Goal: Task Accomplishment & Management: Manage account settings

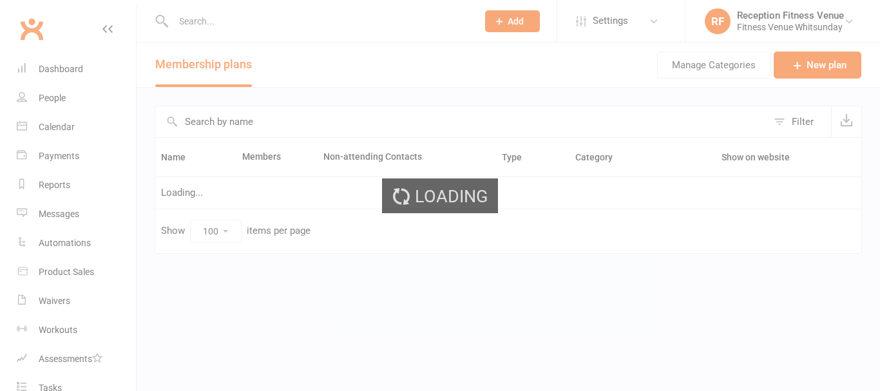
select select "100"
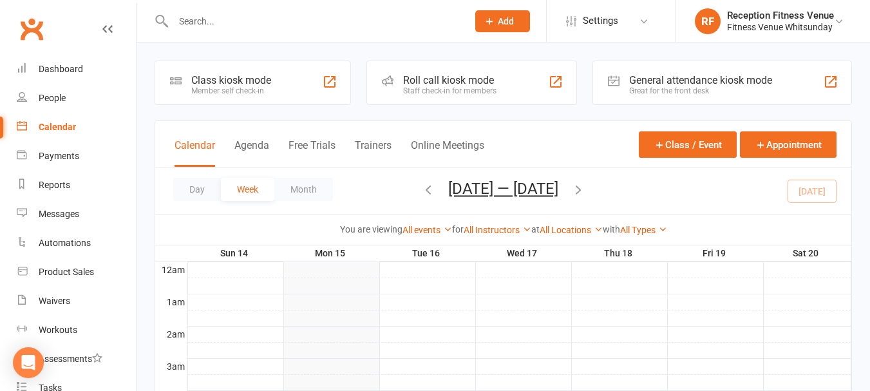
click at [669, 84] on div "General attendance kiosk mode" at bounding box center [700, 80] width 143 height 12
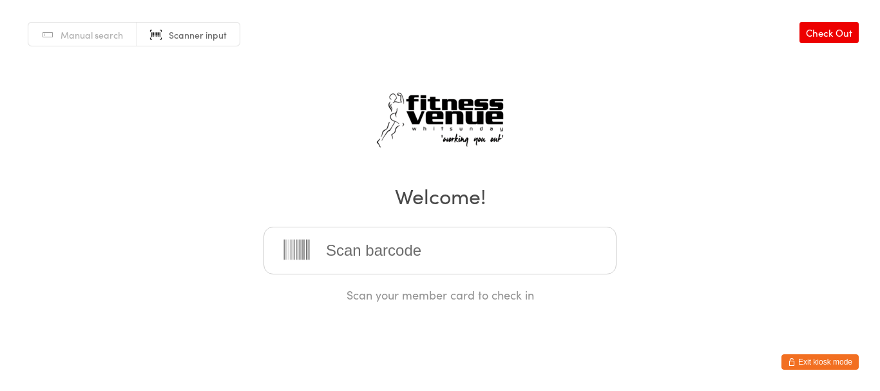
click at [604, 110] on div "Manual search Scanner input Check Out Welcome! Scan your member card to check in" at bounding box center [440, 151] width 880 height 303
click at [409, 269] on input "search" at bounding box center [439, 251] width 353 height 48
click at [621, 127] on div "Manual search Scanner input Check Out Welcome! Scan your member card to check in" at bounding box center [440, 151] width 880 height 303
click at [528, 246] on input "search" at bounding box center [439, 251] width 353 height 48
click at [177, 162] on div "Manual search Scanner input Check Out Welcome! Scan your member card to check in" at bounding box center [440, 151] width 880 height 303
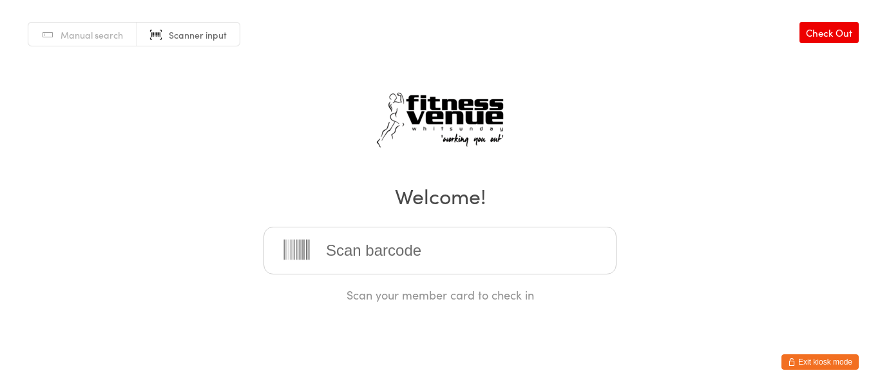
click at [661, 360] on html "You have now entered Kiosk Mode. Members will be able to check themselves in us…" at bounding box center [440, 195] width 880 height 391
click at [827, 366] on button "Exit kiosk mode" at bounding box center [819, 361] width 77 height 15
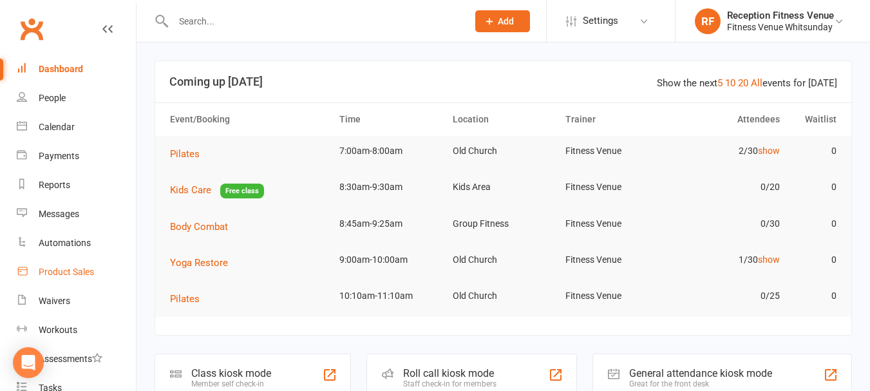
click at [84, 268] on div "Product Sales" at bounding box center [66, 272] width 55 height 10
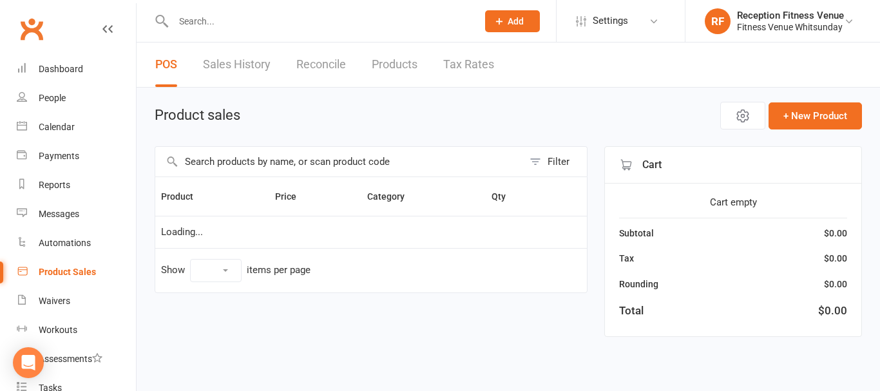
select select "100"
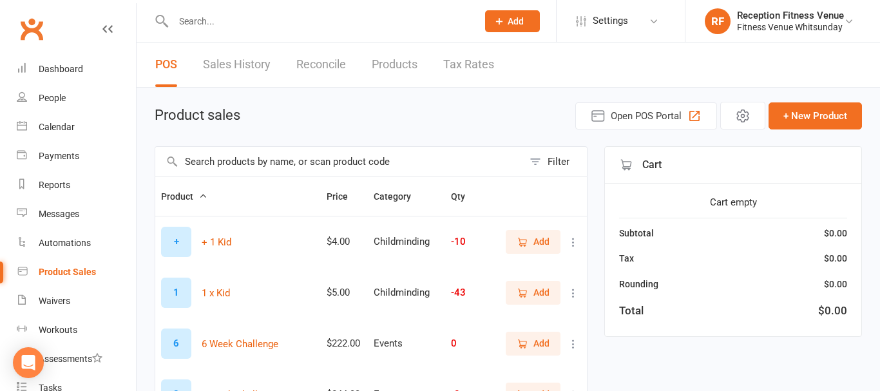
click at [306, 172] on input "text" at bounding box center [339, 162] width 368 height 30
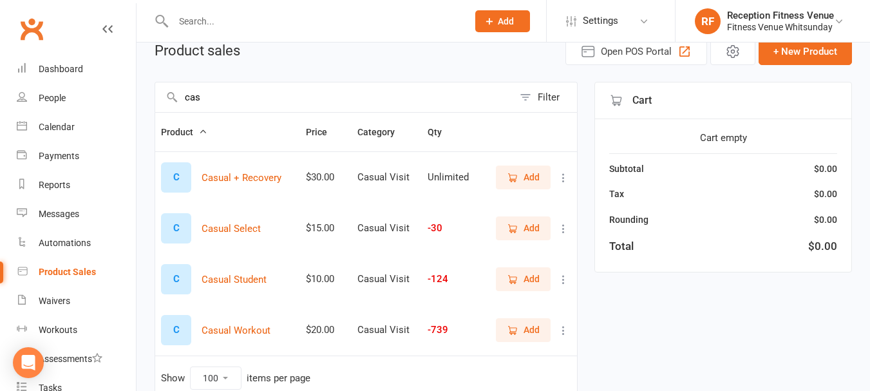
scroll to position [129, 0]
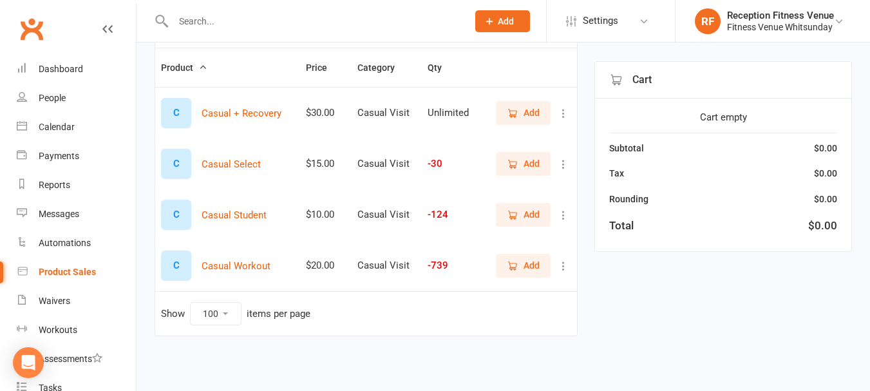
type input "cas"
click at [518, 267] on icon "button" at bounding box center [513, 266] width 12 height 12
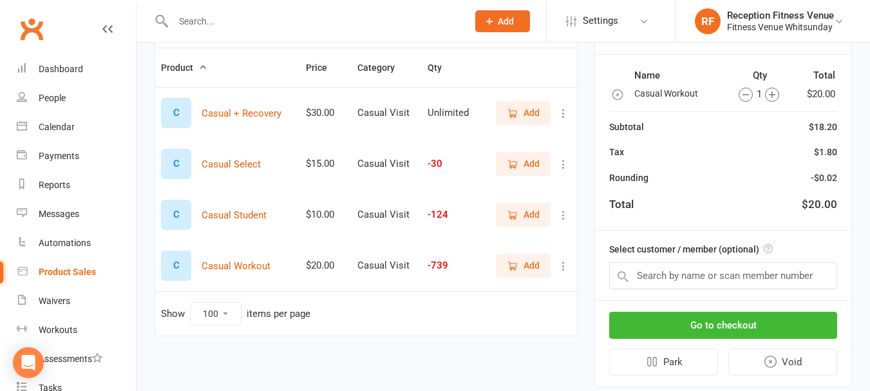
click at [775, 91] on icon "button" at bounding box center [772, 95] width 14 height 14
click at [768, 327] on button "Go to checkout" at bounding box center [723, 325] width 228 height 27
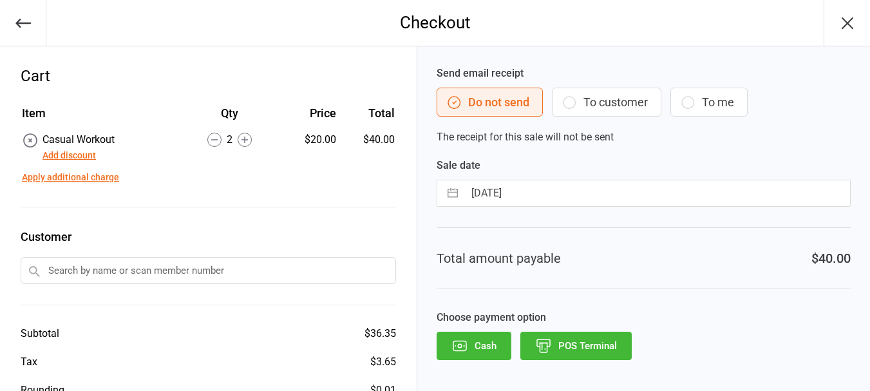
click at [579, 341] on button "POS Terminal" at bounding box center [576, 346] width 111 height 28
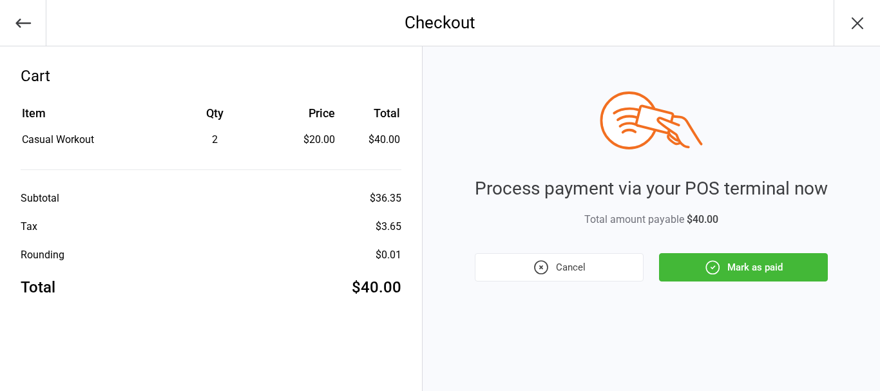
click at [725, 262] on button "Mark as paid" at bounding box center [743, 267] width 169 height 28
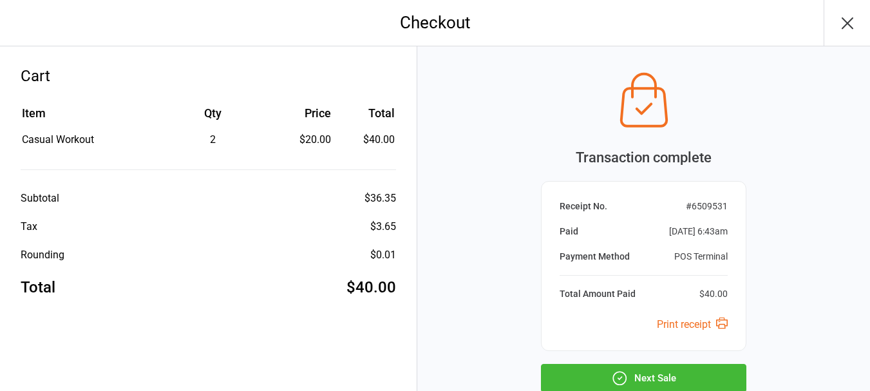
click at [703, 365] on button "Next Sale" at bounding box center [644, 378] width 206 height 28
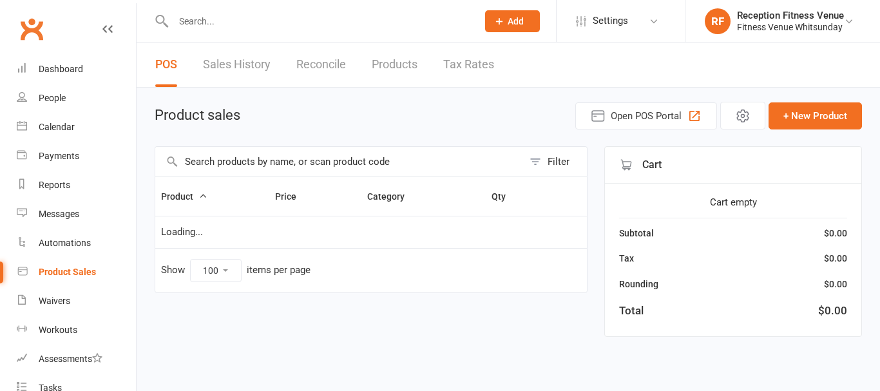
select select "100"
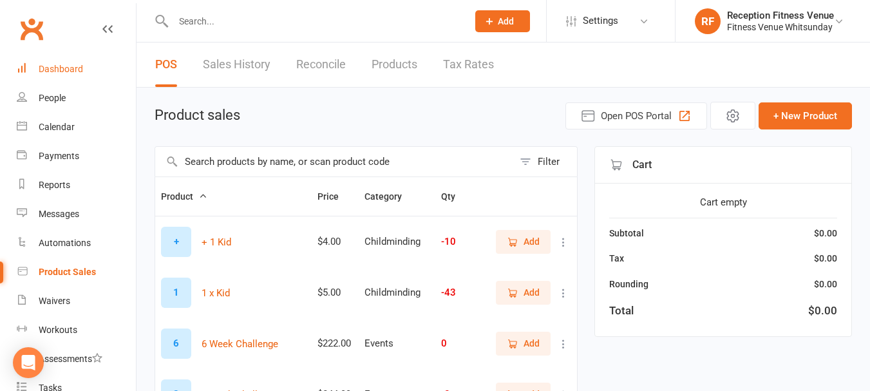
click at [106, 66] on link "Dashboard" at bounding box center [76, 69] width 119 height 29
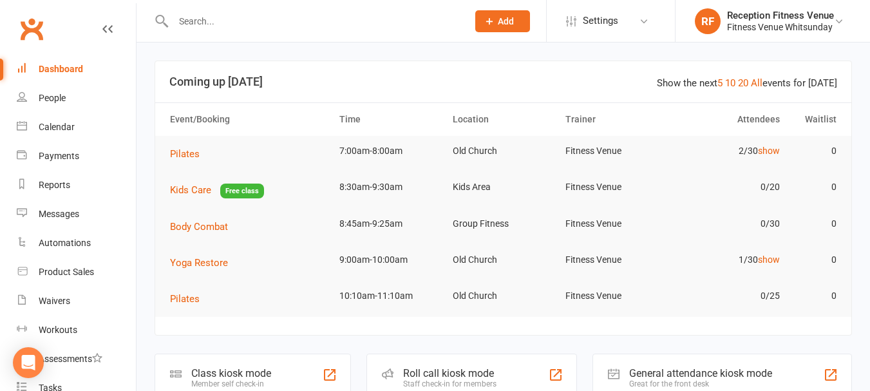
click at [269, 27] on input "text" at bounding box center [313, 21] width 289 height 18
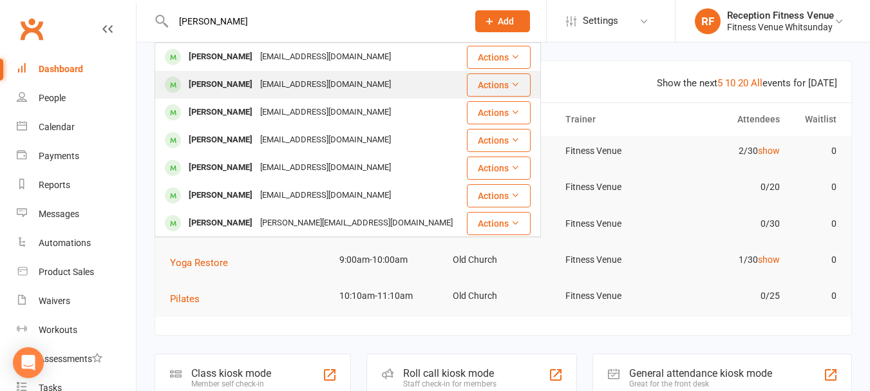
type input "caroline"
click at [282, 83] on div "Carojagalla@gmail.com" at bounding box center [325, 84] width 139 height 19
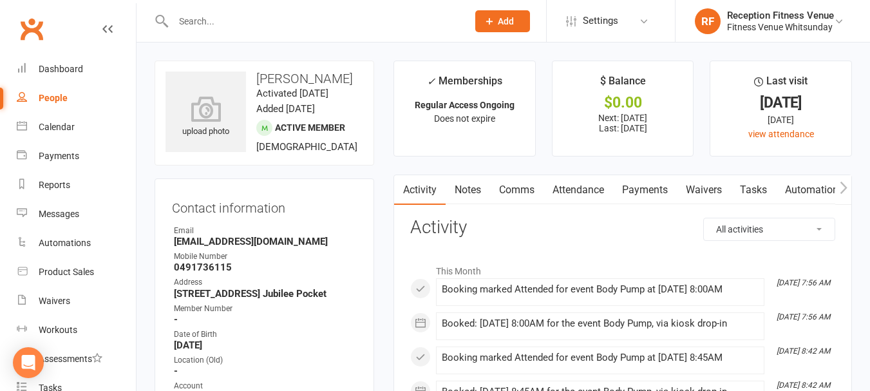
click at [704, 182] on link "Waivers" at bounding box center [704, 190] width 54 height 30
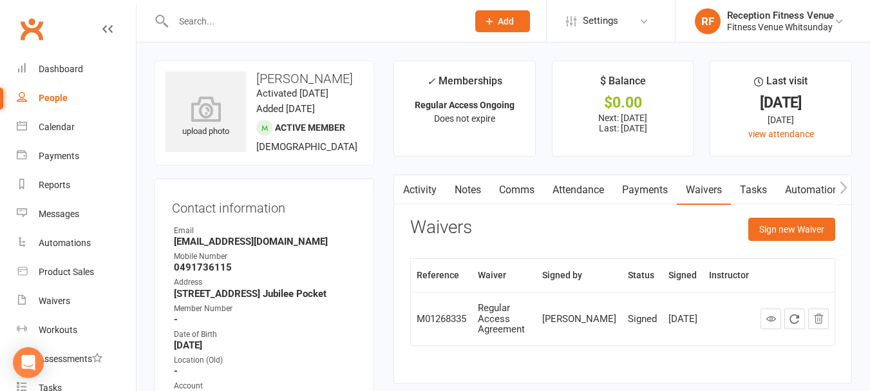
click at [473, 195] on link "Notes" at bounding box center [468, 190] width 44 height 30
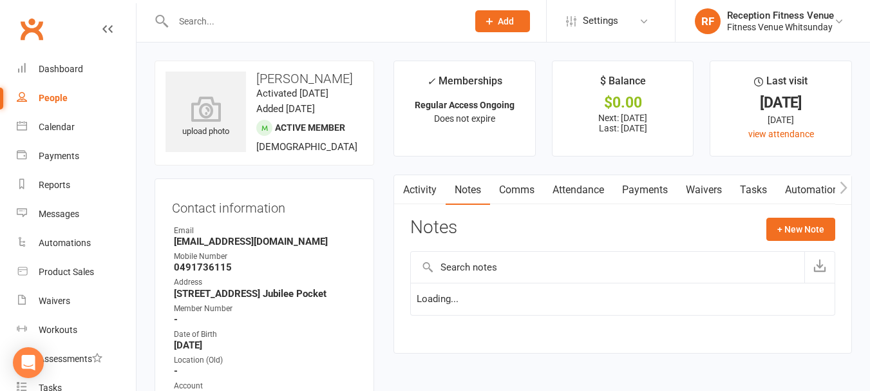
click at [426, 190] on link "Activity" at bounding box center [420, 190] width 52 height 30
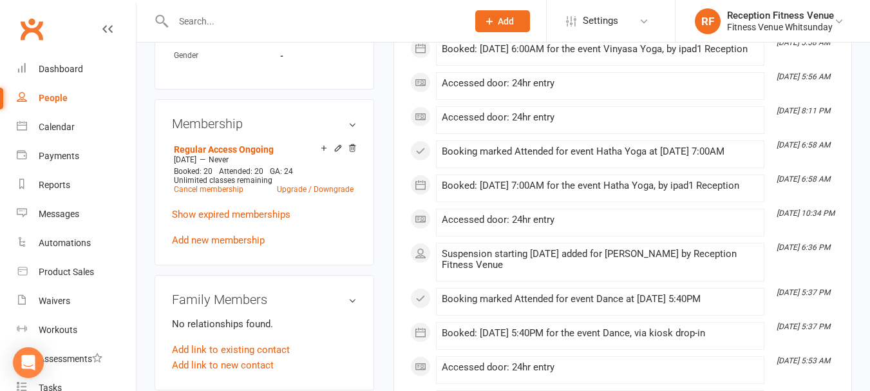
scroll to position [644, 0]
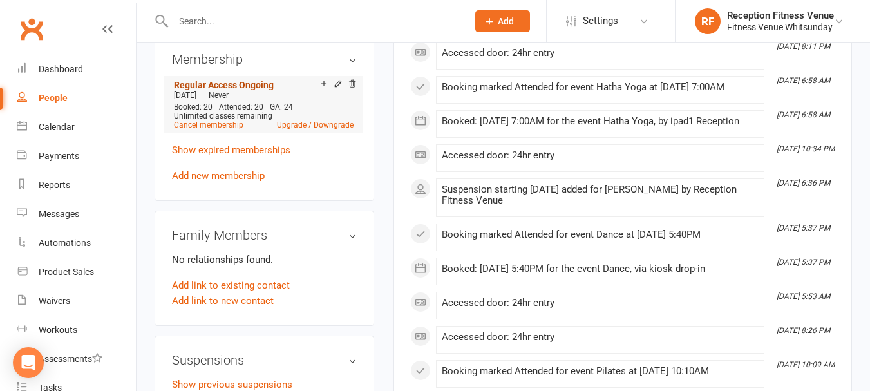
click at [224, 85] on link "Regular Access Ongoing" at bounding box center [224, 85] width 100 height 10
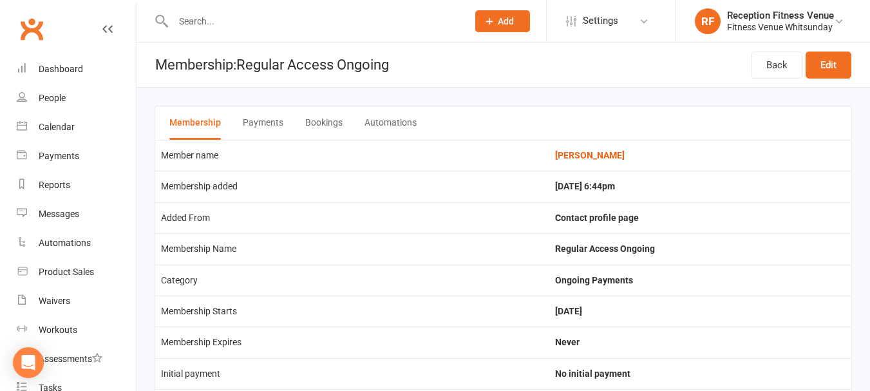
click at [251, 122] on button "Payments" at bounding box center [263, 123] width 41 height 34
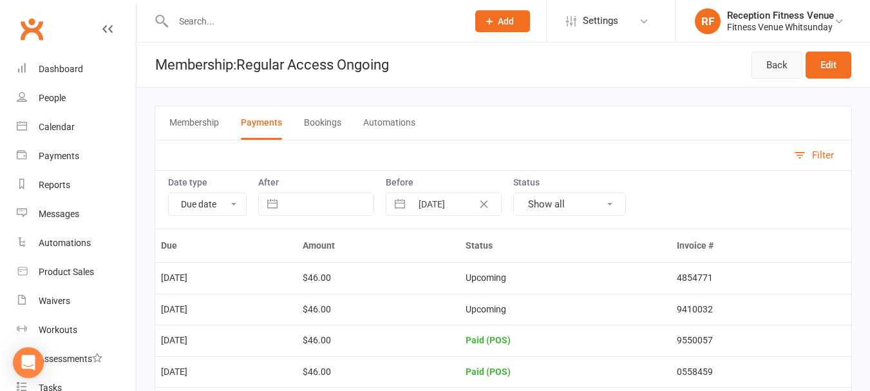
click at [781, 72] on link "Back" at bounding box center [777, 65] width 51 height 27
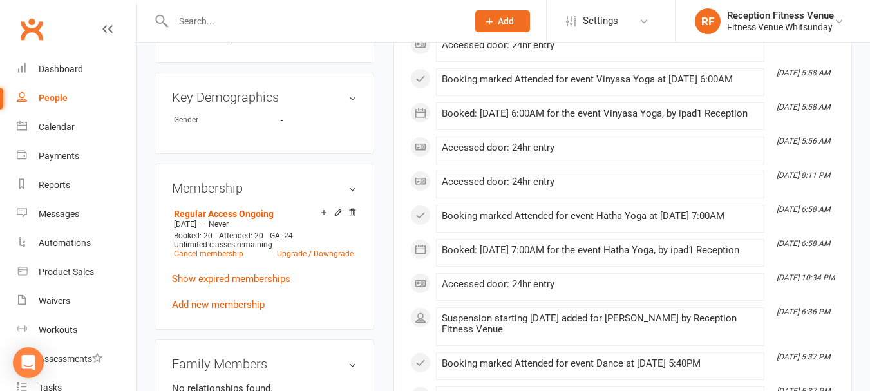
scroll to position [322, 0]
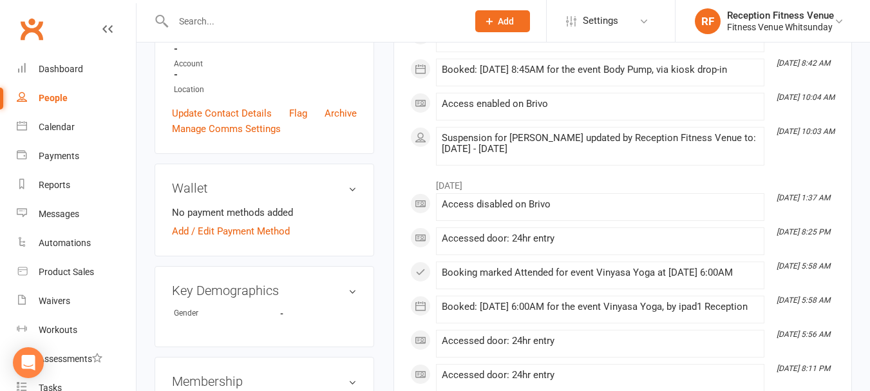
click at [355, 187] on h3 "Wallet" at bounding box center [264, 188] width 185 height 14
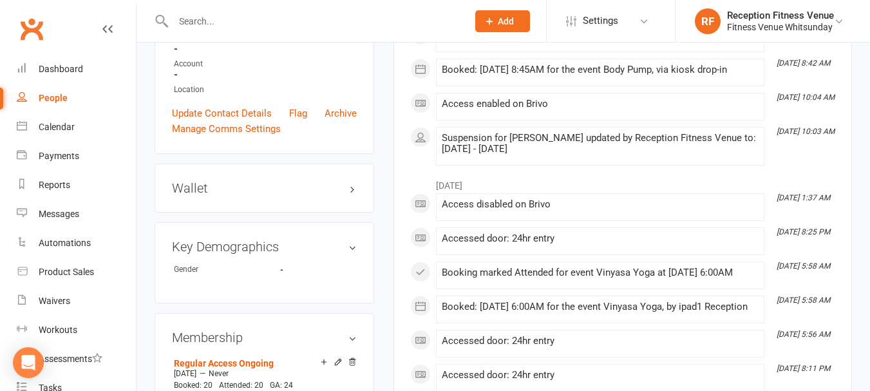
click at [350, 184] on h3 "Wallet" at bounding box center [264, 188] width 185 height 14
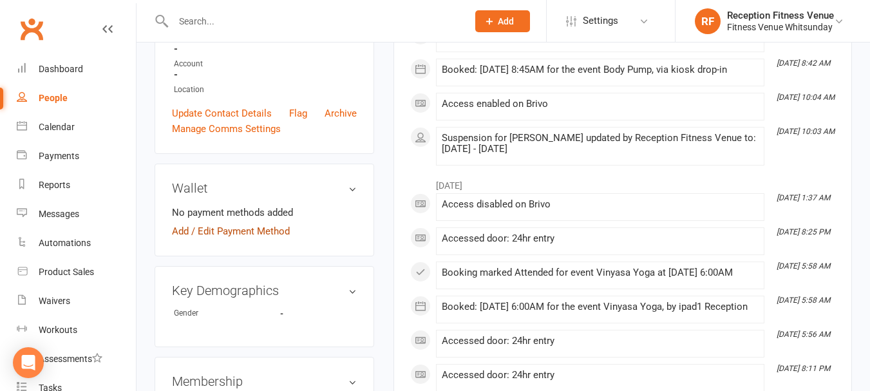
click at [180, 229] on link "Add / Edit Payment Method" at bounding box center [231, 231] width 118 height 15
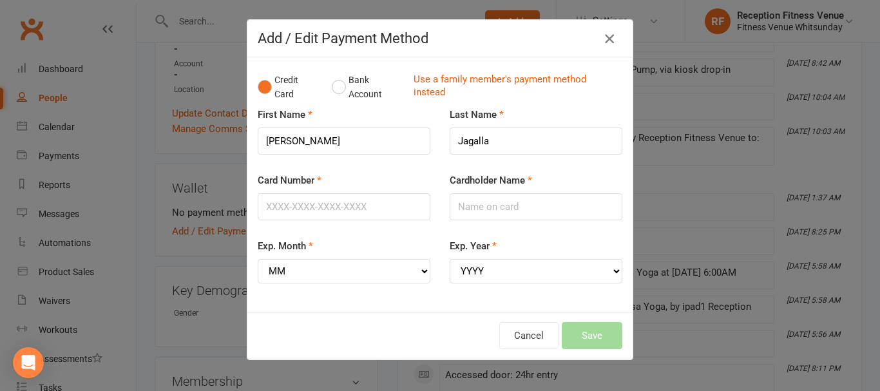
click at [599, 37] on button "button" at bounding box center [609, 38] width 21 height 21
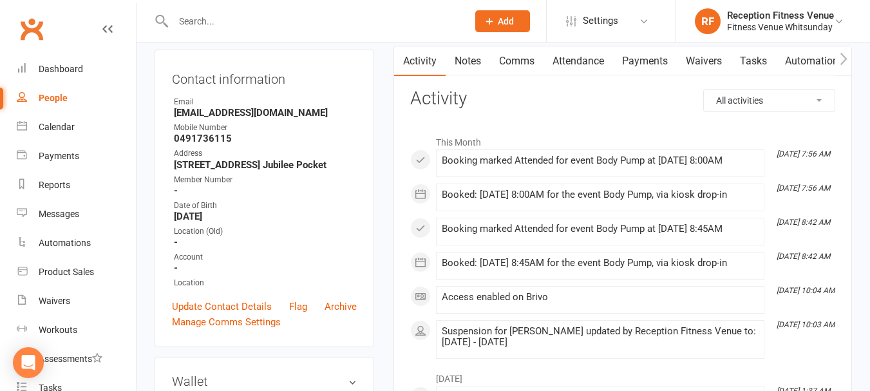
scroll to position [0, 0]
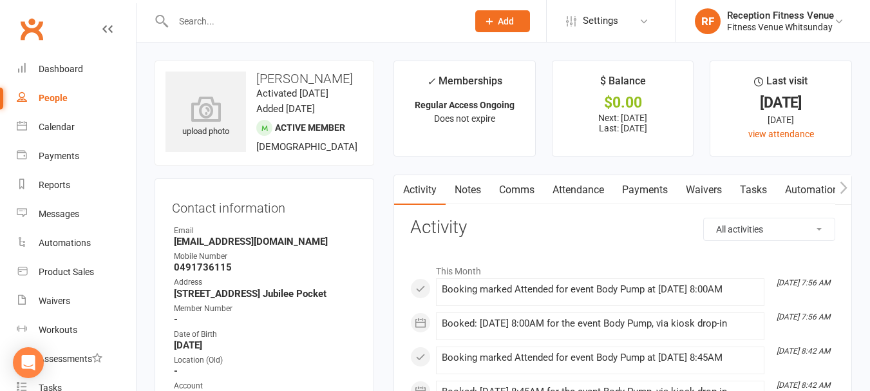
click at [843, 184] on icon "button" at bounding box center [843, 187] width 7 height 12
click at [841, 189] on icon "button" at bounding box center [844, 188] width 8 height 14
click at [844, 191] on icon "button" at bounding box center [843, 187] width 7 height 12
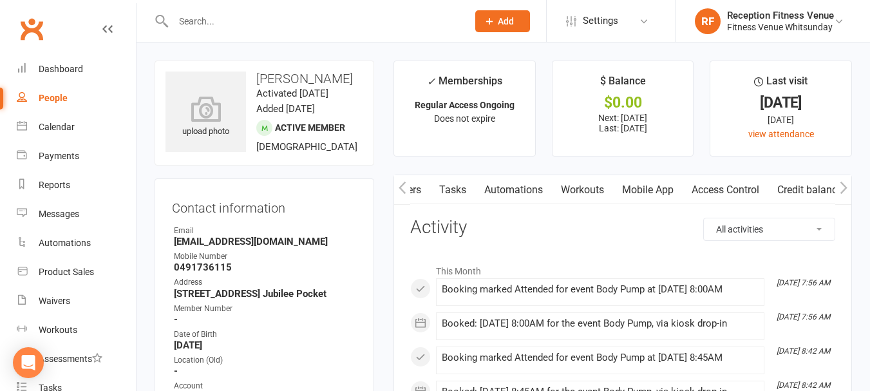
scroll to position [0, 301]
click at [799, 193] on link "Credit balance" at bounding box center [810, 190] width 83 height 30
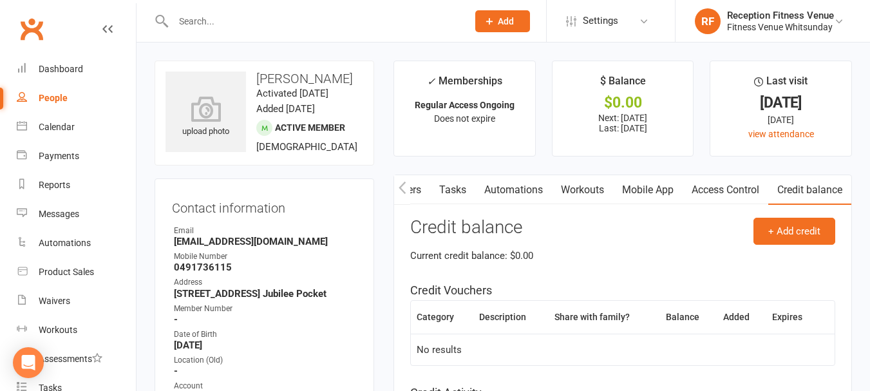
click at [711, 193] on link "Access Control" at bounding box center [726, 190] width 86 height 30
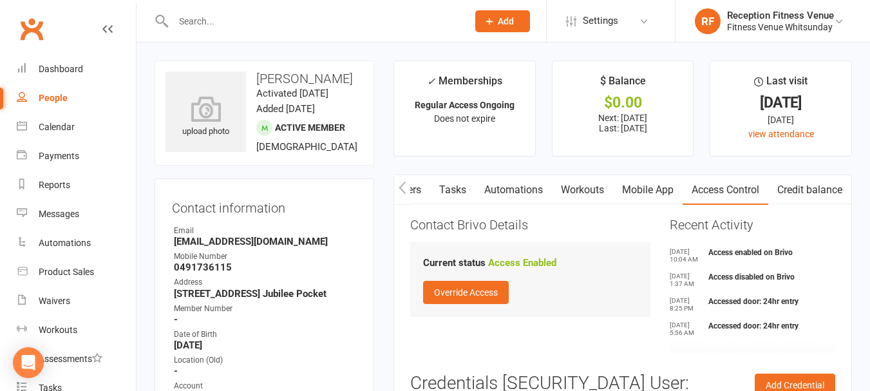
click at [401, 189] on icon "button" at bounding box center [402, 187] width 7 height 12
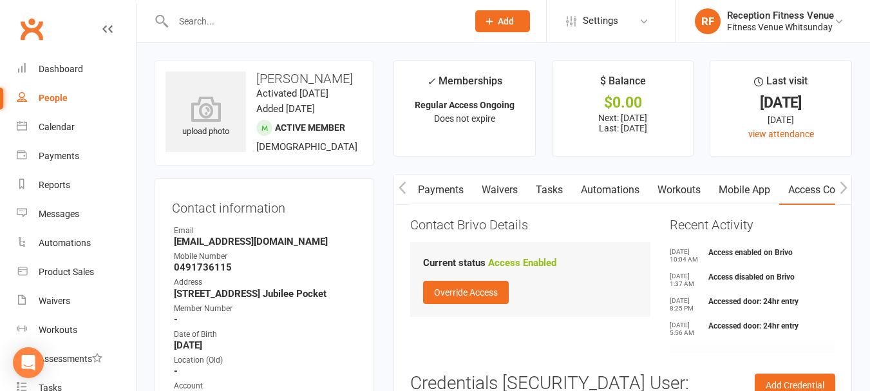
click at [401, 189] on icon "button" at bounding box center [402, 187] width 7 height 12
click at [400, 189] on icon "button" at bounding box center [402, 187] width 7 height 12
click at [401, 190] on icon "button" at bounding box center [402, 187] width 7 height 12
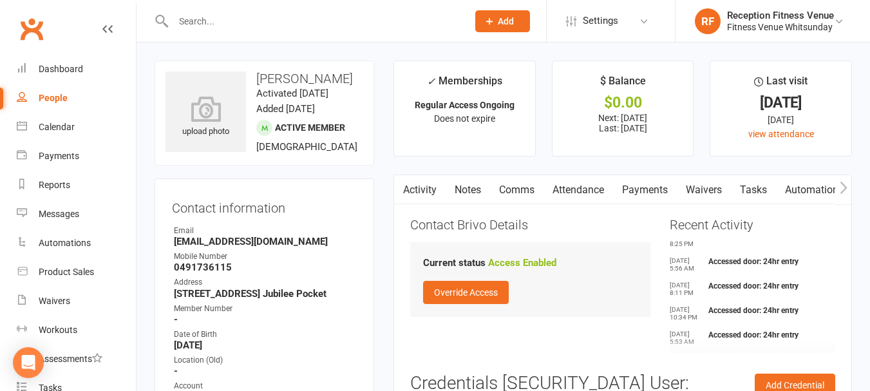
scroll to position [129, 0]
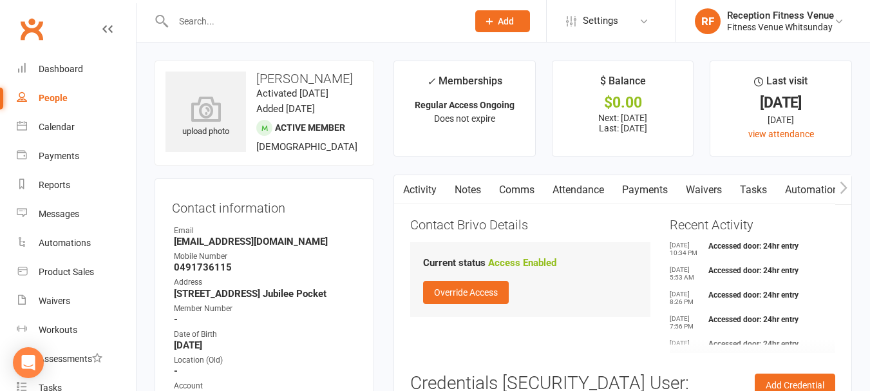
click at [416, 192] on link "Activity" at bounding box center [420, 190] width 52 height 30
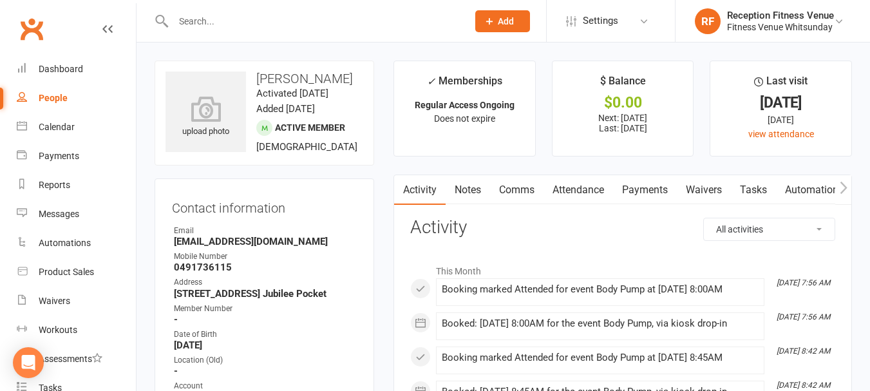
click at [662, 189] on link "Payments" at bounding box center [645, 190] width 64 height 30
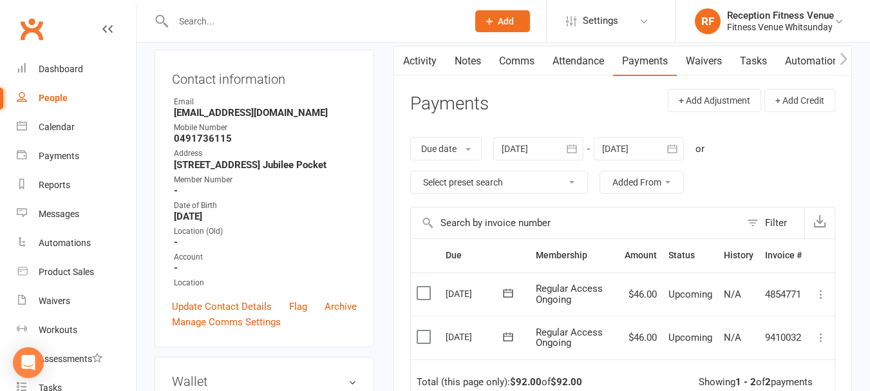
scroll to position [193, 0]
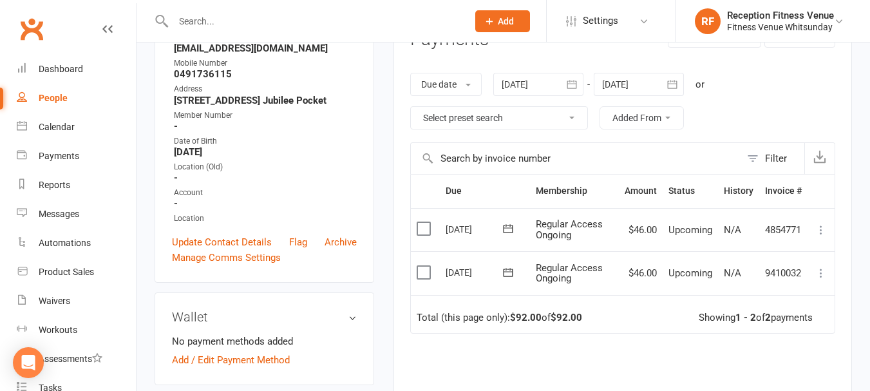
click at [821, 268] on icon at bounding box center [821, 273] width 13 height 13
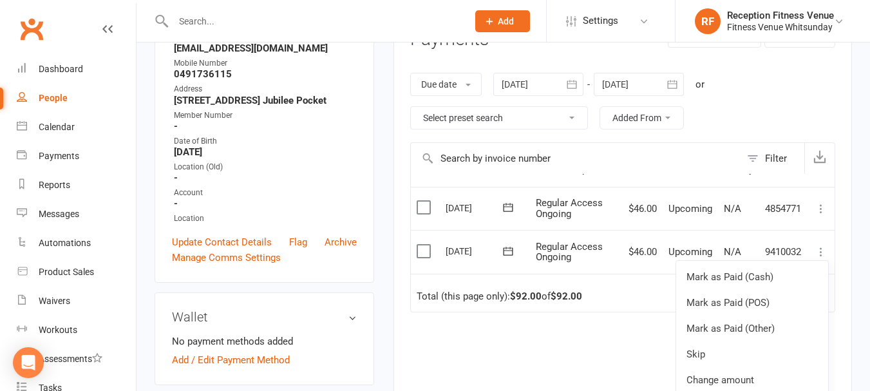
click at [856, 255] on main "✓ Memberships Regular Access Ongoing Does not expire $ Balance $0.00 Next: 16 S…" at bounding box center [623, 199] width 478 height 665
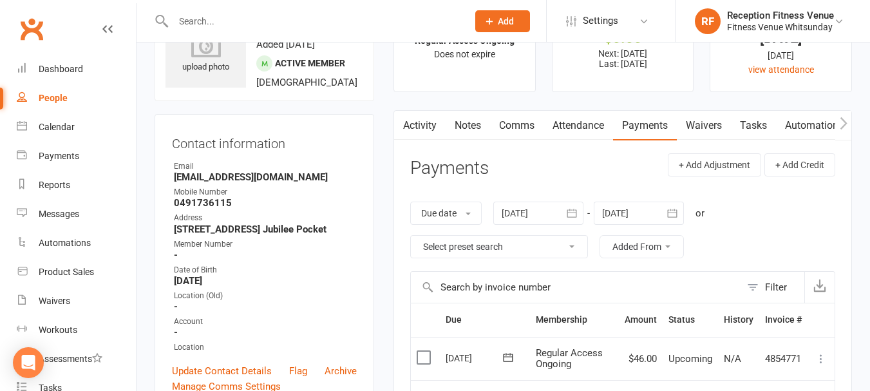
scroll to position [0, 0]
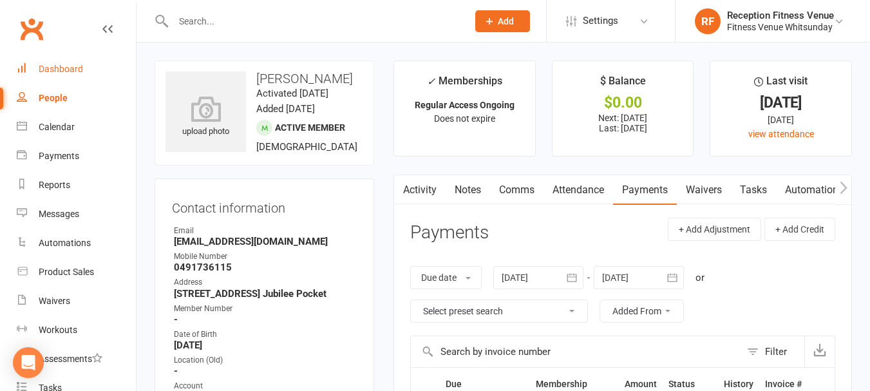
click at [79, 68] on div "Dashboard" at bounding box center [61, 69] width 44 height 10
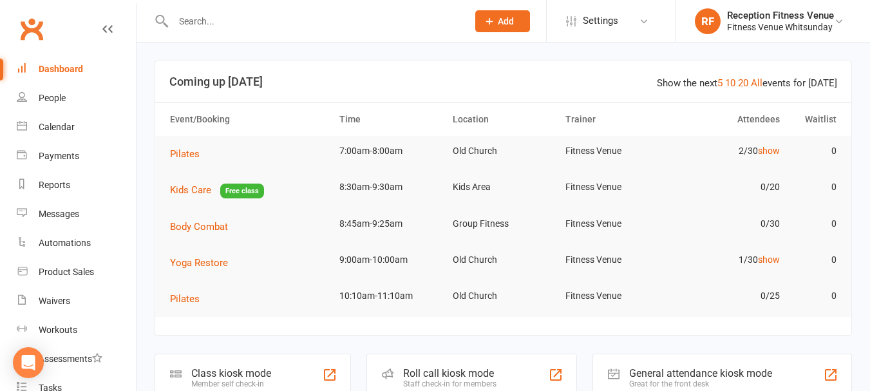
click at [743, 364] on div "General attendance kiosk mode Great for the front desk" at bounding box center [723, 376] width 260 height 44
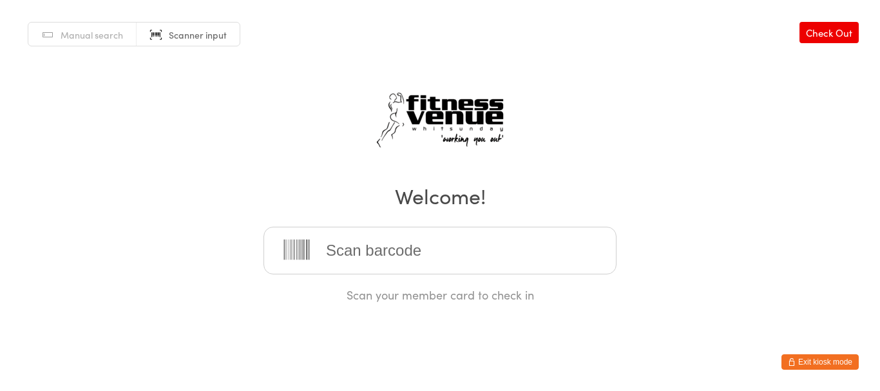
click at [514, 251] on input "search" at bounding box center [439, 251] width 353 height 48
type input "22246"
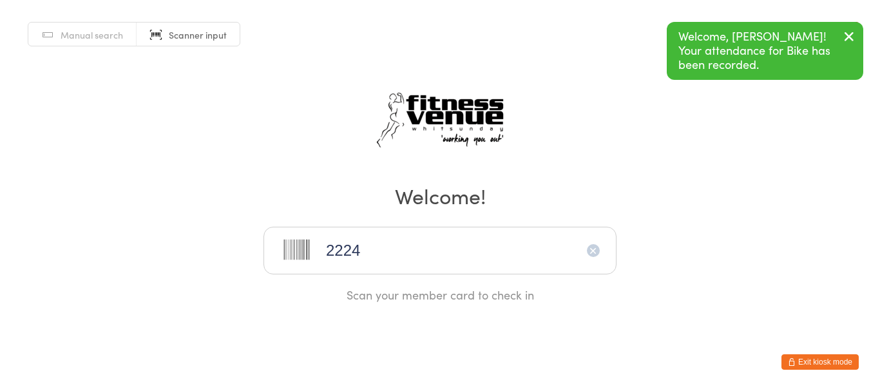
type input "22247"
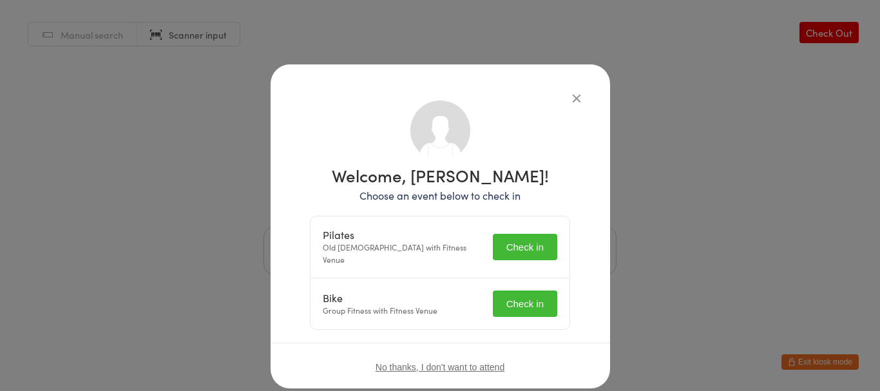
click at [574, 97] on icon "button" at bounding box center [577, 98] width 14 height 14
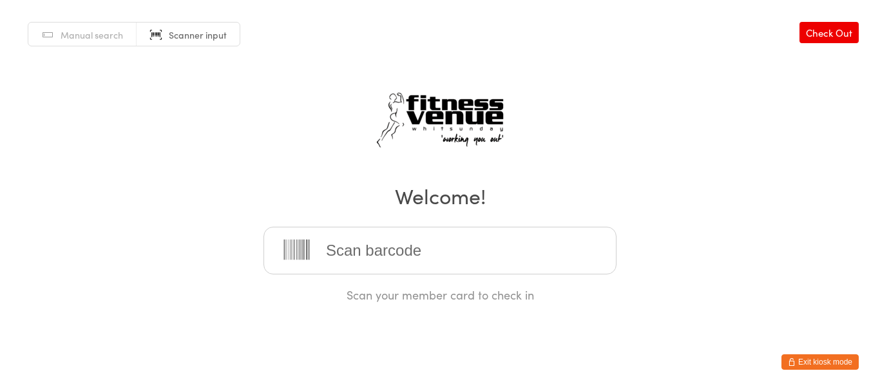
click at [499, 259] on input "search" at bounding box center [439, 251] width 353 height 48
type input "12539"
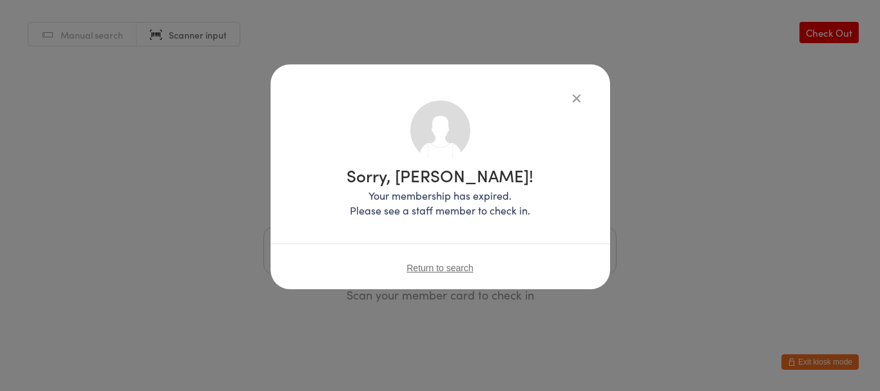
click at [577, 99] on icon "button" at bounding box center [577, 98] width 14 height 14
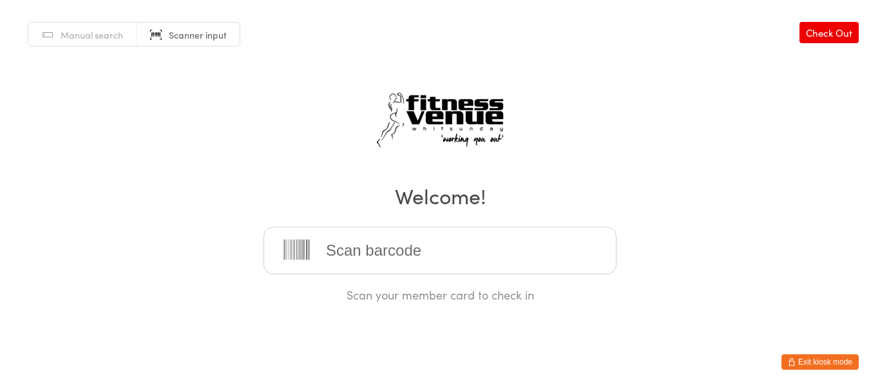
click at [818, 351] on html "You have now entered Kiosk Mode. Members will be able to check themselves in us…" at bounding box center [440, 195] width 880 height 391
drag, startPoint x: 823, startPoint y: 369, endPoint x: 816, endPoint y: 365, distance: 7.5
click at [822, 369] on button "Exit kiosk mode" at bounding box center [819, 361] width 77 height 15
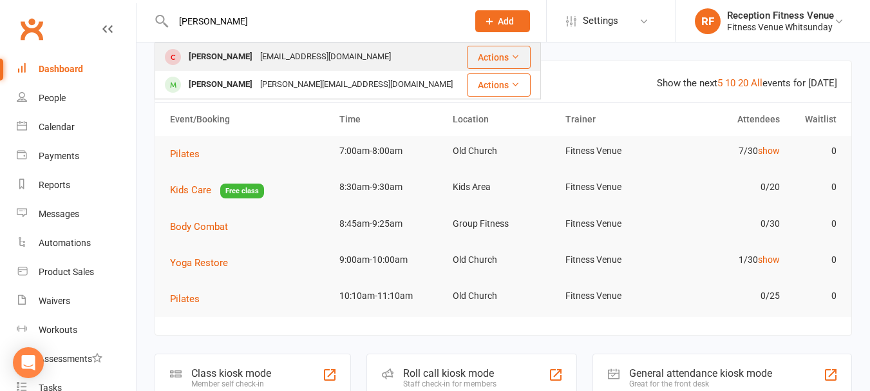
type input "[PERSON_NAME]"
click at [292, 53] on div "noemail@example.com" at bounding box center [325, 57] width 139 height 19
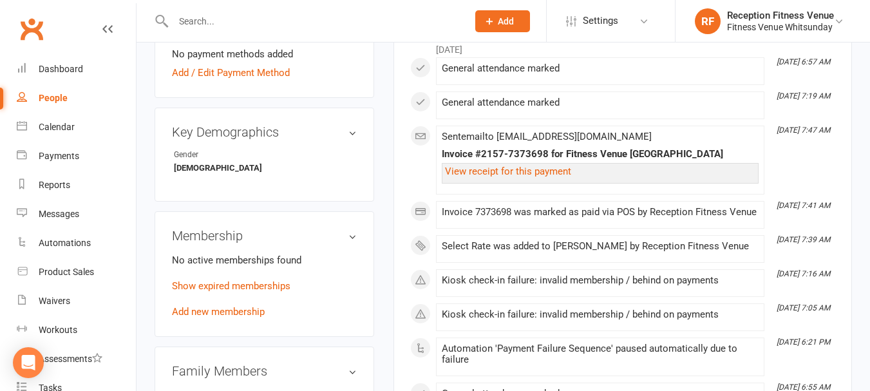
scroll to position [580, 0]
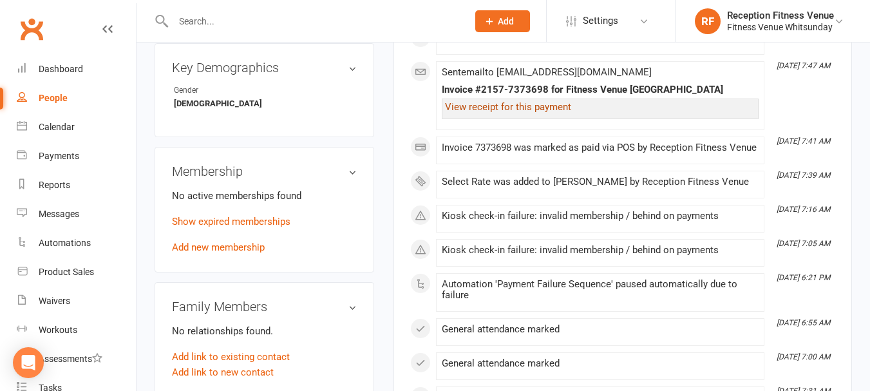
click at [521, 102] on link "View receipt for this payment" at bounding box center [508, 107] width 126 height 12
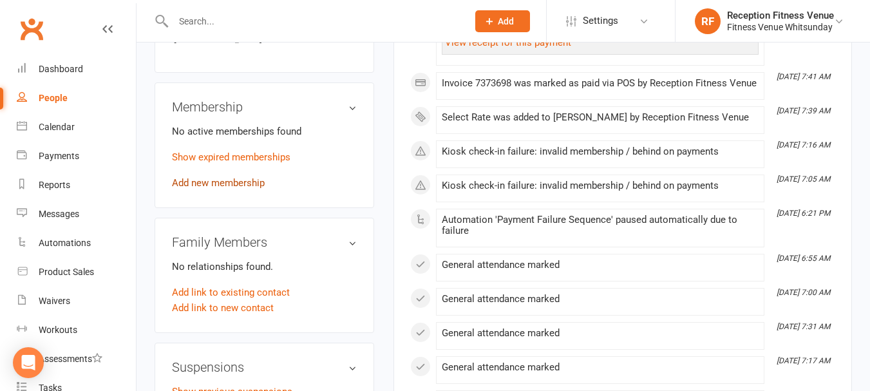
click at [251, 187] on link "Add new membership" at bounding box center [218, 183] width 93 height 12
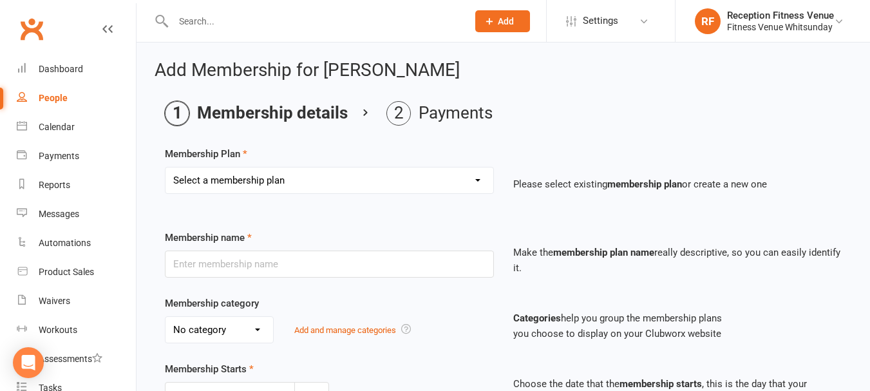
click at [452, 180] on select "Select a membership plan Create new Membership Plan Regular Access Ongoing Regu…" at bounding box center [330, 181] width 328 height 26
click at [667, 118] on ol "Membership details Payments" at bounding box center [503, 113] width 677 height 24
click at [453, 180] on select "Select a membership plan Create new Membership Plan Regular Access Ongoing Regu…" at bounding box center [330, 181] width 328 height 26
select select "4"
click at [166, 168] on select "Select a membership plan Create new Membership Plan Regular Access Ongoing Regu…" at bounding box center [330, 181] width 328 height 26
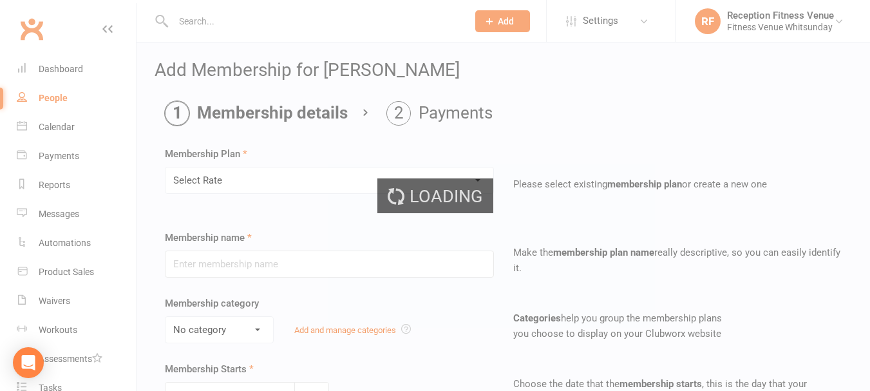
type input "Select Rate"
select select "2"
type input "1"
select select "2"
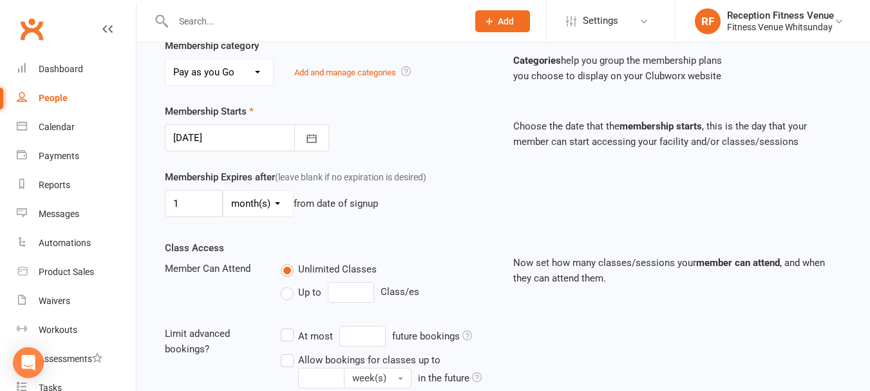
scroll to position [428, 0]
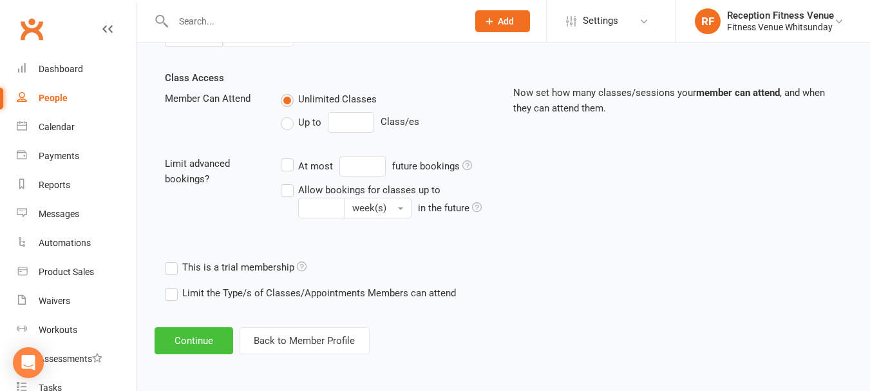
click at [179, 340] on button "Continue" at bounding box center [194, 340] width 79 height 27
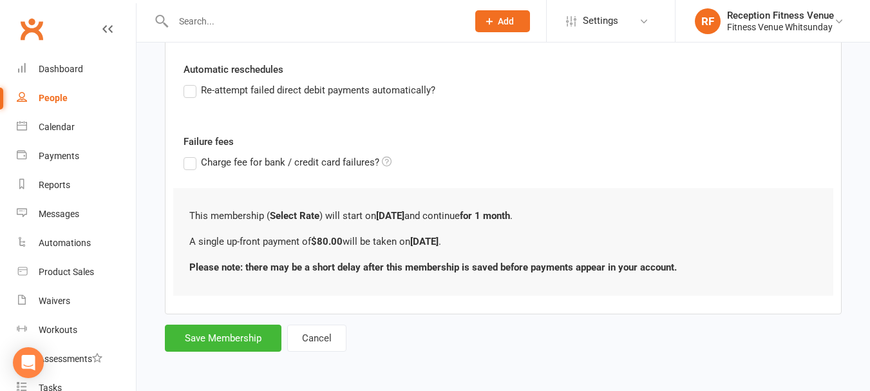
scroll to position [0, 0]
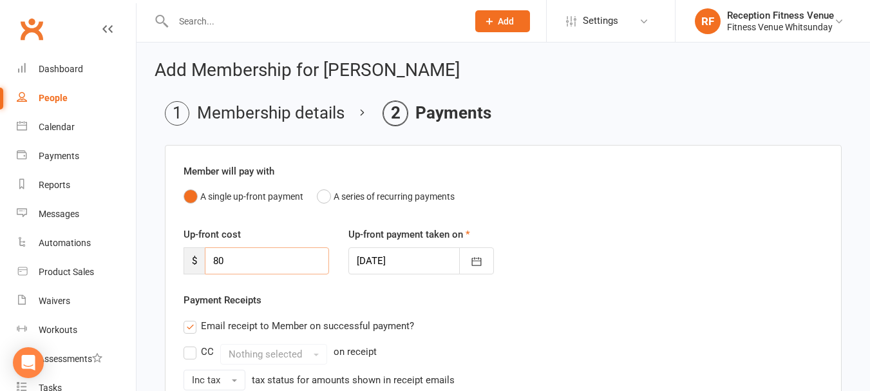
click at [279, 252] on input "80" at bounding box center [267, 260] width 124 height 27
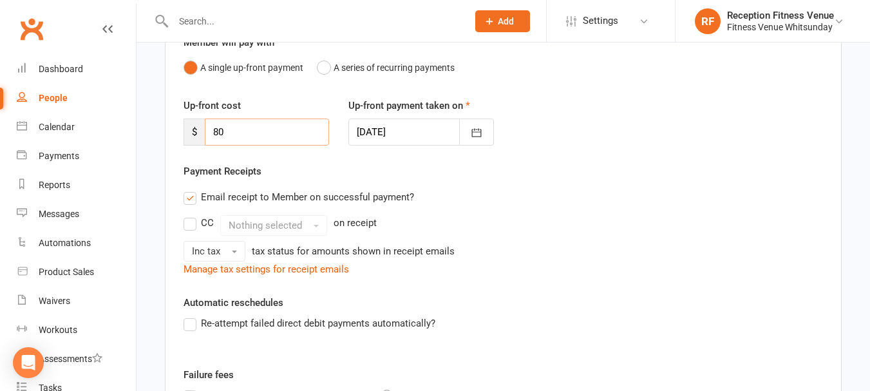
scroll to position [64, 0]
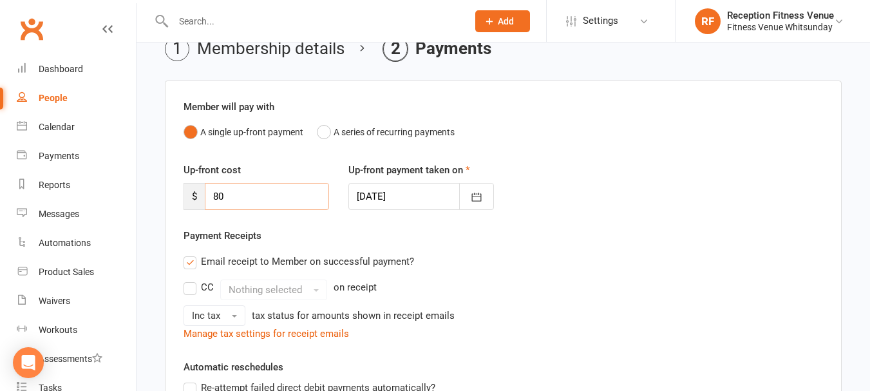
type input "8"
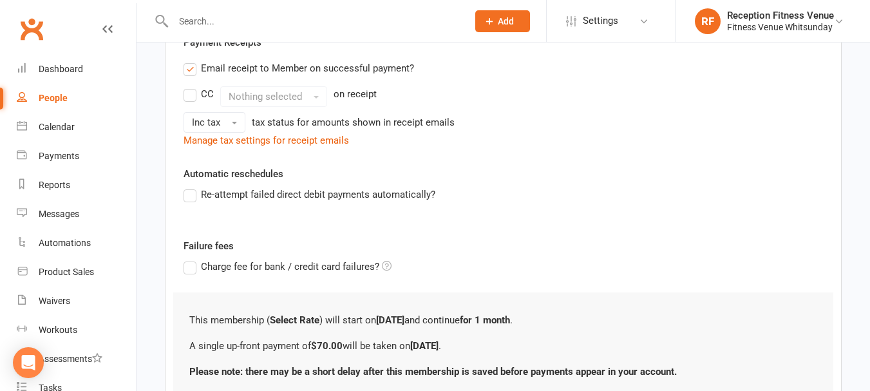
scroll to position [362, 0]
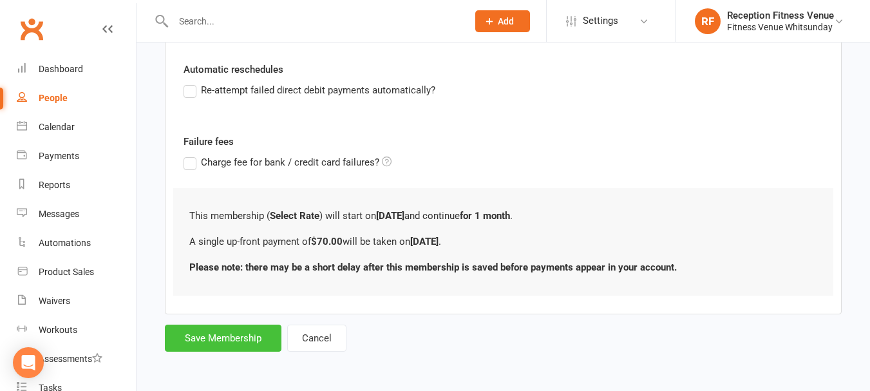
type input "70"
click at [249, 334] on button "Save Membership" at bounding box center [223, 338] width 117 height 27
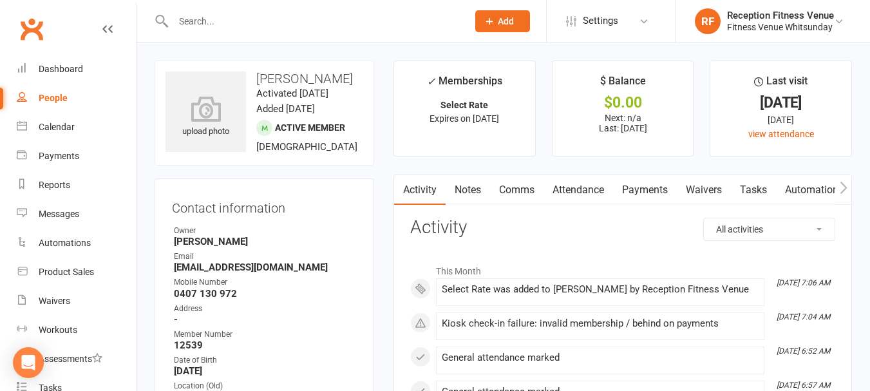
click at [651, 194] on link "Payments" at bounding box center [645, 190] width 64 height 30
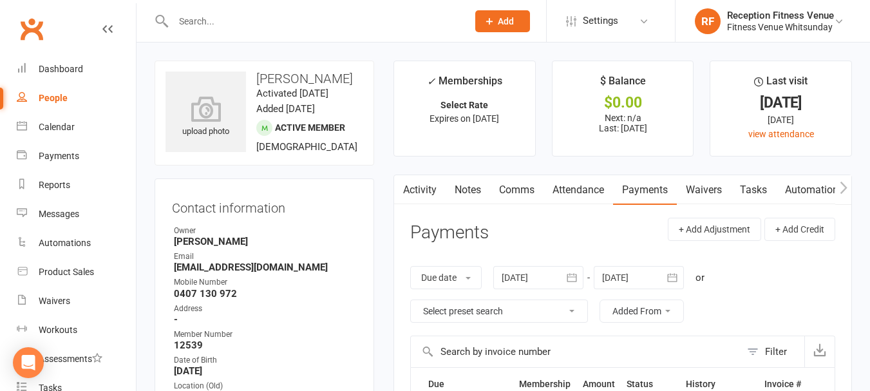
click at [417, 193] on link "Activity" at bounding box center [420, 190] width 52 height 30
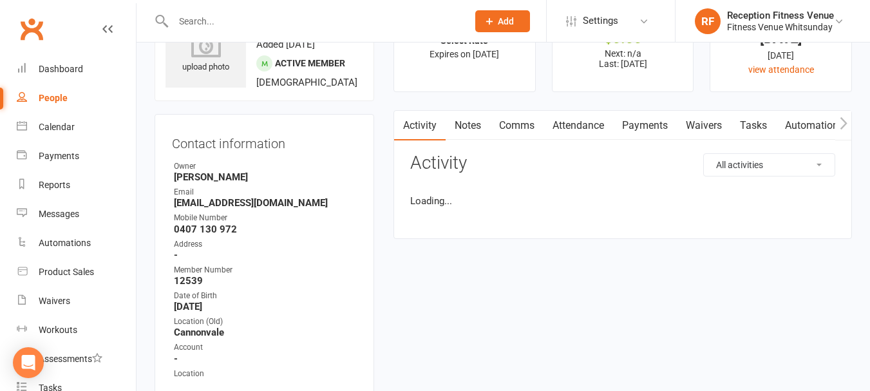
scroll to position [129, 0]
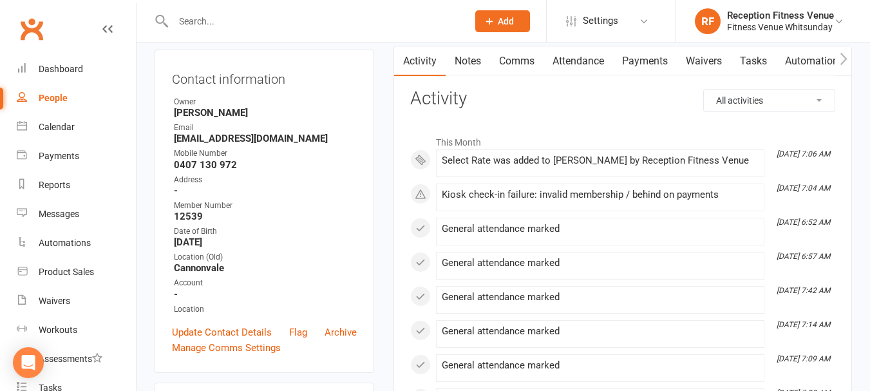
click at [689, 58] on link "Waivers" at bounding box center [704, 61] width 54 height 30
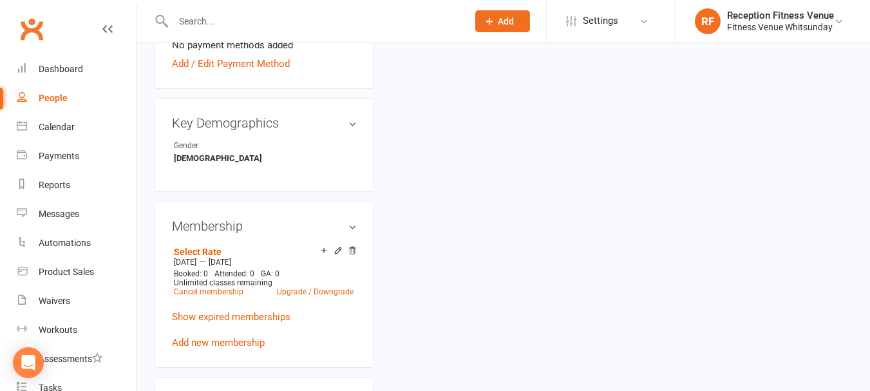
scroll to position [580, 0]
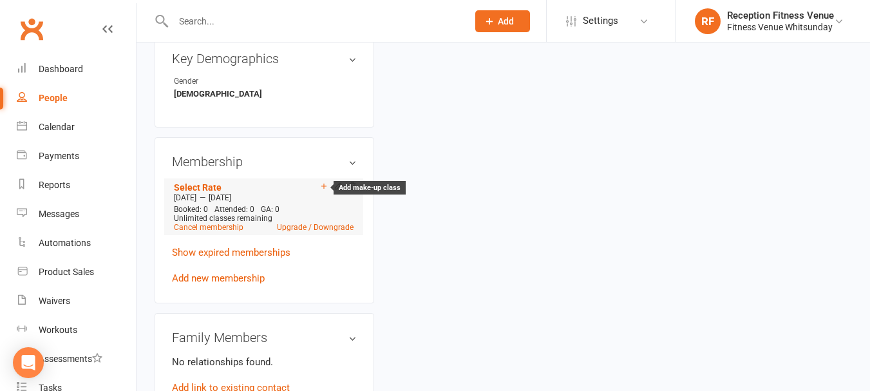
click at [324, 186] on icon at bounding box center [324, 186] width 9 height 9
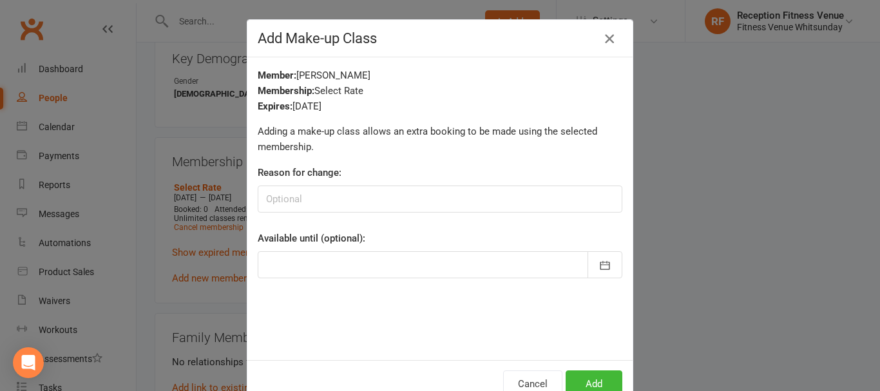
click at [608, 35] on icon "button" at bounding box center [609, 38] width 15 height 15
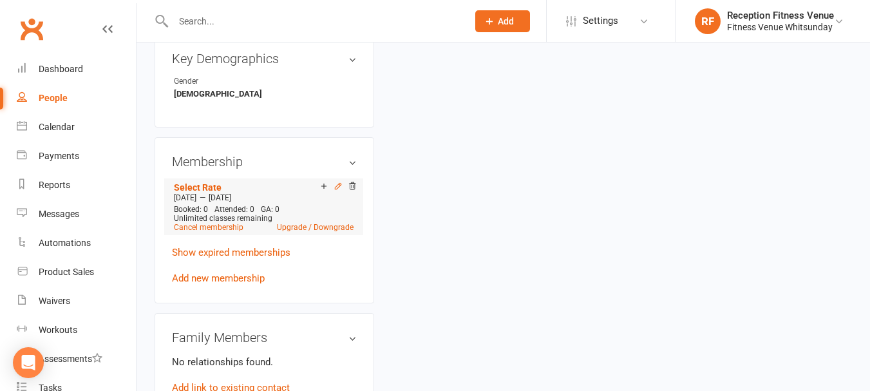
click at [341, 187] on icon at bounding box center [338, 186] width 9 height 9
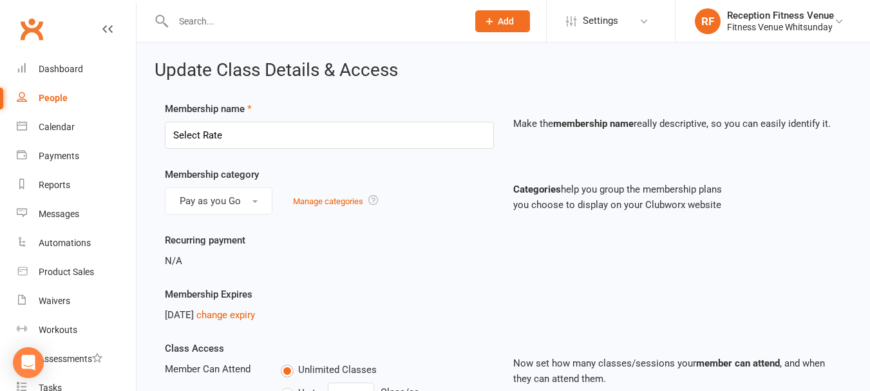
scroll to position [552, 0]
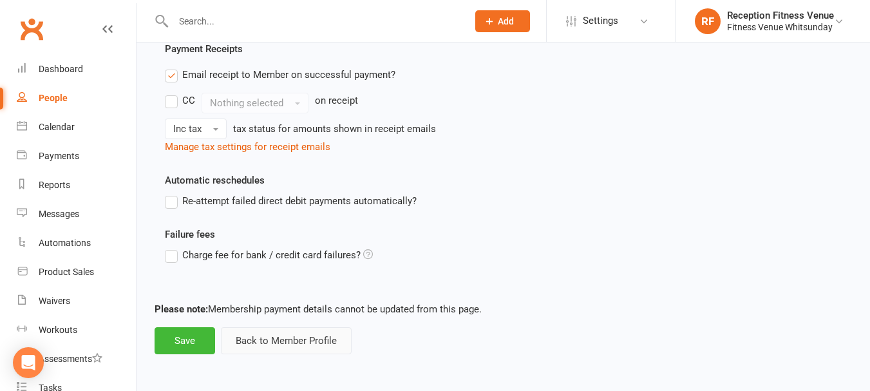
click at [334, 338] on button "Back to Member Profile" at bounding box center [286, 340] width 131 height 27
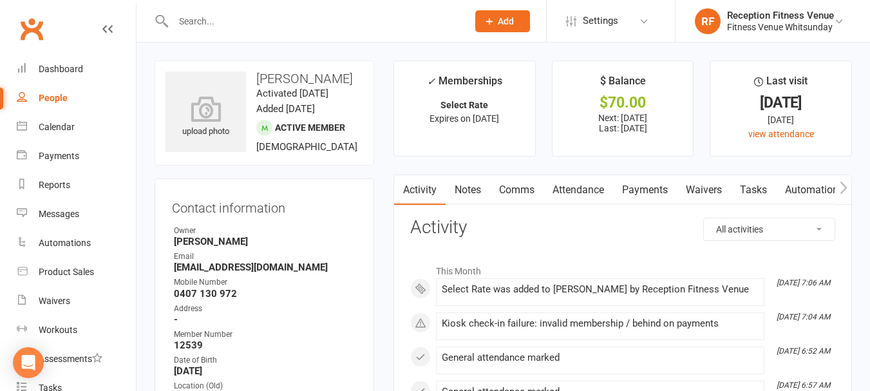
click at [646, 189] on link "Payments" at bounding box center [645, 190] width 64 height 30
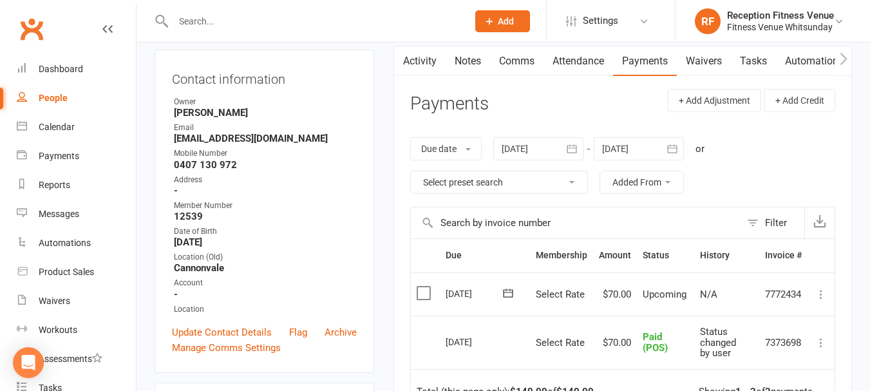
scroll to position [258, 0]
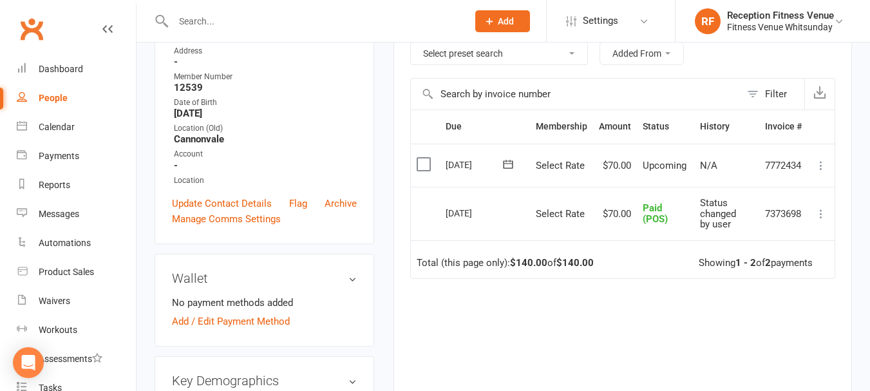
click at [422, 162] on label at bounding box center [425, 164] width 17 height 13
click at [422, 158] on input "checkbox" at bounding box center [421, 158] width 8 height 0
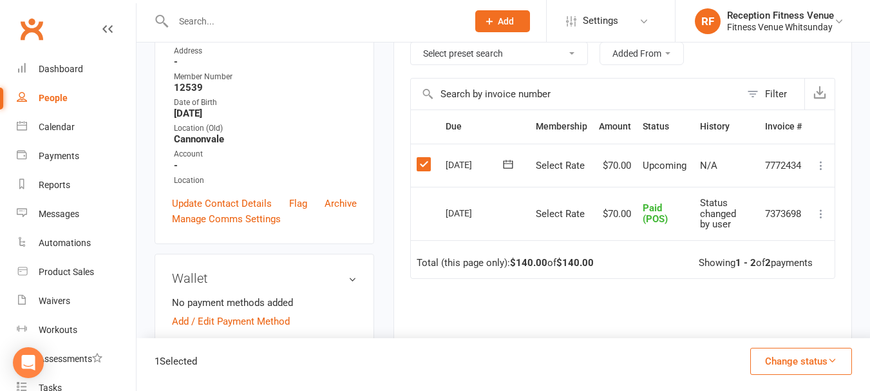
click at [794, 359] on button "Change status" at bounding box center [802, 361] width 102 height 27
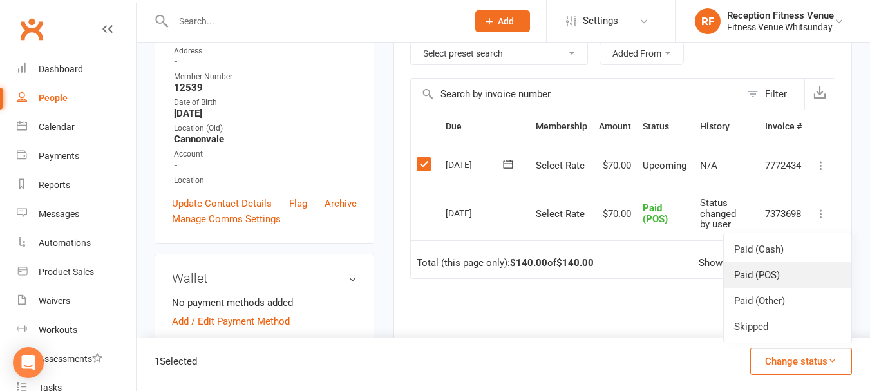
click at [778, 276] on link "Paid (POS)" at bounding box center [788, 275] width 128 height 26
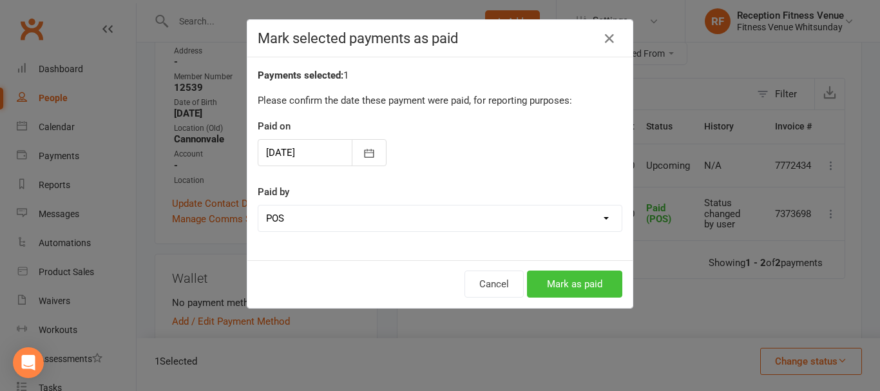
click at [543, 288] on button "Mark as paid" at bounding box center [574, 284] width 95 height 27
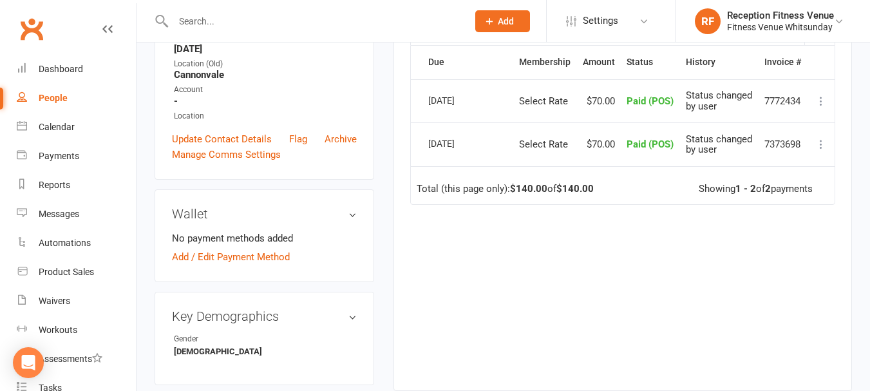
scroll to position [0, 0]
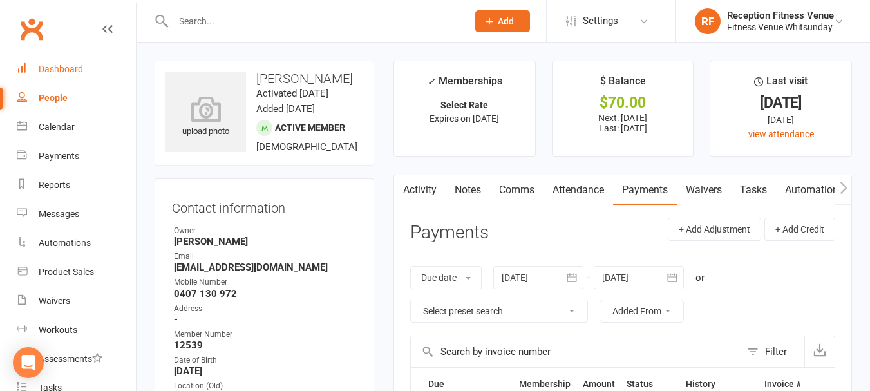
click at [43, 82] on link "Dashboard" at bounding box center [76, 69] width 119 height 29
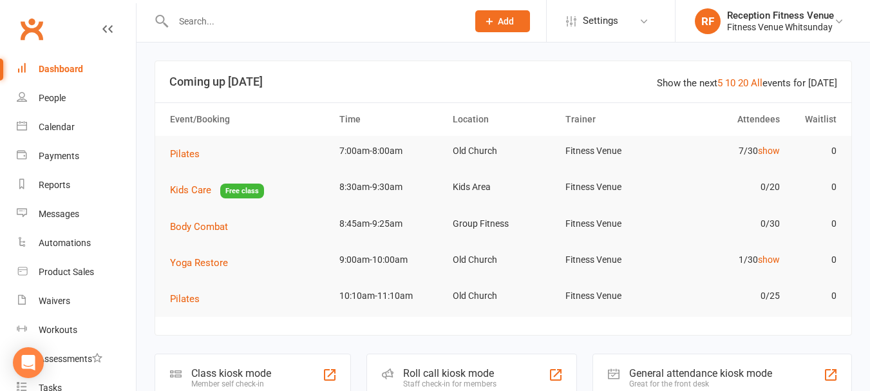
click at [705, 375] on div "General attendance kiosk mode" at bounding box center [700, 373] width 143 height 12
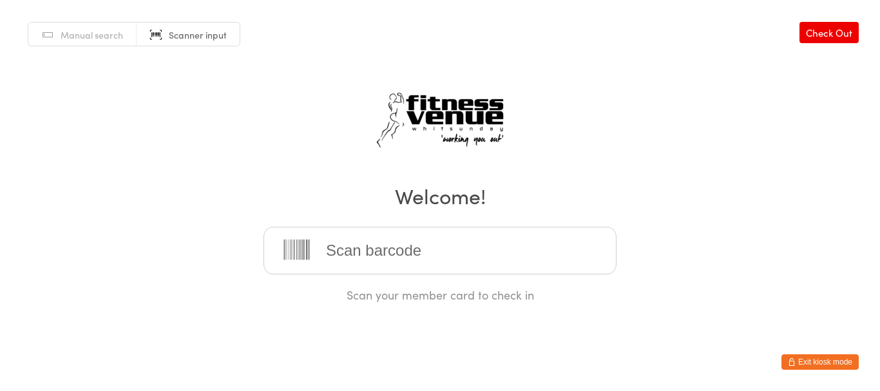
click at [359, 241] on input "search" at bounding box center [439, 251] width 353 height 48
click at [509, 245] on input "search" at bounding box center [439, 251] width 353 height 48
click at [799, 361] on button "Exit kiosk mode" at bounding box center [819, 361] width 77 height 15
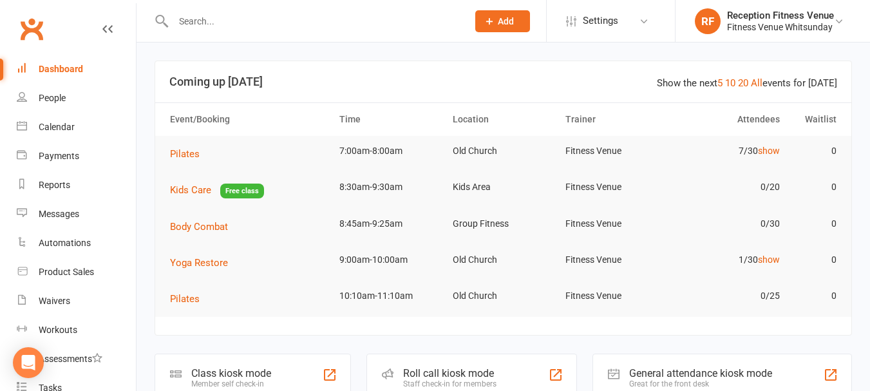
click at [768, 379] on div "General attendance kiosk mode" at bounding box center [700, 373] width 143 height 12
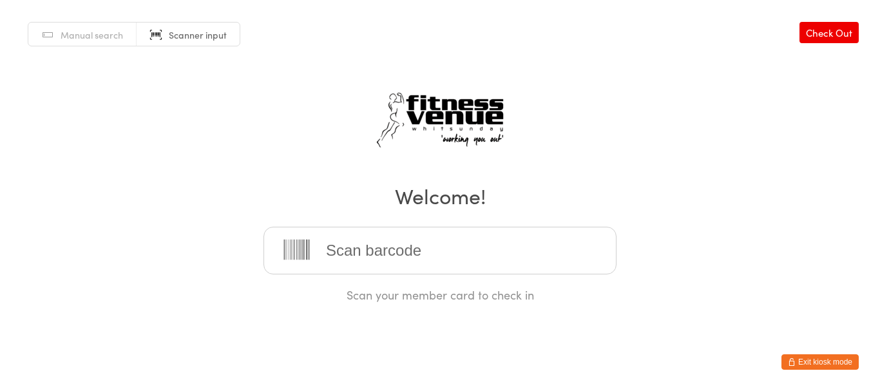
click at [555, 269] on input "search" at bounding box center [439, 251] width 353 height 48
type input "20084"
click at [613, 108] on div "Manual search Scanner input Check Out Welcome! Scan your member card to check in" at bounding box center [440, 151] width 880 height 303
click at [537, 246] on input "search" at bounding box center [439, 251] width 353 height 48
click at [745, 211] on div "Manual search Scanner input Check Out Welcome! Scan your member card to check in" at bounding box center [440, 151] width 880 height 303
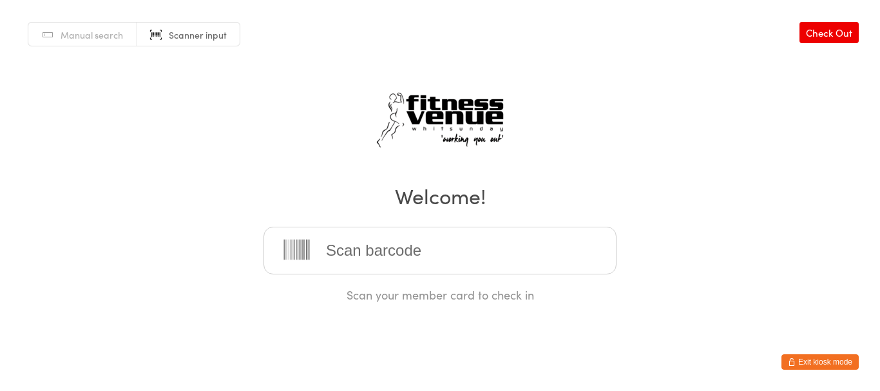
click at [137, 136] on div "Manual search Scanner input Check Out Welcome! Scan your member card to check in" at bounding box center [440, 151] width 880 height 303
click at [365, 253] on input "search" at bounding box center [439, 251] width 353 height 48
click at [813, 369] on button "Exit kiosk mode" at bounding box center [819, 361] width 77 height 15
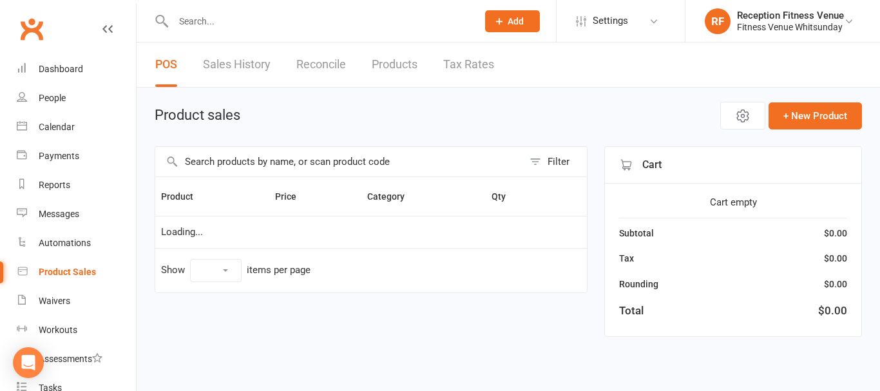
select select "100"
click at [251, 160] on input "text" at bounding box center [339, 162] width 368 height 30
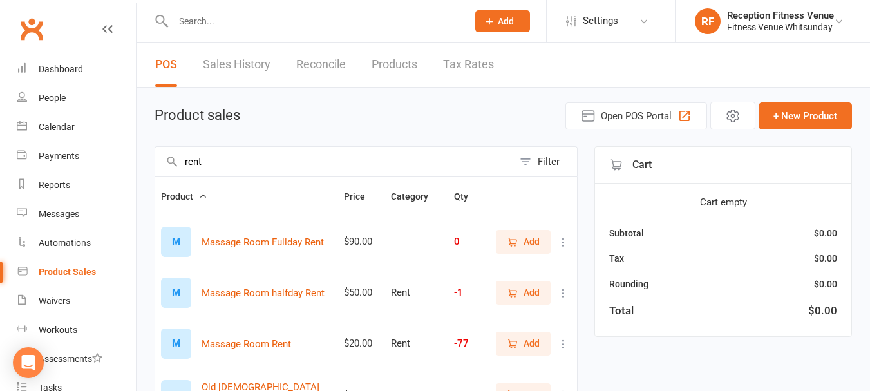
click at [345, 157] on input "rent" at bounding box center [334, 162] width 358 height 30
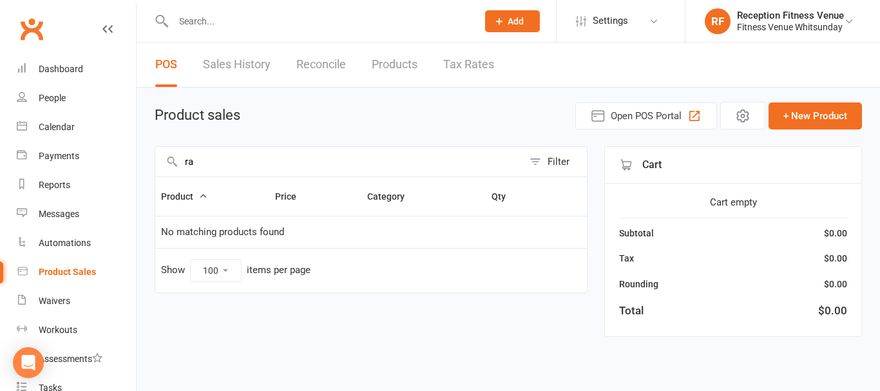
type input "r"
type input "t"
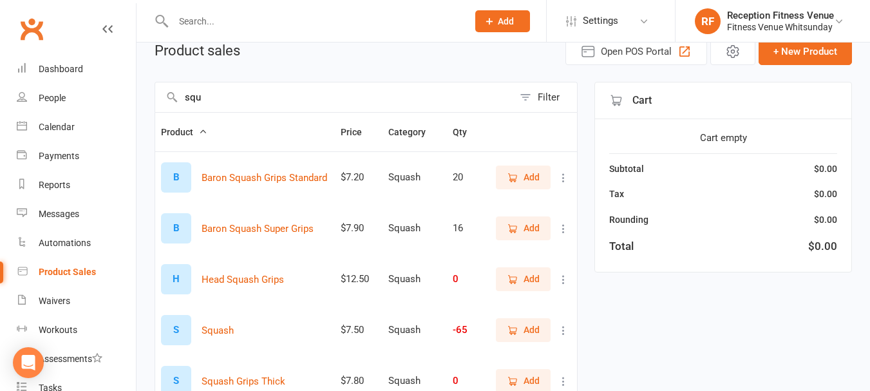
scroll to position [193, 0]
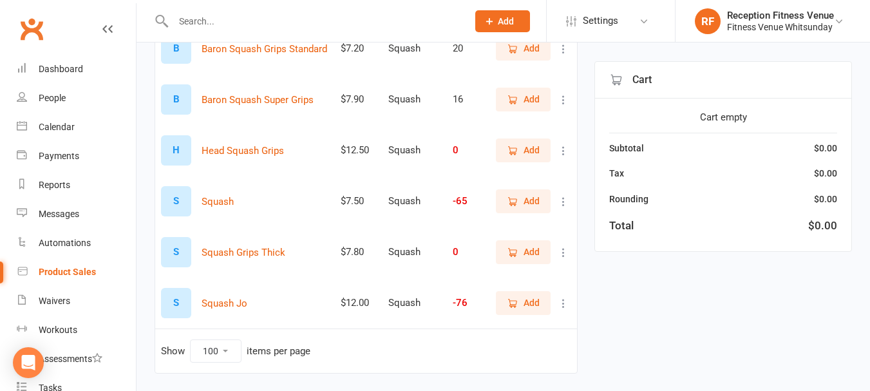
type input "squ"
click at [526, 208] on span "Add" at bounding box center [532, 201] width 16 height 14
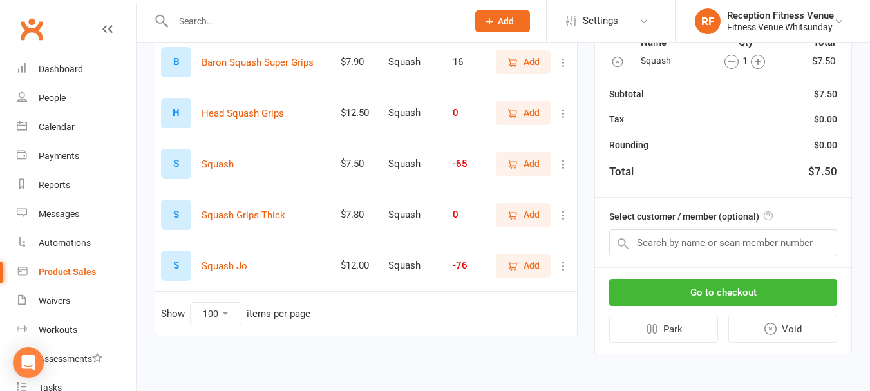
scroll to position [37, 0]
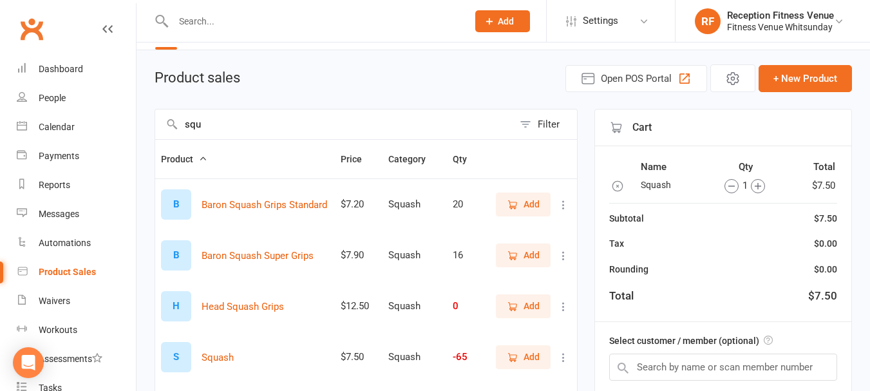
click at [763, 185] on icon "button" at bounding box center [758, 186] width 14 height 14
click at [763, 185] on div "2" at bounding box center [740, 185] width 84 height 15
click at [754, 184] on icon "button" at bounding box center [753, 186] width 14 height 14
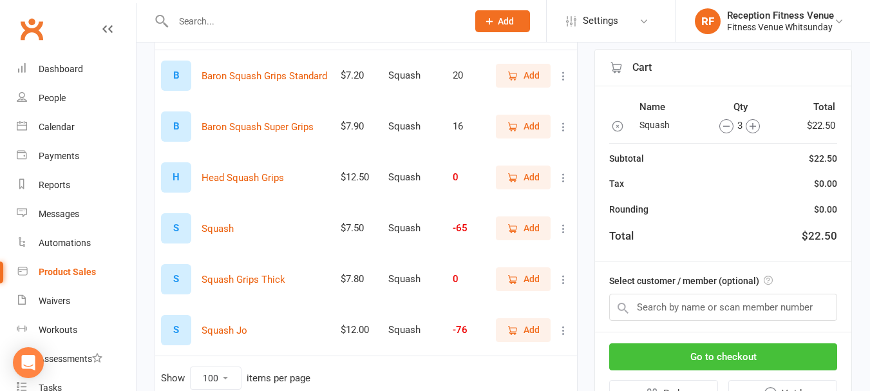
click at [768, 365] on button "Go to checkout" at bounding box center [723, 356] width 228 height 27
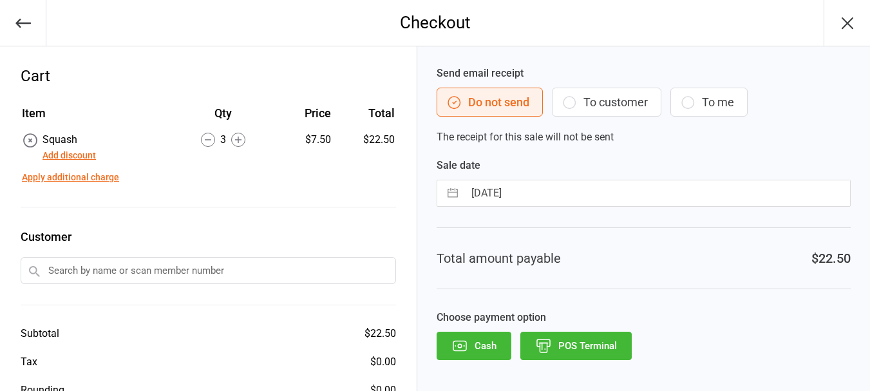
click at [609, 343] on button "POS Terminal" at bounding box center [576, 346] width 111 height 28
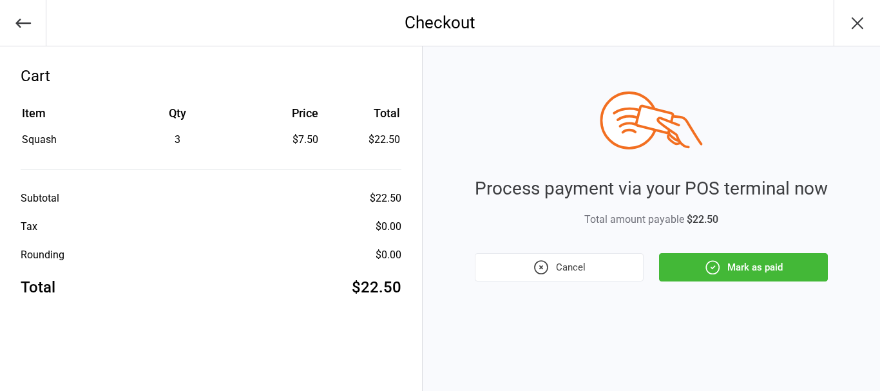
click at [680, 267] on button "Mark as paid" at bounding box center [743, 267] width 169 height 28
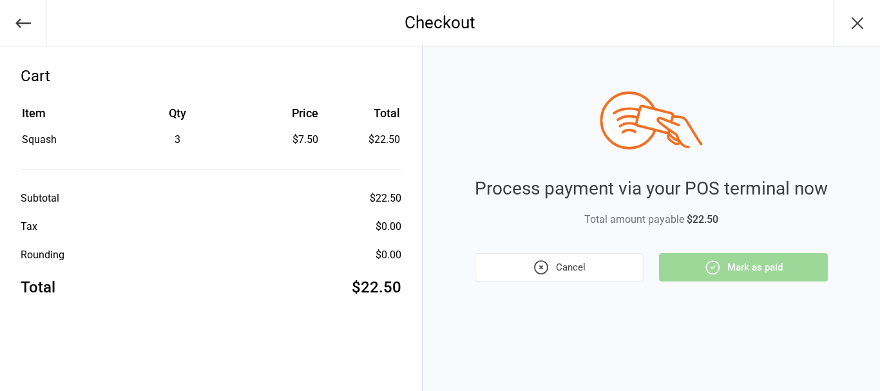
click at [760, 263] on div "Cancel Mark as paid" at bounding box center [651, 267] width 353 height 28
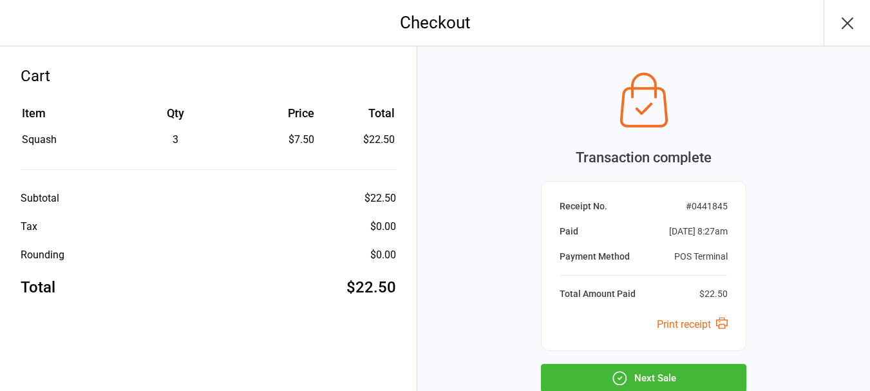
click at [511, 146] on div "Transaction complete Receipt No. # 0441845 Paid [DATE] 8:27am Payment Method PO…" at bounding box center [643, 261] width 453 height 430
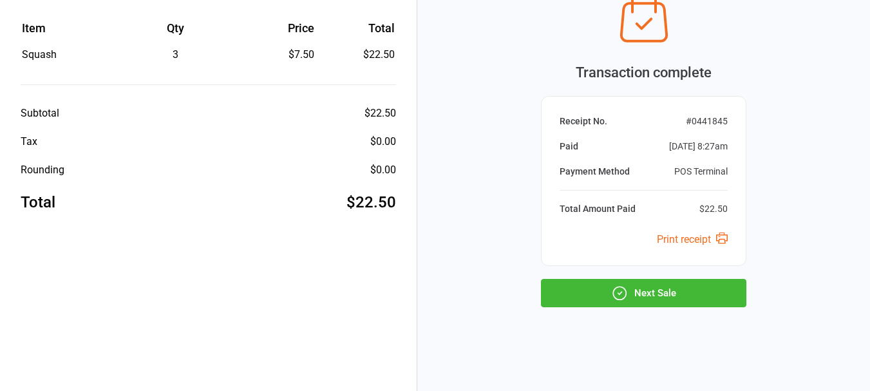
click at [569, 284] on button "Next Sale" at bounding box center [644, 293] width 206 height 28
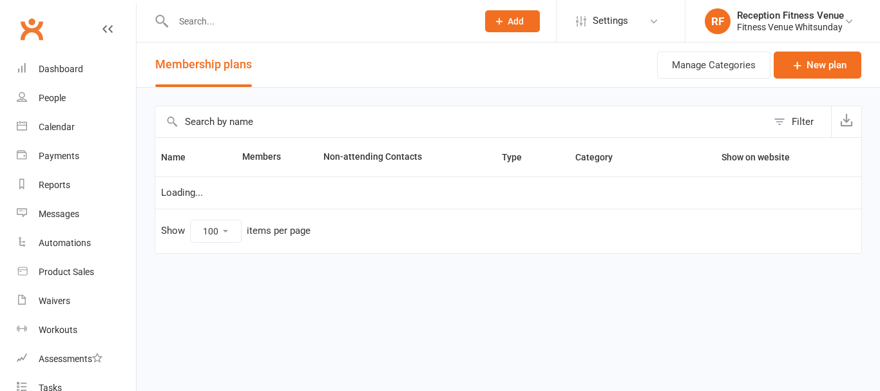
select select "100"
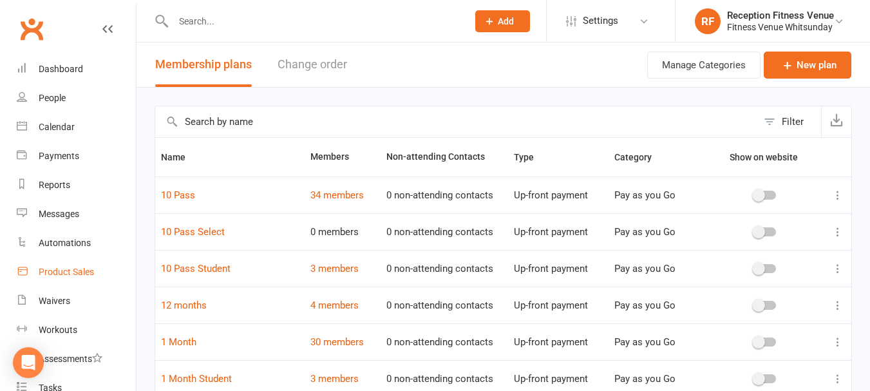
click at [62, 273] on div "Product Sales" at bounding box center [66, 272] width 55 height 10
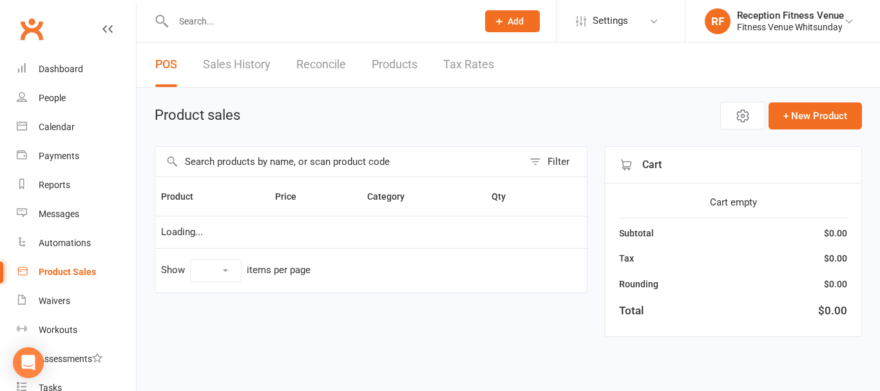
select select "100"
click at [311, 172] on input "text" at bounding box center [339, 162] width 368 height 30
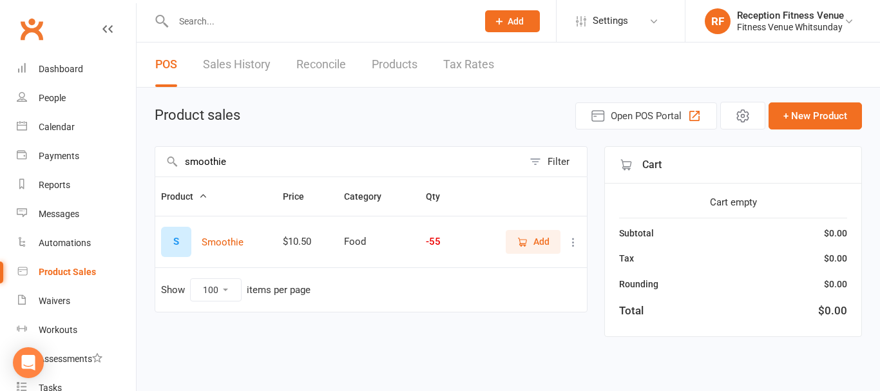
type input "smoothie"
click at [537, 241] on span "Add" at bounding box center [541, 242] width 16 height 14
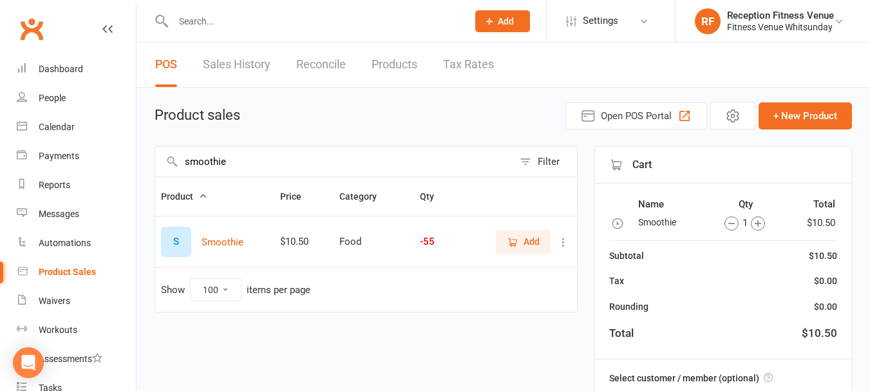
scroll to position [162, 0]
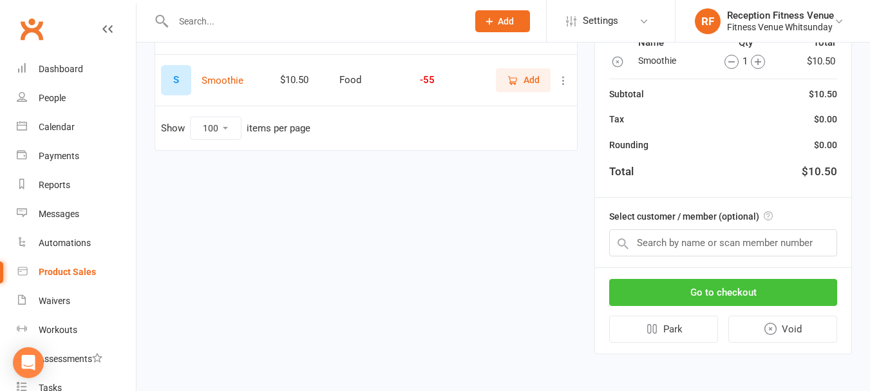
click at [714, 298] on button "Go to checkout" at bounding box center [723, 292] width 228 height 27
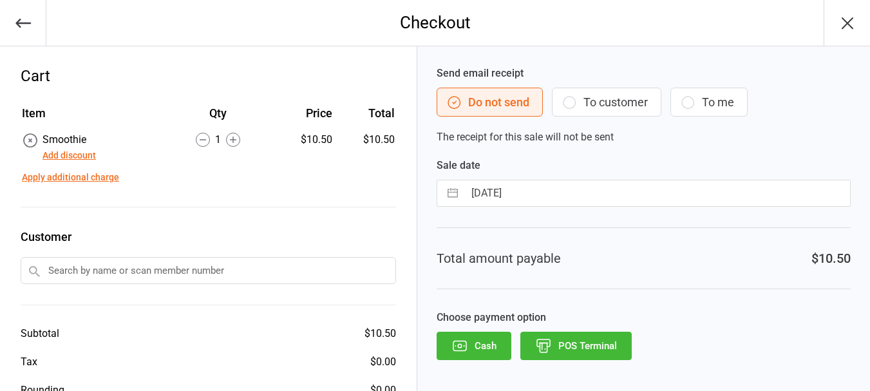
click at [68, 176] on button "Apply additional charge" at bounding box center [70, 178] width 97 height 14
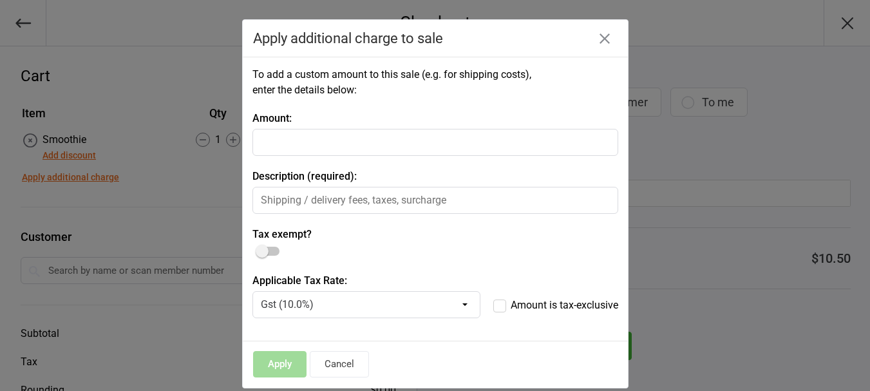
click at [314, 145] on input "number" at bounding box center [436, 142] width 366 height 27
type input "1.00"
click at [317, 206] on input "text" at bounding box center [436, 200] width 366 height 27
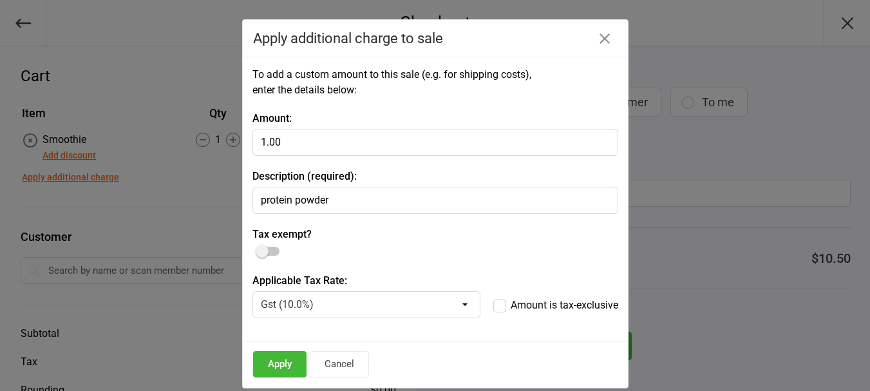
type input "protein powder"
click at [262, 369] on button "Apply" at bounding box center [279, 364] width 53 height 26
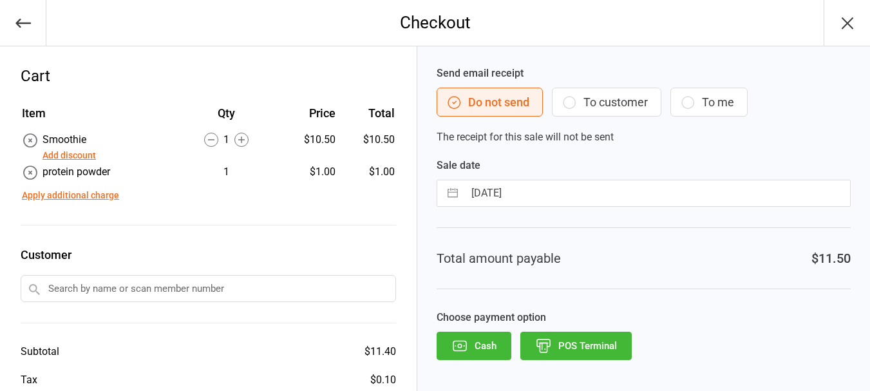
click at [603, 343] on button "POS Terminal" at bounding box center [576, 346] width 111 height 28
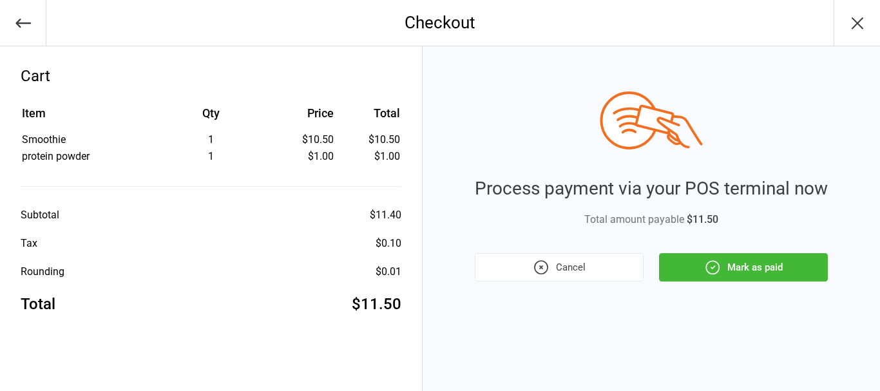
click at [711, 275] on icon "button" at bounding box center [712, 267] width 17 height 17
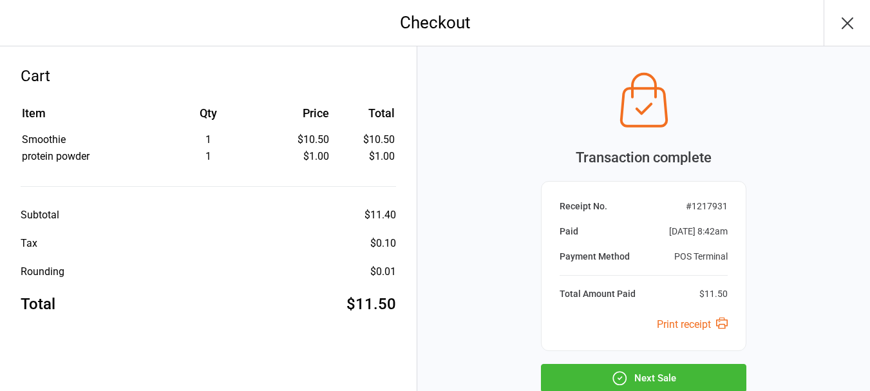
click at [706, 372] on button "Next Sale" at bounding box center [644, 378] width 206 height 28
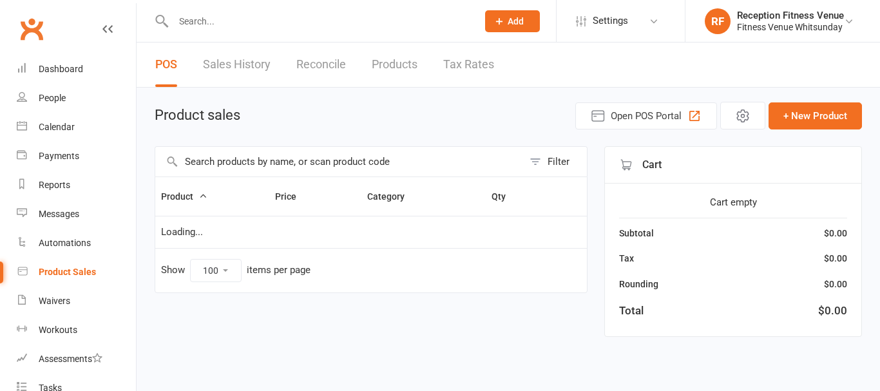
select select "100"
click at [260, 157] on input "text" at bounding box center [339, 162] width 368 height 30
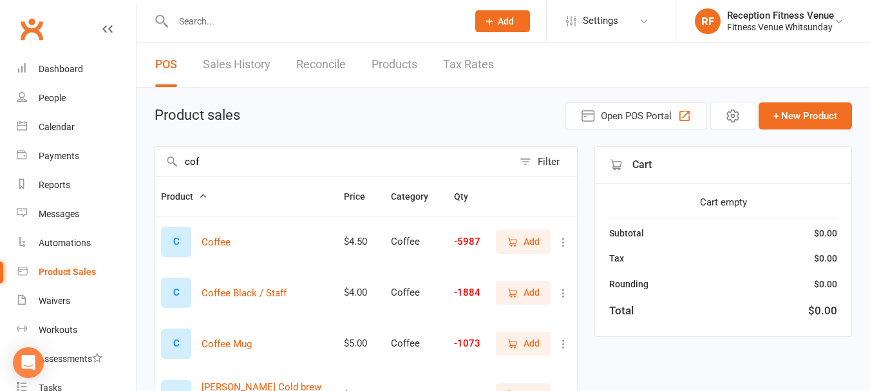
scroll to position [64, 0]
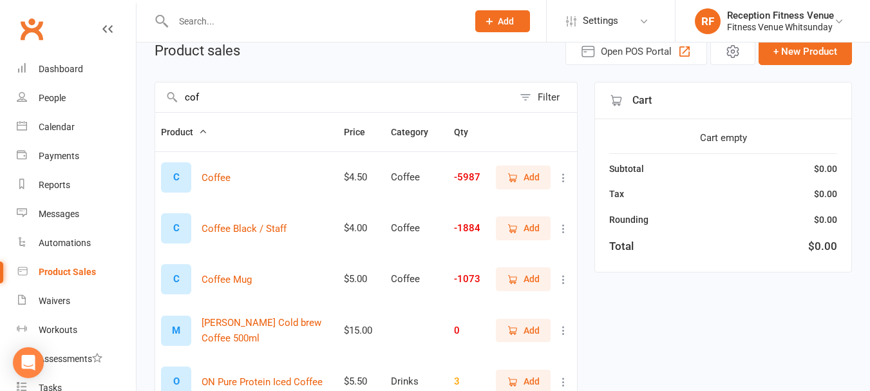
type input "cof"
click at [519, 279] on span "Add" at bounding box center [523, 279] width 33 height 14
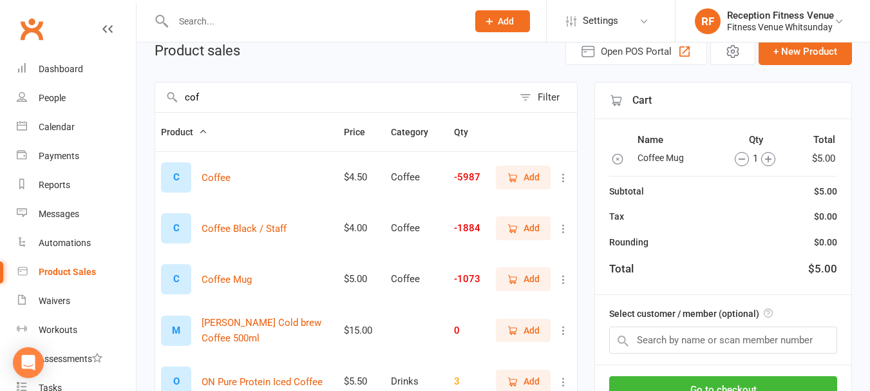
scroll to position [180, 0]
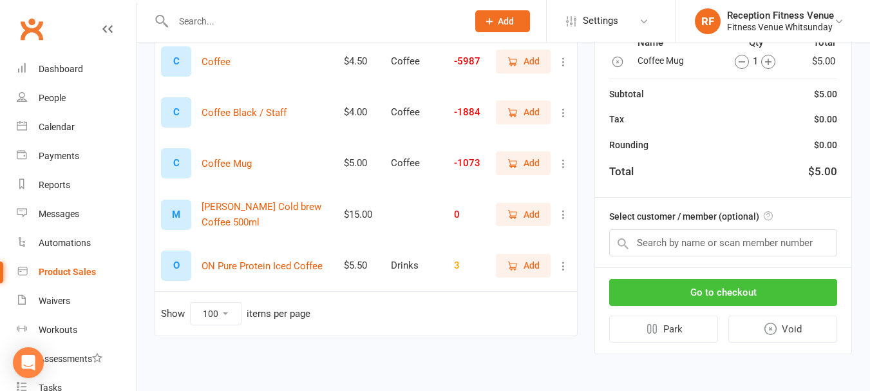
click at [638, 285] on button "Go to checkout" at bounding box center [723, 292] width 228 height 27
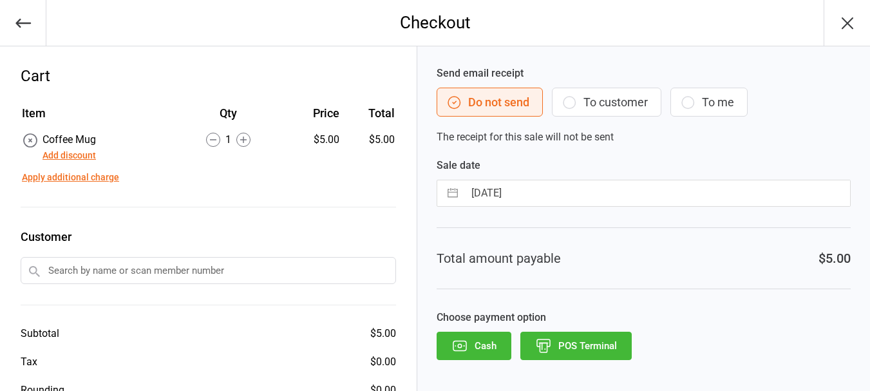
click at [606, 354] on button "POS Terminal" at bounding box center [576, 346] width 111 height 28
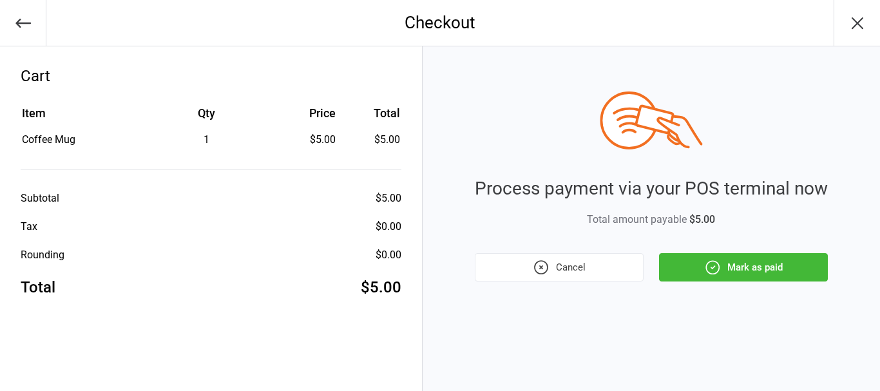
click at [768, 258] on button "Mark as paid" at bounding box center [743, 267] width 169 height 28
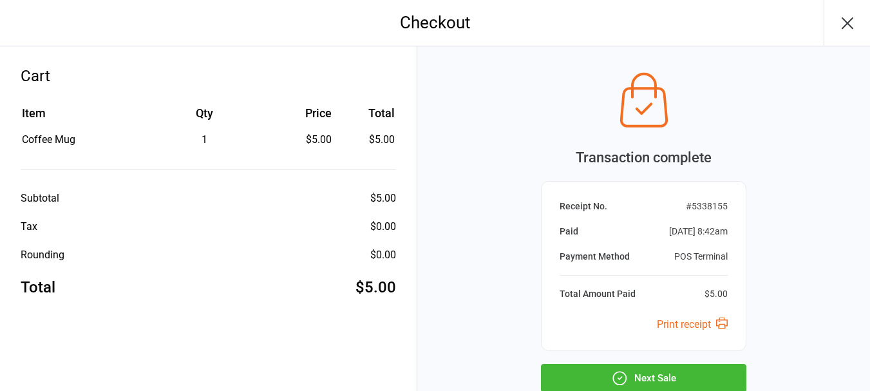
click at [635, 381] on button "Next Sale" at bounding box center [644, 378] width 206 height 28
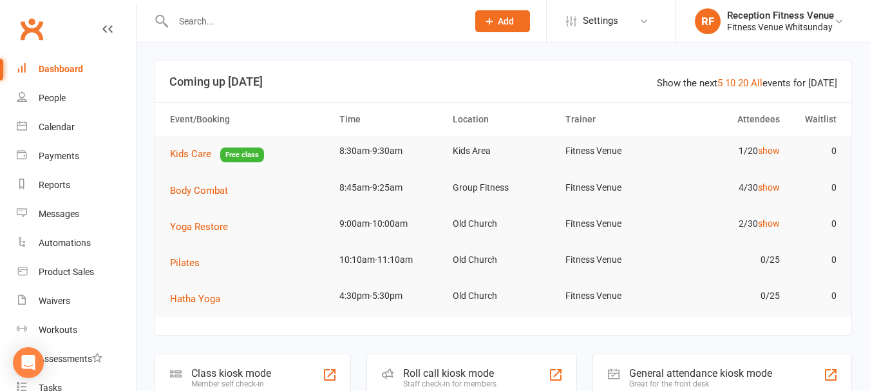
scroll to position [129, 0]
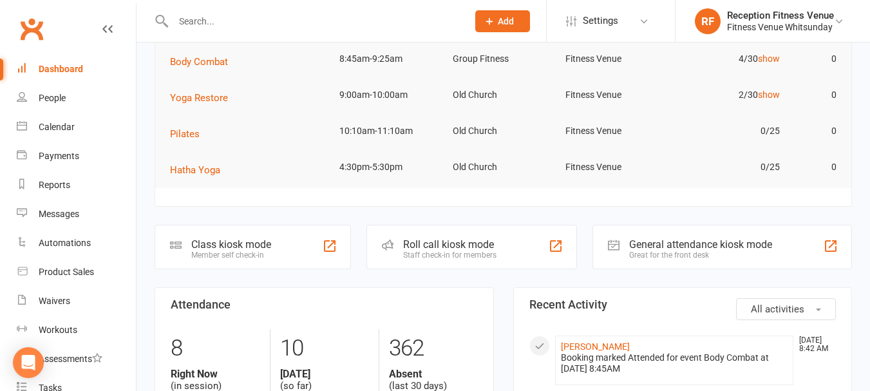
click at [727, 247] on div "General attendance kiosk mode" at bounding box center [700, 244] width 143 height 12
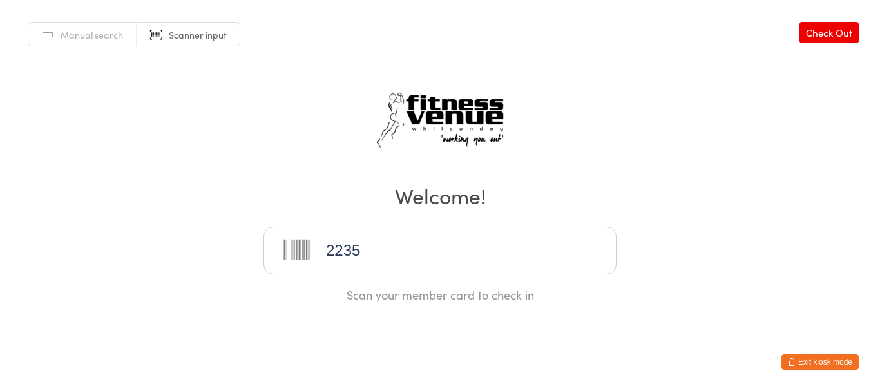
type input "22353"
click at [815, 365] on button "Exit kiosk mode" at bounding box center [819, 361] width 77 height 15
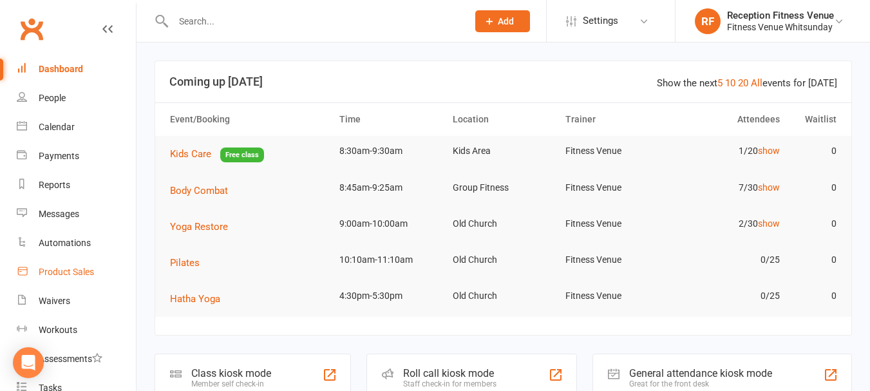
click at [102, 271] on link "Product Sales" at bounding box center [76, 272] width 119 height 29
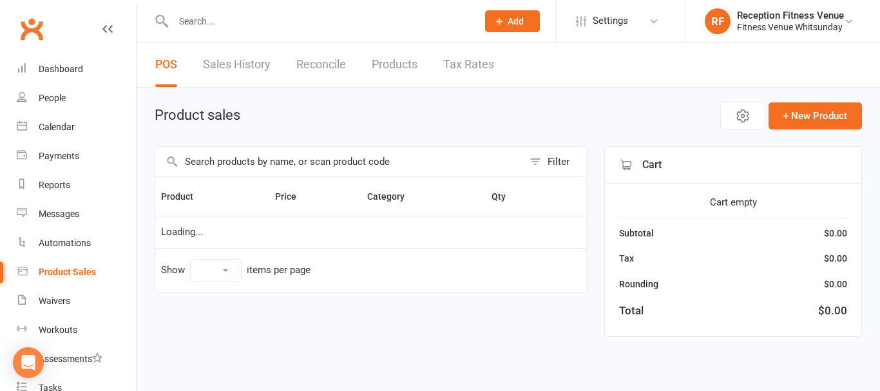
select select "100"
click at [352, 171] on input "text" at bounding box center [339, 162] width 368 height 30
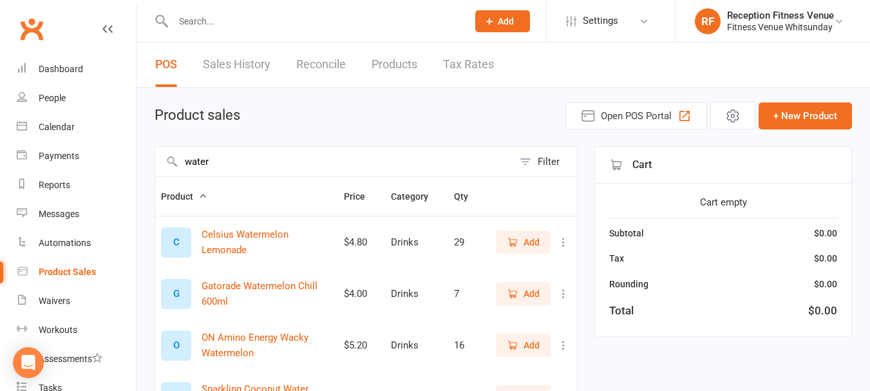
type input "water"
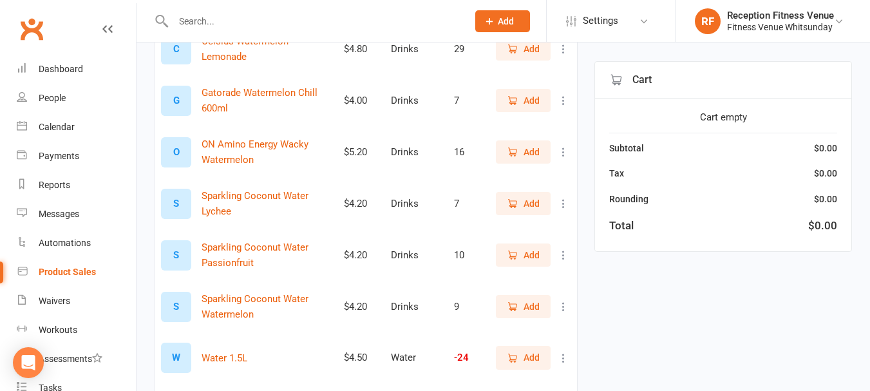
scroll to position [336, 0]
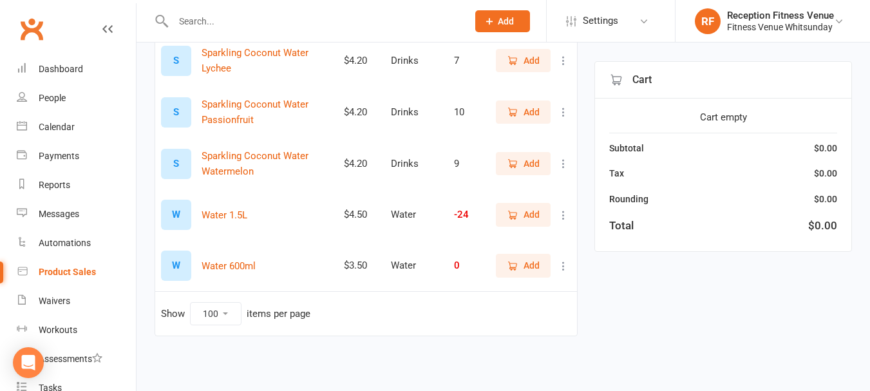
click at [517, 273] on span "Add" at bounding box center [523, 265] width 33 height 14
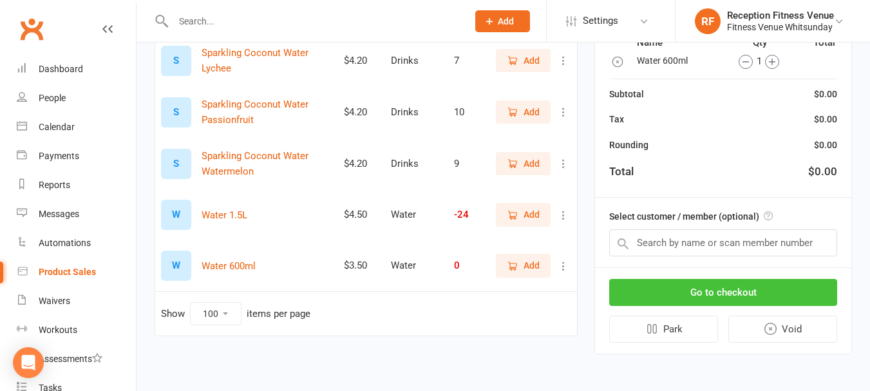
click at [776, 305] on button "Go to checkout" at bounding box center [723, 292] width 228 height 27
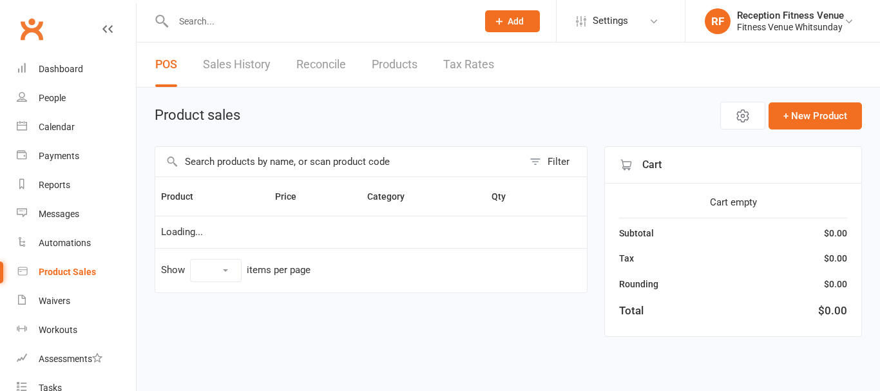
select select "100"
click at [249, 73] on link "Sales History" at bounding box center [237, 65] width 68 height 44
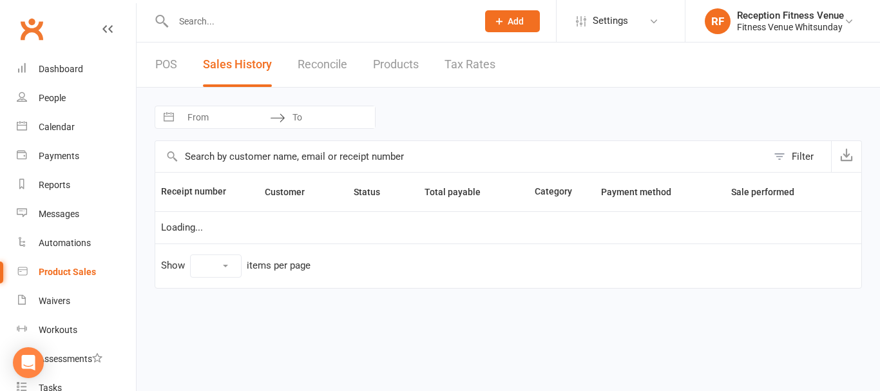
select select "25"
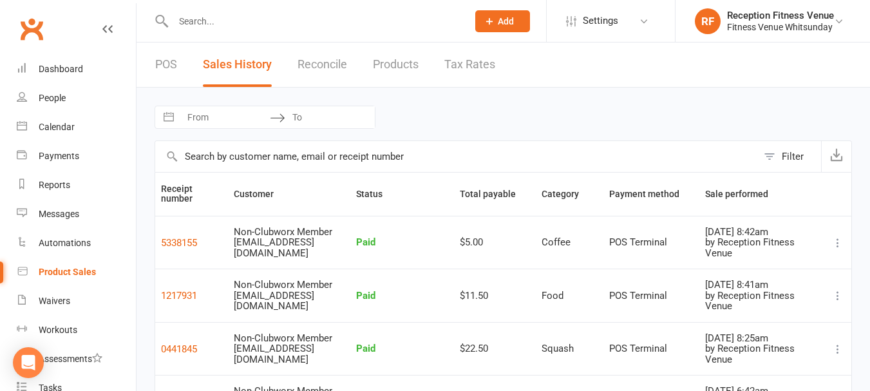
click at [164, 75] on link "POS" at bounding box center [166, 65] width 22 height 44
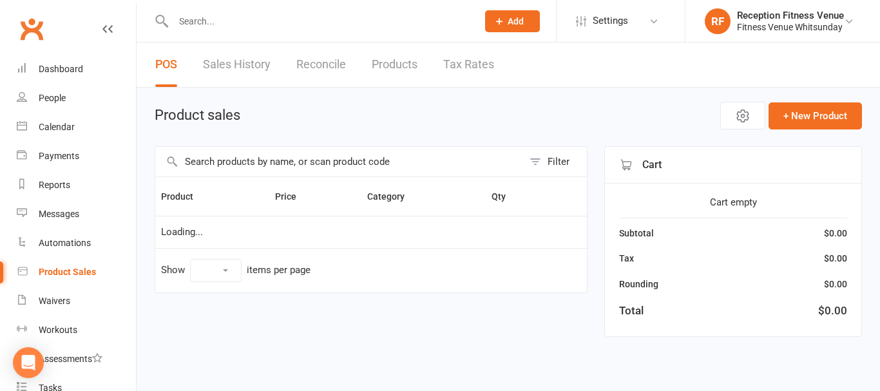
click at [279, 171] on input "text" at bounding box center [339, 162] width 368 height 30
select select "100"
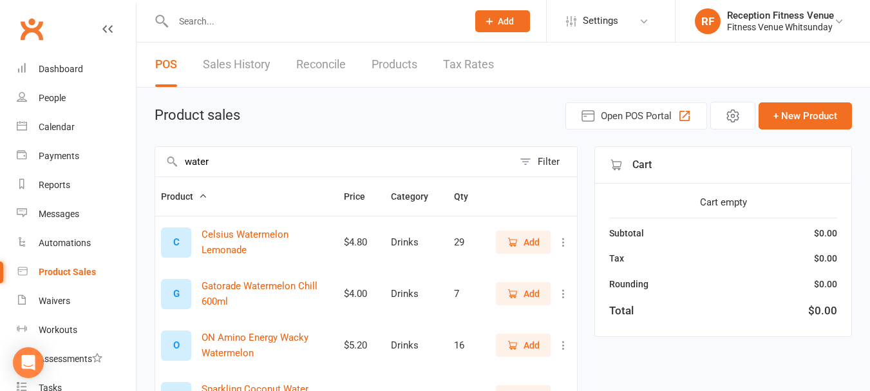
type input "water"
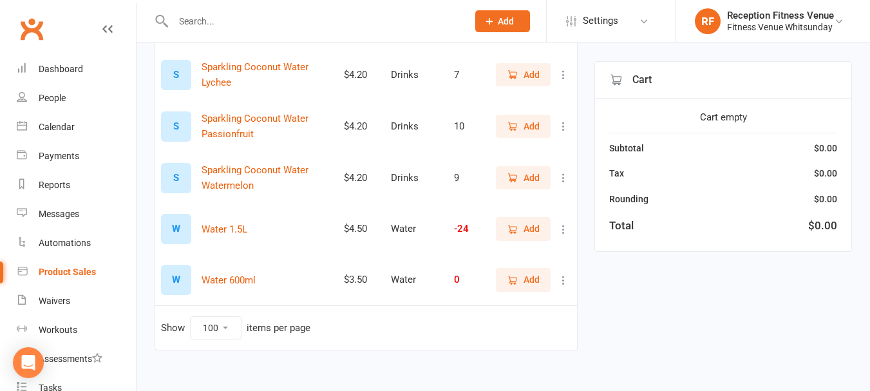
scroll to position [336, 0]
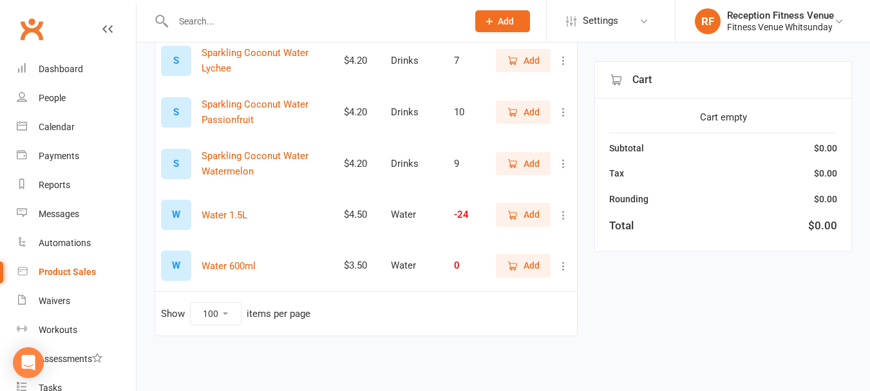
click at [521, 256] on button "Add" at bounding box center [523, 265] width 55 height 23
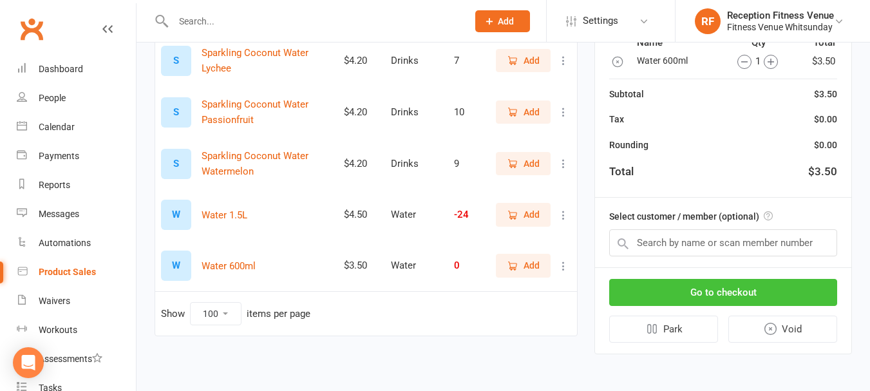
click at [668, 289] on button "Go to checkout" at bounding box center [723, 292] width 228 height 27
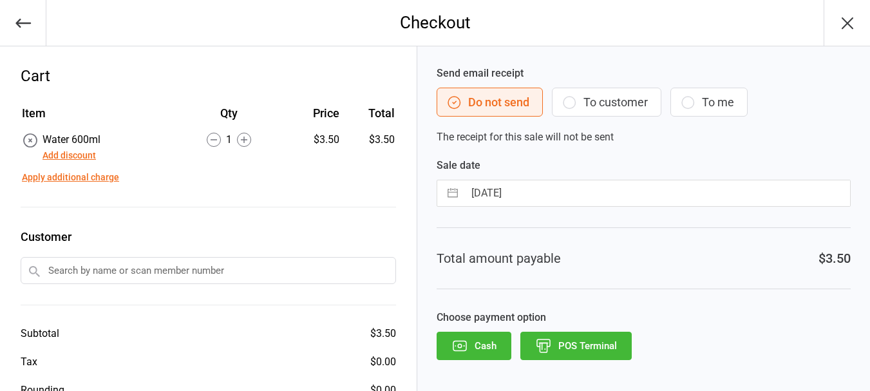
click at [583, 345] on button "POS Terminal" at bounding box center [576, 346] width 111 height 28
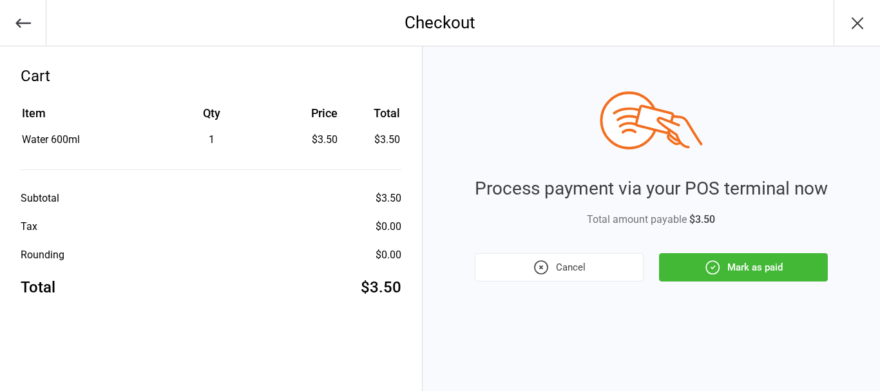
click at [773, 254] on button "Mark as paid" at bounding box center [743, 267] width 169 height 28
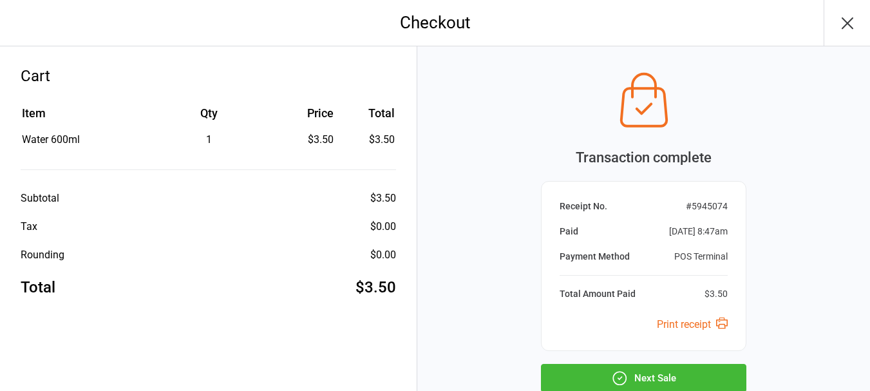
click at [665, 383] on button "Next Sale" at bounding box center [644, 378] width 206 height 28
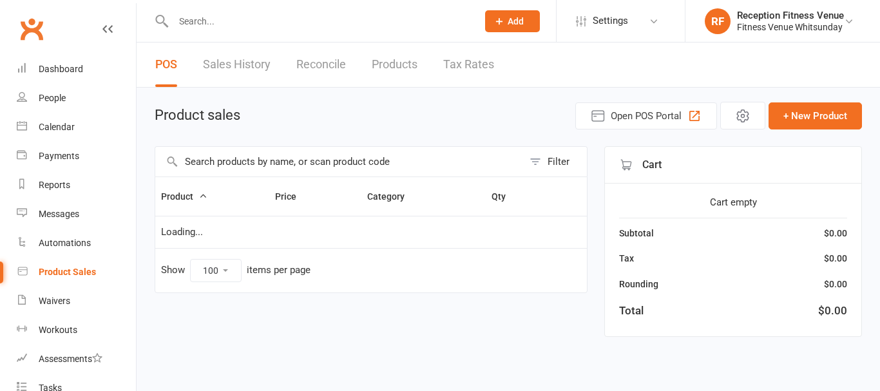
select select "100"
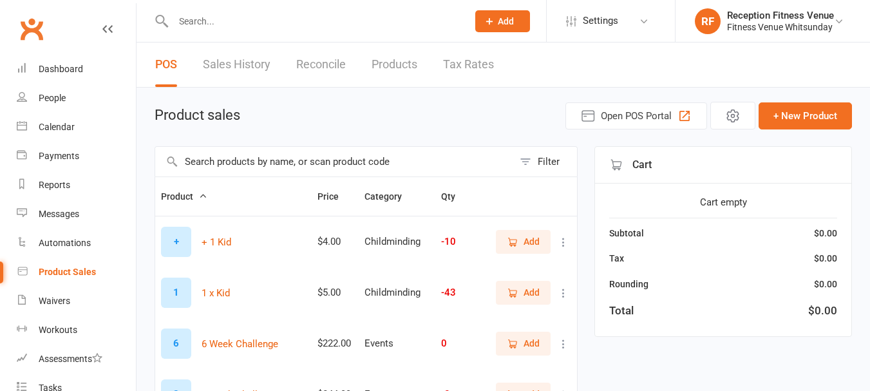
click at [295, 157] on input "text" at bounding box center [334, 162] width 358 height 30
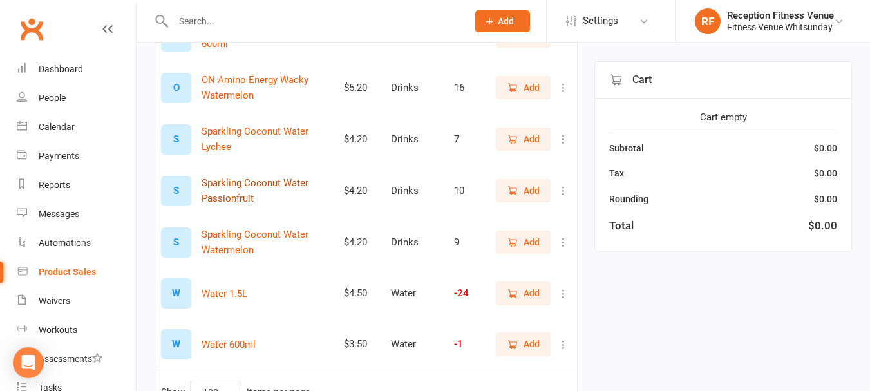
scroll to position [336, 0]
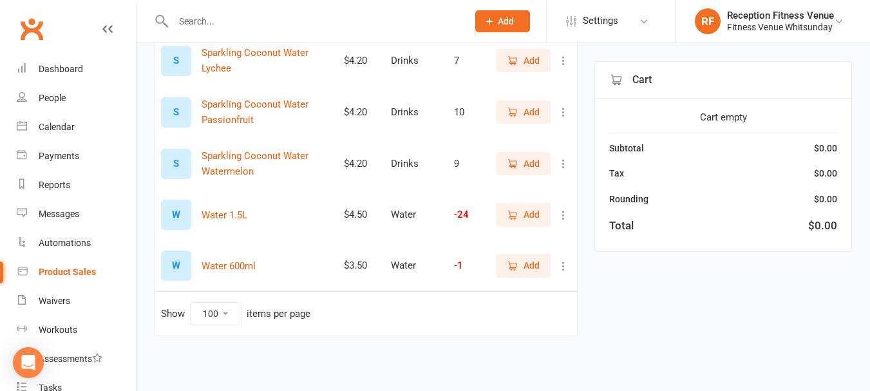
type input "water"
click at [508, 210] on icon "button" at bounding box center [513, 215] width 12 height 12
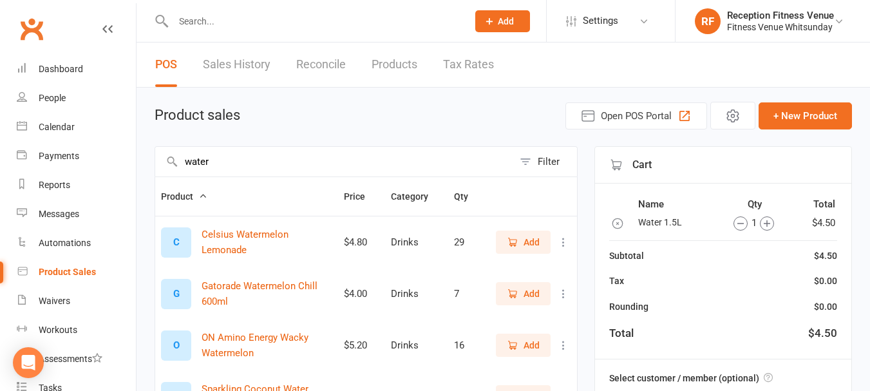
scroll to position [129, 0]
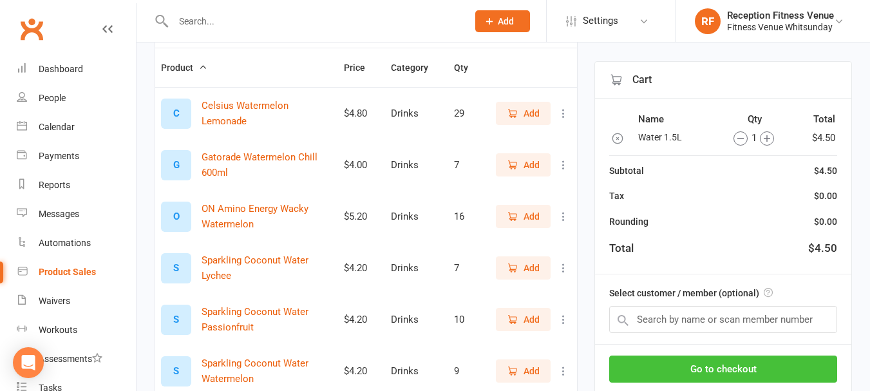
click at [678, 373] on button "Go to checkout" at bounding box center [723, 369] width 228 height 27
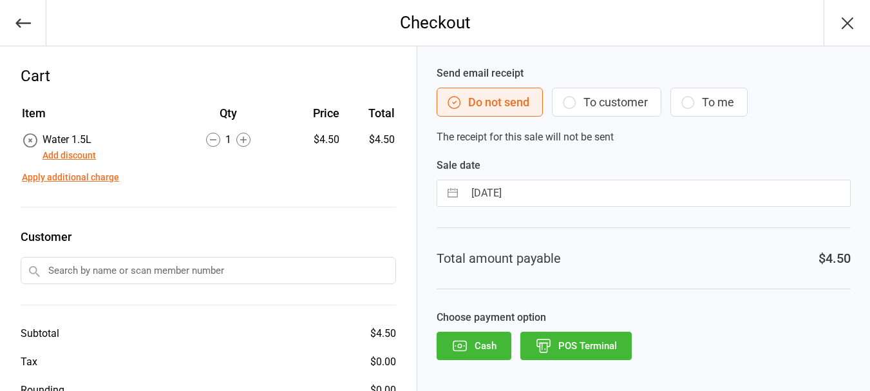
click at [560, 352] on button "POS Terminal" at bounding box center [576, 346] width 111 height 28
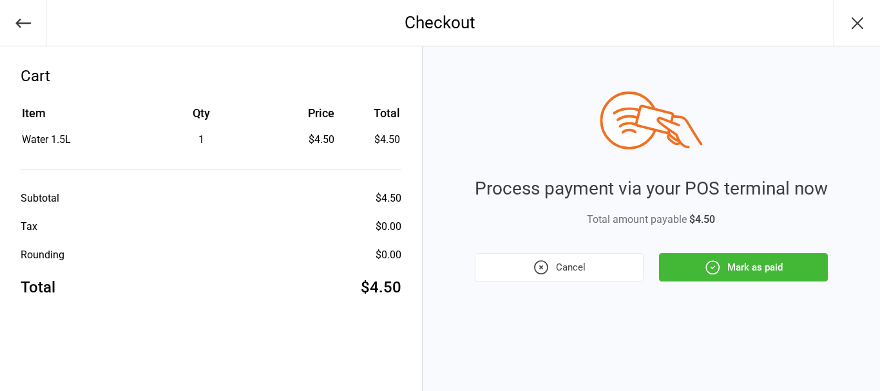
click at [700, 266] on button "Mark as paid" at bounding box center [743, 267] width 169 height 28
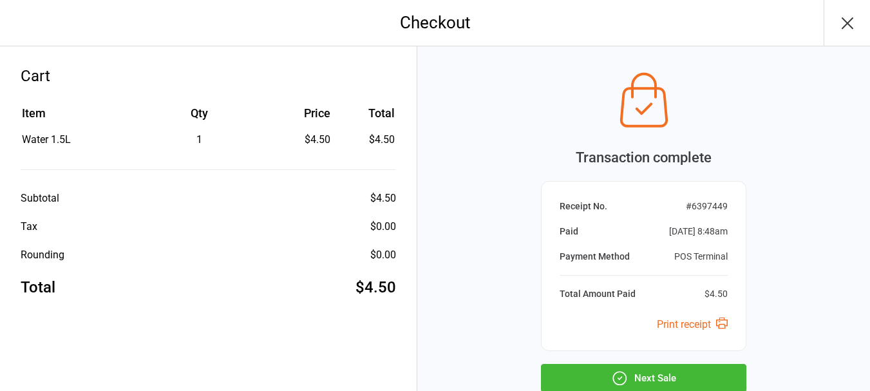
click at [700, 370] on button "Next Sale" at bounding box center [644, 378] width 206 height 28
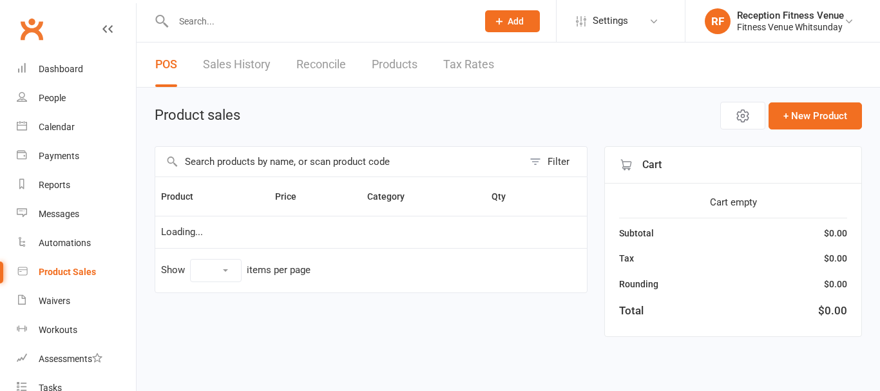
select select "100"
click at [56, 65] on div "Dashboard" at bounding box center [61, 69] width 44 height 10
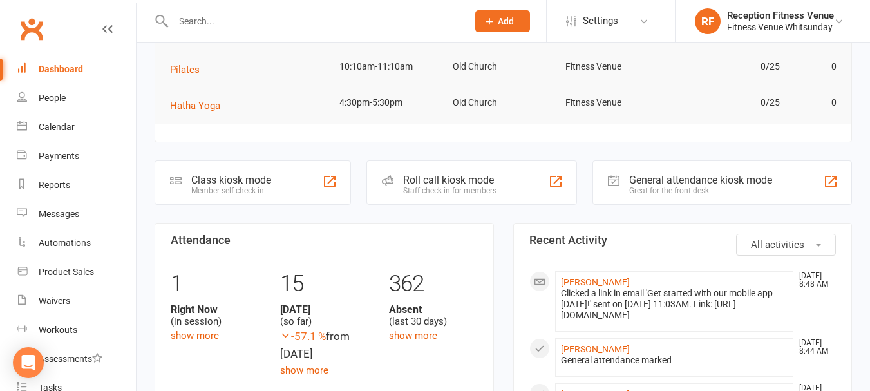
scroll to position [129, 0]
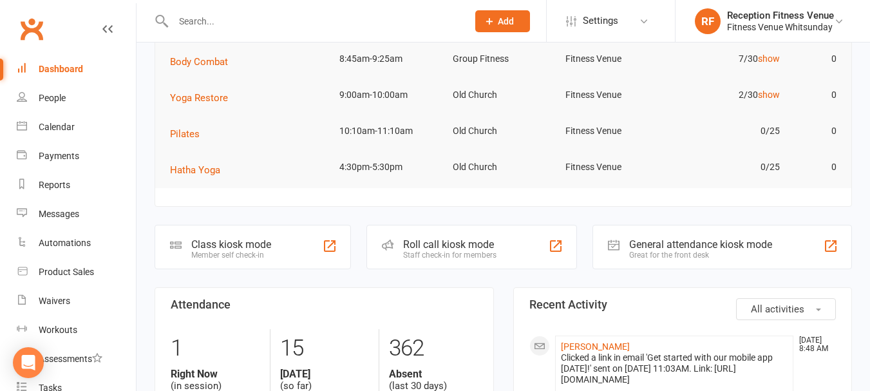
click at [650, 234] on div "General attendance kiosk mode Great for the front desk" at bounding box center [723, 247] width 260 height 44
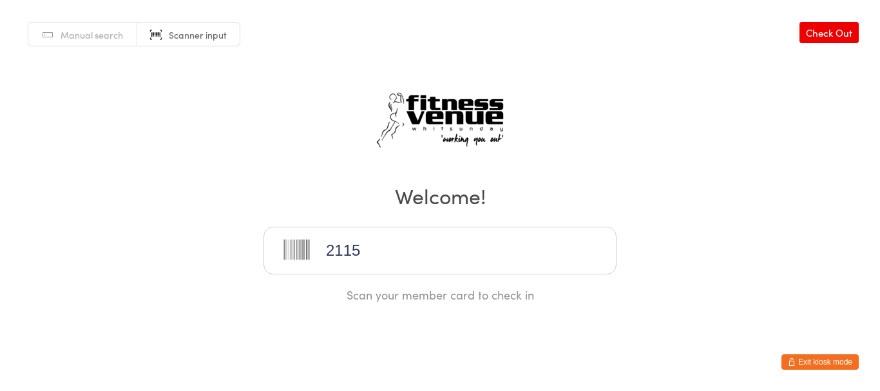
type input "21155"
drag, startPoint x: 810, startPoint y: 240, endPoint x: 801, endPoint y: 311, distance: 70.8
click at [810, 240] on div "Manual search Scanner input Check Out Welcome! Scan your member card to check in" at bounding box center [440, 151] width 880 height 303
click at [801, 363] on button "Exit kiosk mode" at bounding box center [819, 361] width 77 height 15
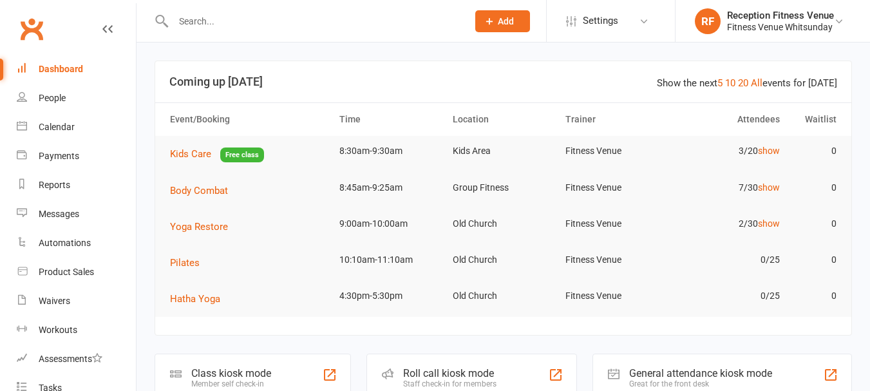
click at [330, 17] on input "text" at bounding box center [313, 21] width 289 height 18
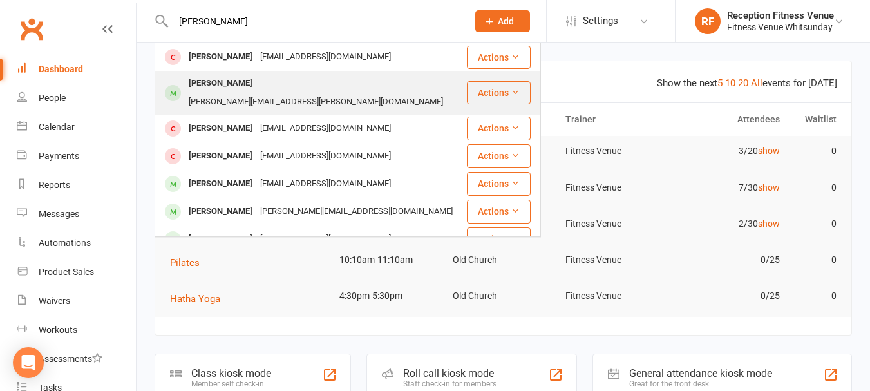
type input "[PERSON_NAME]"
click at [217, 86] on div "[PERSON_NAME]" at bounding box center [221, 83] width 72 height 19
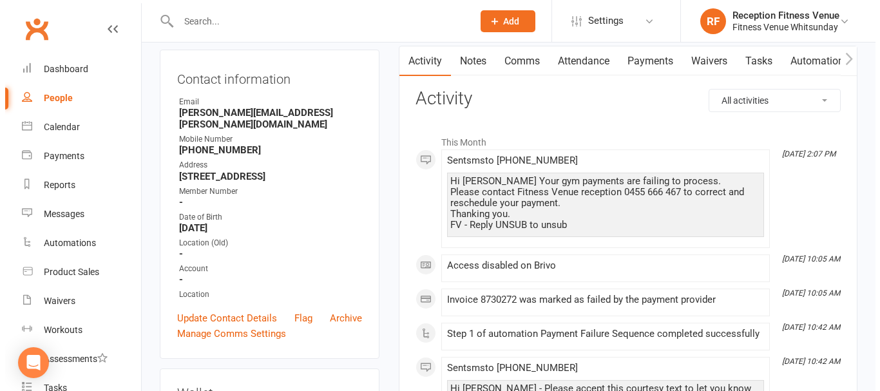
scroll to position [387, 0]
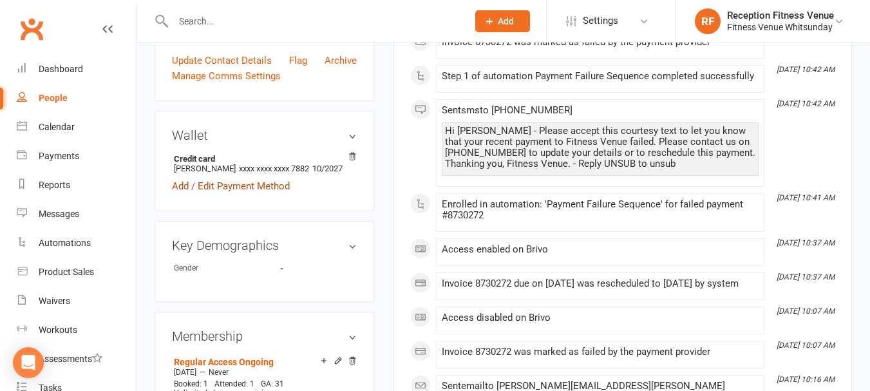
click at [275, 190] on link "Add / Edit Payment Method" at bounding box center [231, 185] width 118 height 15
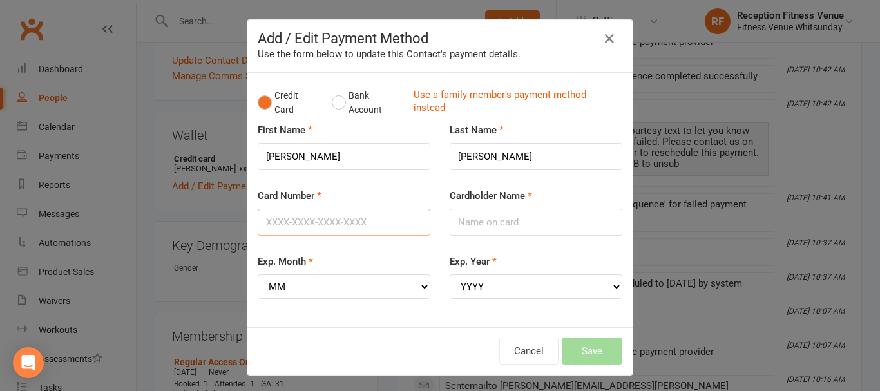
click at [370, 234] on input "Card Number" at bounding box center [344, 222] width 173 height 27
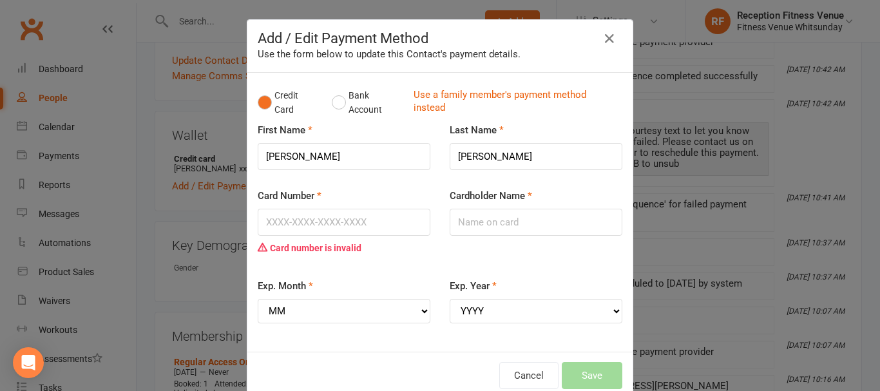
click at [349, 259] on fieldset "First Name Cecilia Last Name Cepeda Card Number Card number is invalid Cardhold…" at bounding box center [440, 231] width 365 height 219
click at [364, 219] on input "Card Number" at bounding box center [344, 222] width 173 height 27
type input "521729302292230"
click at [340, 305] on select "MM 01 02 03 04 05 06 07 08 09 10 11 12" at bounding box center [344, 311] width 173 height 24
select select "05"
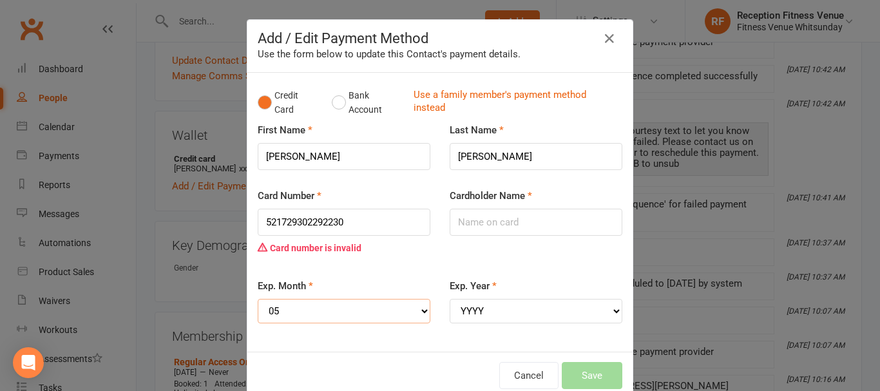
click at [258, 299] on select "MM 01 02 03 04 05 06 07 08 09 10 11 12" at bounding box center [344, 311] width 173 height 24
click at [574, 315] on select "YYYY 2025 2026 2027 2028 2029 2030 2031 2032 2033 2034" at bounding box center [536, 311] width 173 height 24
select select "2028"
click at [450, 299] on select "YYYY 2025 2026 2027 2028 2029 2030 2031 2032 2033 2034" at bounding box center [536, 311] width 173 height 24
click at [488, 221] on input "Cardholder Name" at bounding box center [536, 222] width 173 height 27
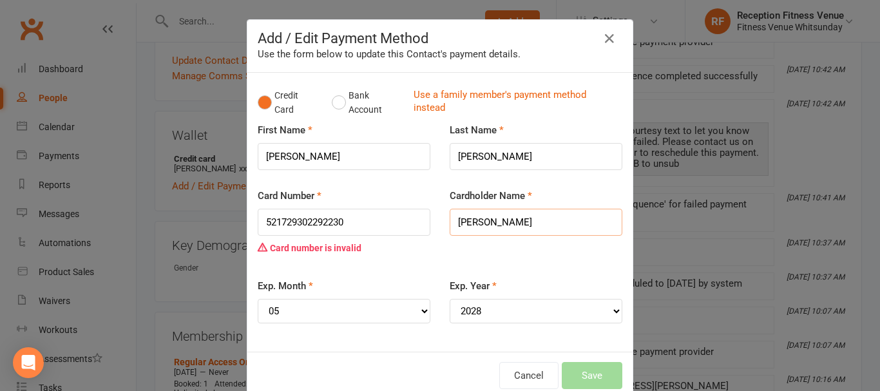
type input "Cecilia Cepeda"
click at [366, 227] on input "521729302292230" at bounding box center [344, 222] width 173 height 27
click at [373, 242] on div "Card number is invalid" at bounding box center [344, 248] width 173 height 24
click at [379, 218] on input "521729302292230" at bounding box center [344, 222] width 173 height 27
click at [396, 336] on div "Exp. Month MM 01 02 03 04 05 06 07 08 09 10 11 12" at bounding box center [344, 309] width 192 height 63
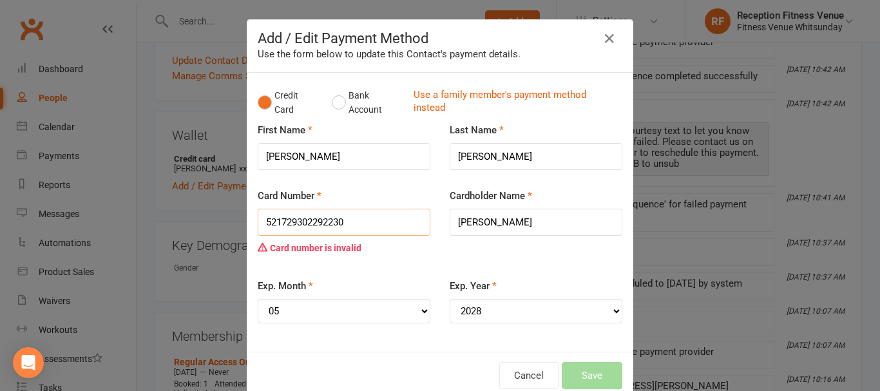
drag, startPoint x: 312, startPoint y: 220, endPoint x: 326, endPoint y: 198, distance: 26.1
click at [312, 220] on input "521729302292230" at bounding box center [344, 222] width 173 height 27
click at [351, 225] on input "521729302092230" at bounding box center [344, 222] width 173 height 27
click at [354, 271] on div "Card Number 521729302092230 Card number is invalid" at bounding box center [344, 233] width 192 height 90
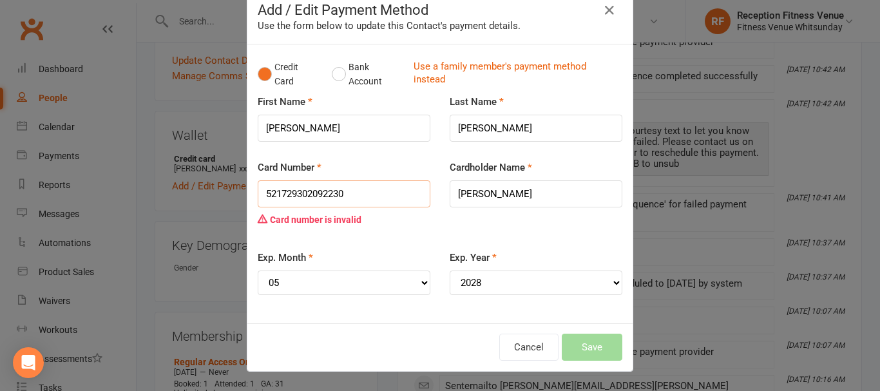
click at [312, 194] on input "521729302092230" at bounding box center [344, 193] width 173 height 27
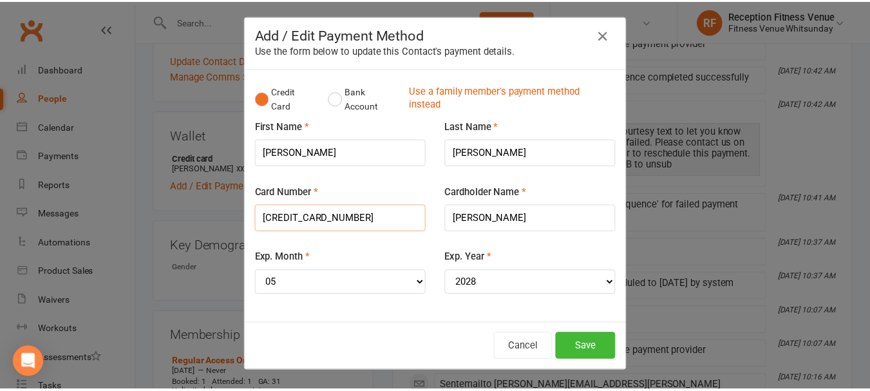
scroll to position [4, 0]
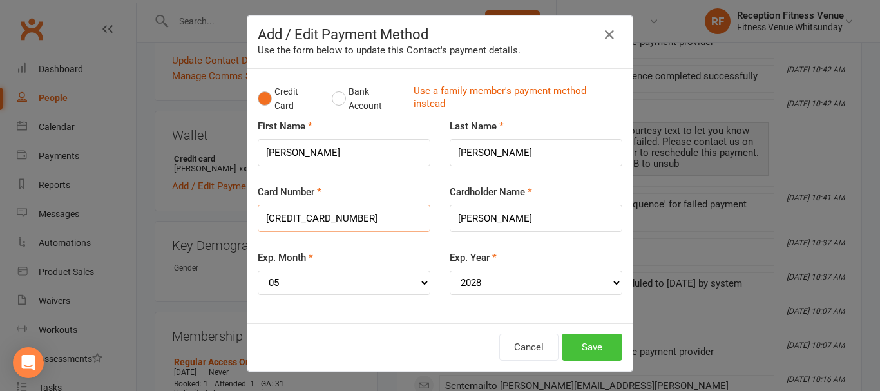
type input "5217293020292230"
click at [592, 345] on button "Save" at bounding box center [592, 347] width 61 height 27
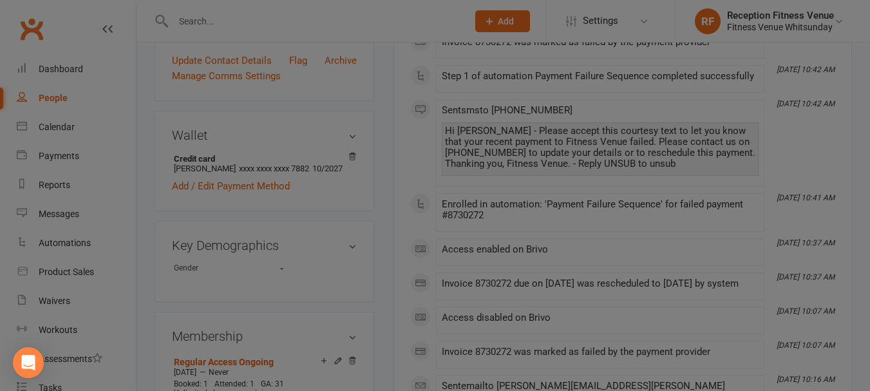
click at [588, 342] on div at bounding box center [435, 195] width 870 height 391
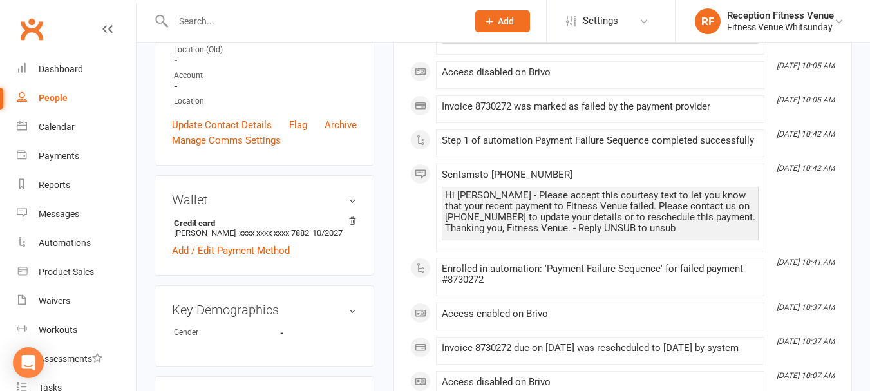
scroll to position [387, 0]
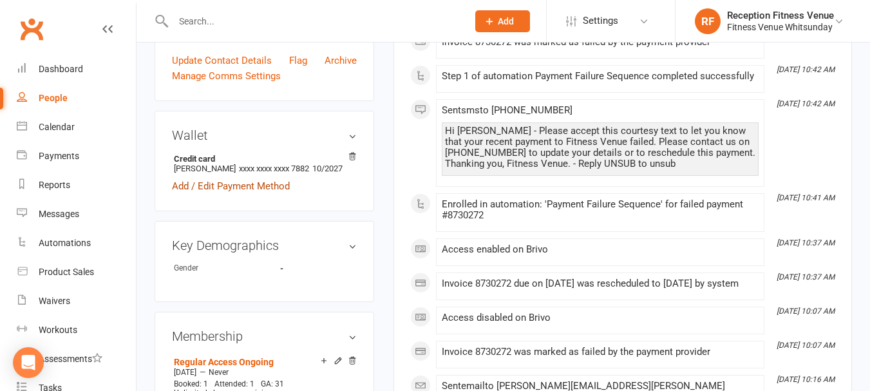
click at [285, 193] on link "Add / Edit Payment Method" at bounding box center [231, 185] width 118 height 15
click at [277, 186] on link "Add / Edit Payment Method" at bounding box center [231, 185] width 118 height 15
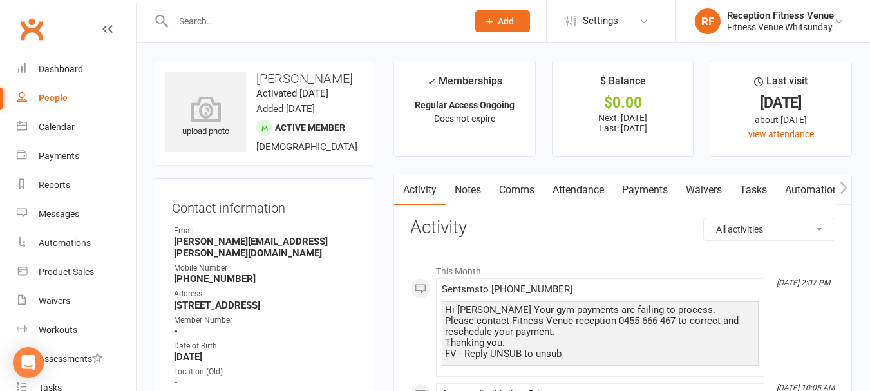
click at [667, 191] on link "Payments" at bounding box center [645, 190] width 64 height 30
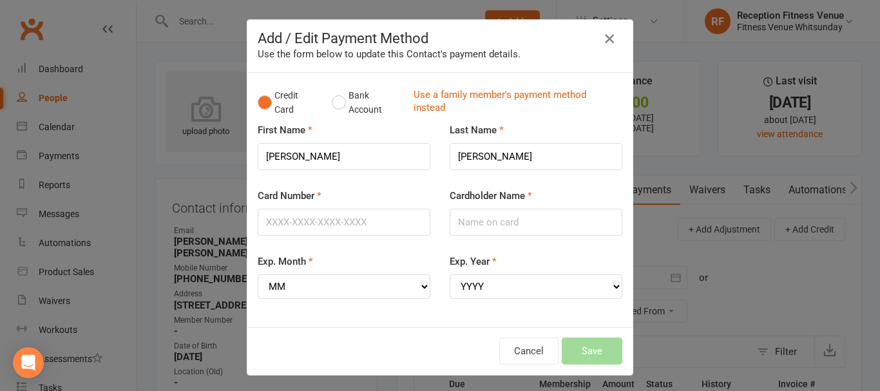
click at [604, 28] on button "button" at bounding box center [609, 38] width 21 height 21
click at [525, 352] on button "Cancel" at bounding box center [528, 351] width 59 height 27
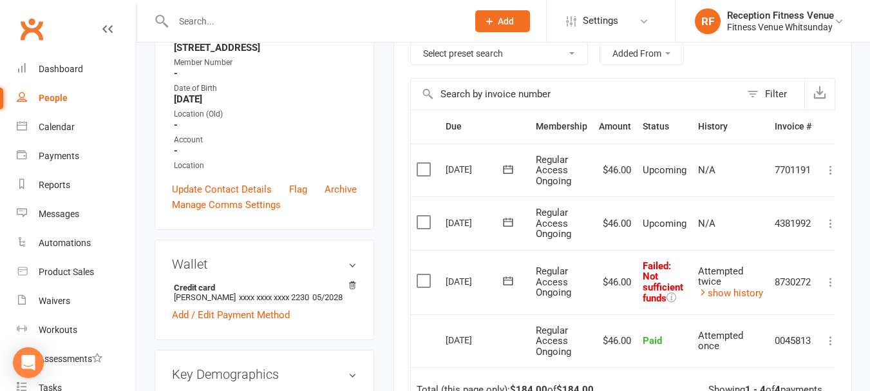
scroll to position [387, 0]
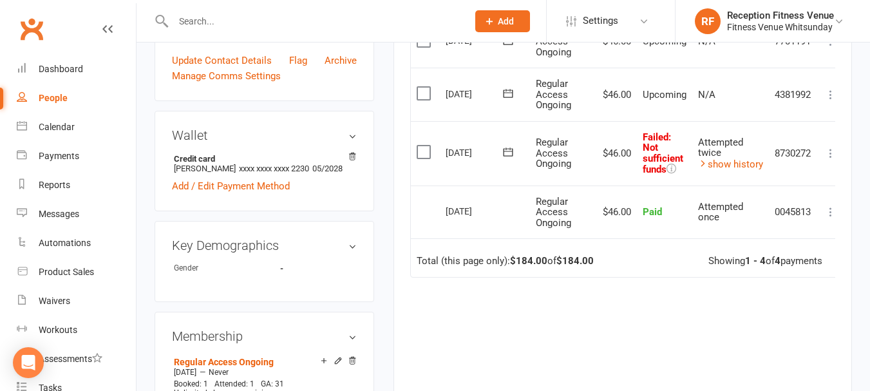
click at [830, 149] on icon at bounding box center [831, 153] width 13 height 13
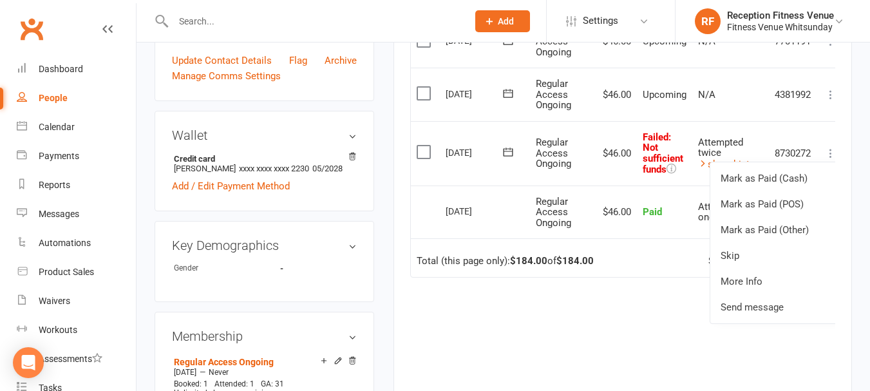
click at [642, 349] on div "Due Contact Membership Amount Status History Invoice # Select this 07 Oct 2025 …" at bounding box center [622, 212] width 425 height 463
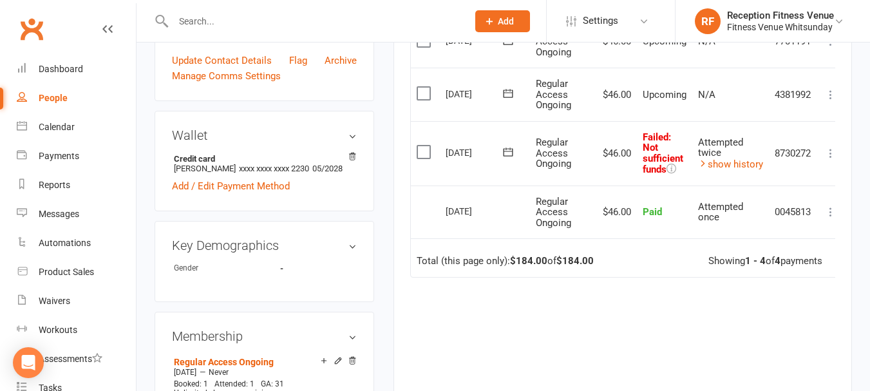
scroll to position [322, 0]
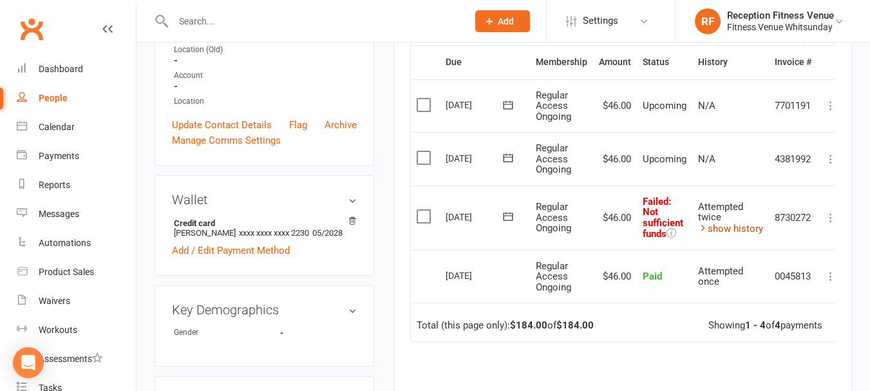
click at [722, 231] on link "show history" at bounding box center [730, 229] width 65 height 12
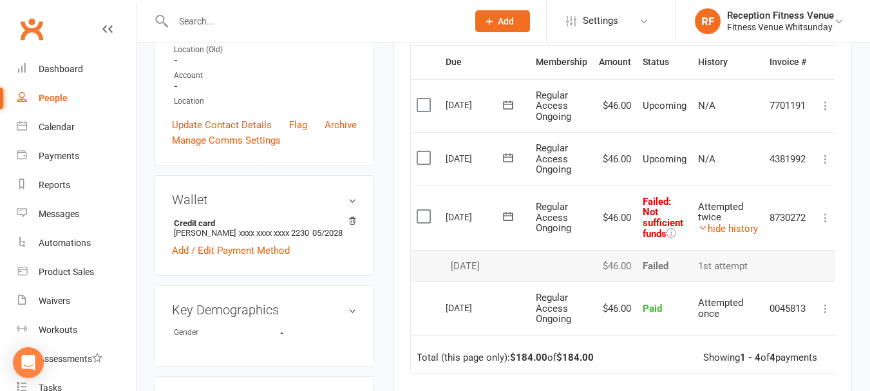
click at [420, 216] on label at bounding box center [425, 216] width 17 height 13
click at [420, 210] on input "checkbox" at bounding box center [421, 210] width 8 height 0
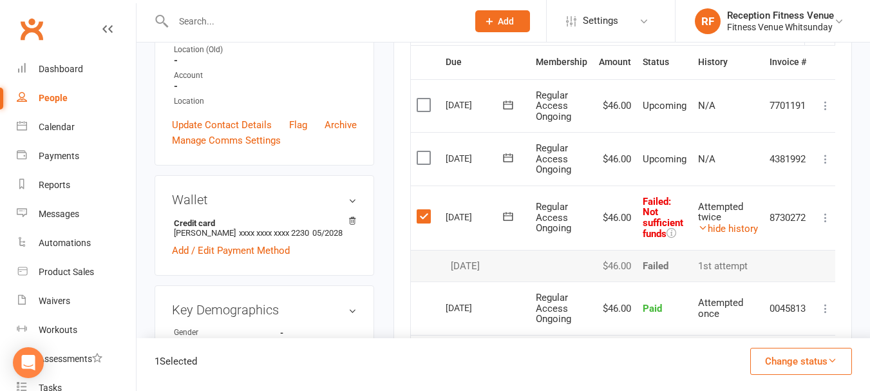
click at [799, 361] on button "Change status" at bounding box center [802, 361] width 102 height 27
click at [795, 274] on link "Paid (POS)" at bounding box center [788, 275] width 128 height 26
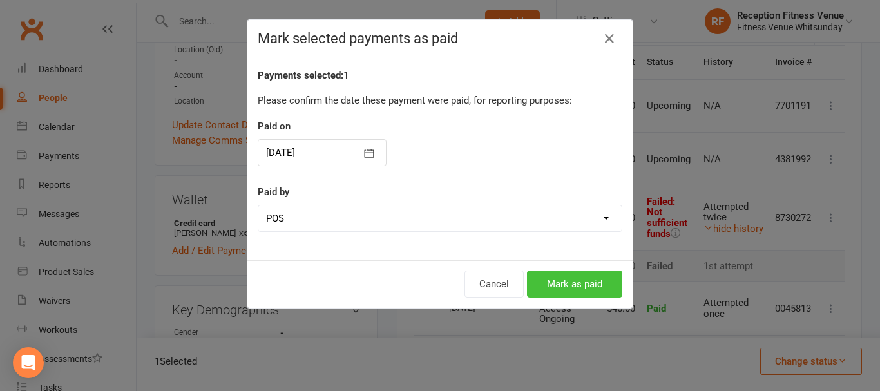
click at [610, 282] on button "Mark as paid" at bounding box center [574, 284] width 95 height 27
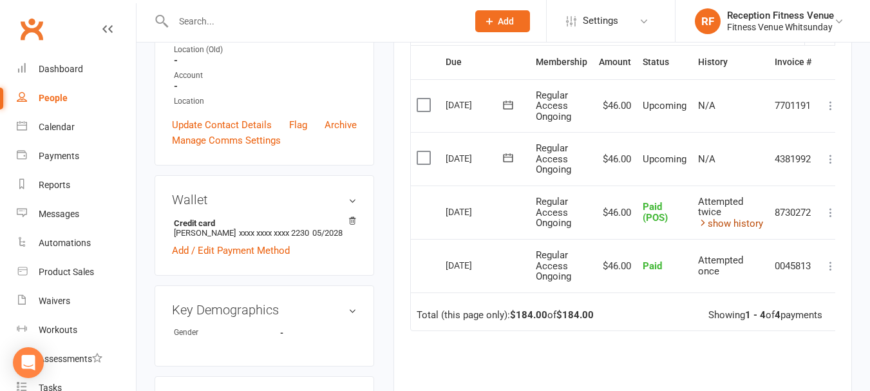
click at [761, 227] on link "show history" at bounding box center [730, 224] width 65 height 12
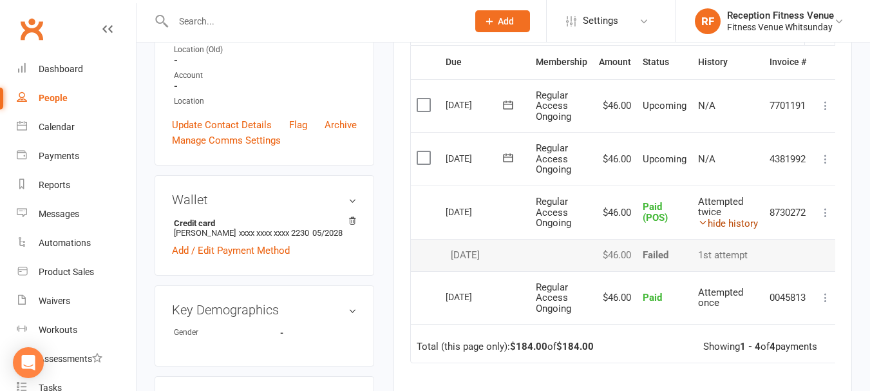
click at [761, 227] on td "Attempted twice hide history" at bounding box center [729, 213] width 72 height 54
click at [826, 215] on icon at bounding box center [825, 212] width 13 height 13
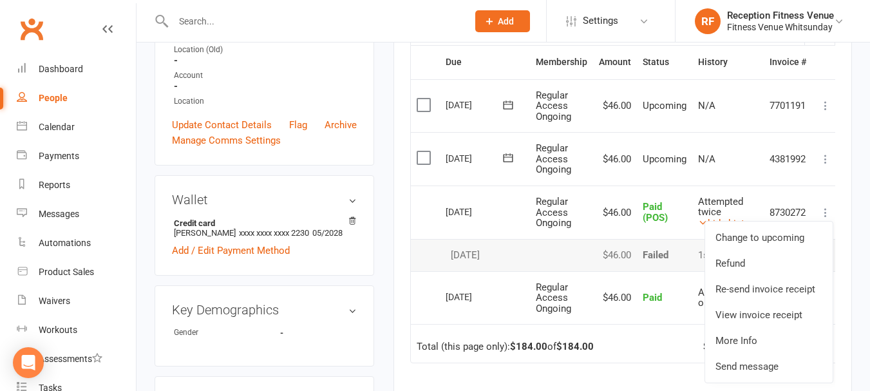
click at [856, 190] on main "✓ Memberships Regular Access Ongoing Does not expire $ Balance $0.00 Next: 23 S…" at bounding box center [623, 150] width 478 height 824
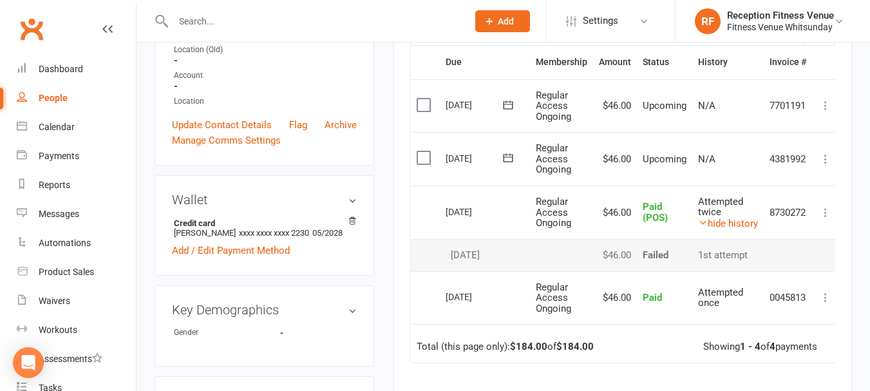
scroll to position [0, 0]
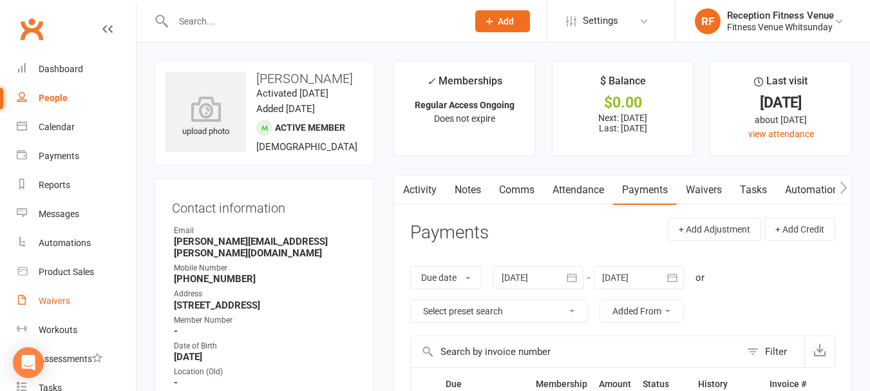
click at [97, 305] on link "Waivers" at bounding box center [76, 301] width 119 height 29
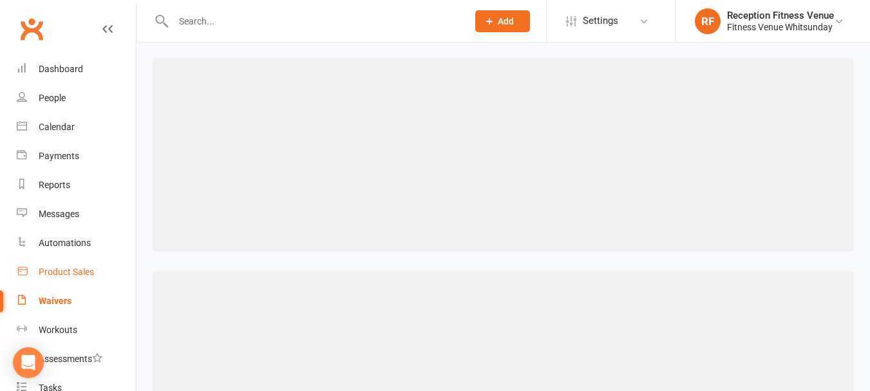
click at [87, 267] on div "Product Sales" at bounding box center [66, 272] width 55 height 10
click at [489, 224] on div at bounding box center [504, 155] width 702 height 193
click at [71, 266] on link "Product Sales" at bounding box center [76, 272] width 119 height 29
click at [94, 263] on link "Product Sales" at bounding box center [76, 272] width 119 height 29
click at [78, 267] on div "Product Sales" at bounding box center [67, 272] width 57 height 10
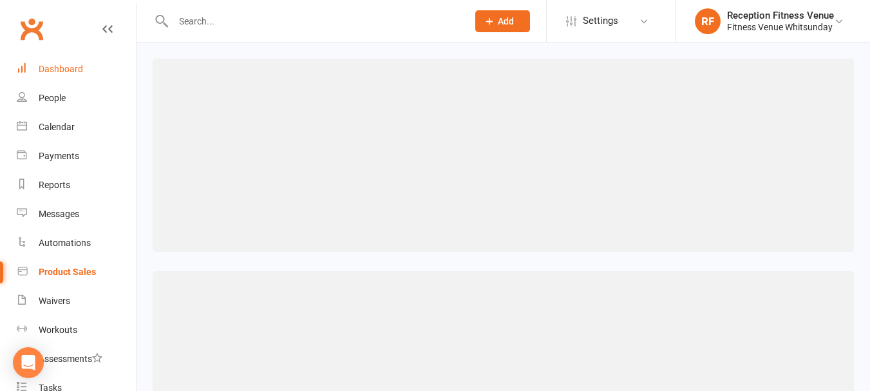
click at [64, 60] on link "Dashboard" at bounding box center [76, 69] width 119 height 29
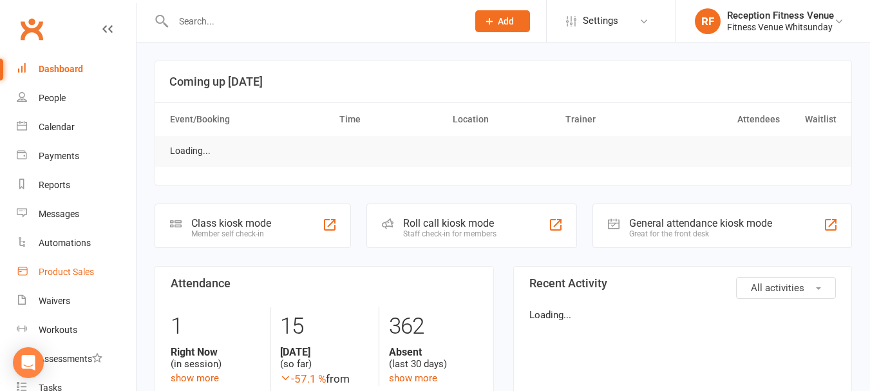
click at [93, 263] on link "Product Sales" at bounding box center [76, 272] width 119 height 29
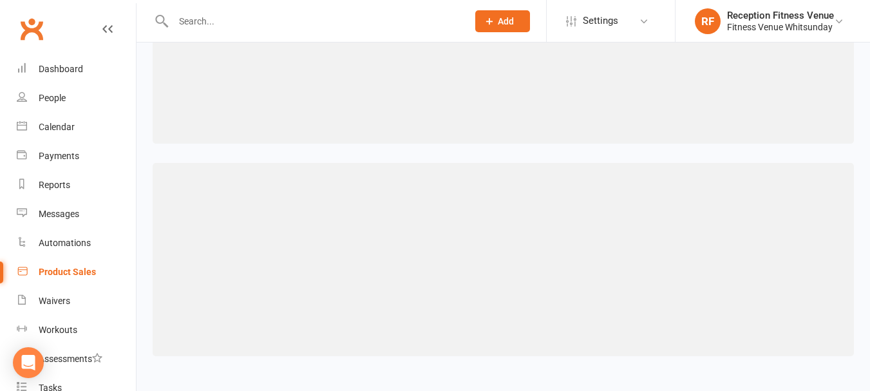
scroll to position [44, 0]
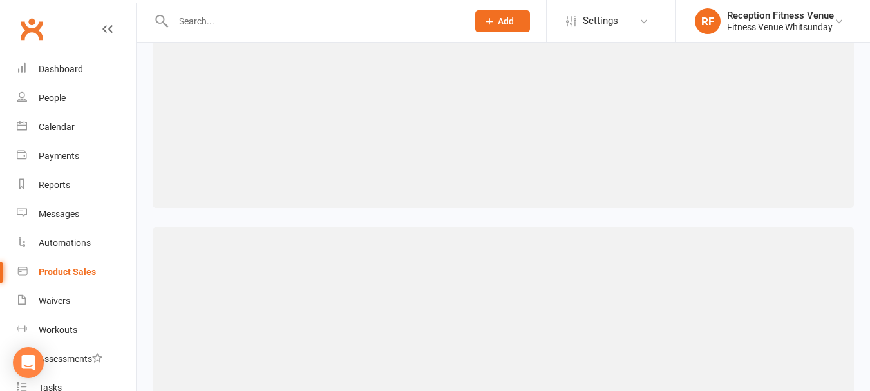
click at [499, 181] on div at bounding box center [504, 111] width 702 height 193
drag, startPoint x: 564, startPoint y: 149, endPoint x: 519, endPoint y: 147, distance: 45.1
click at [564, 149] on div at bounding box center [504, 111] width 702 height 193
click at [56, 305] on div "Waivers" at bounding box center [55, 301] width 32 height 10
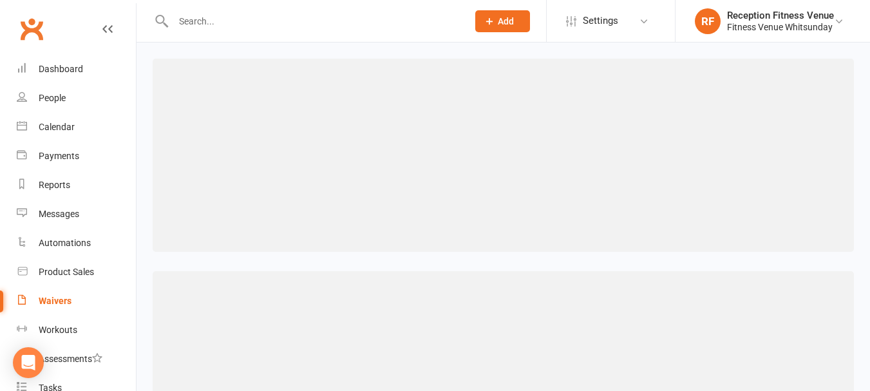
click at [694, 372] on div at bounding box center [504, 367] width 702 height 193
click at [100, 287] on link "Waivers" at bounding box center [76, 301] width 119 height 29
click at [99, 298] on link "Waivers" at bounding box center [76, 301] width 119 height 29
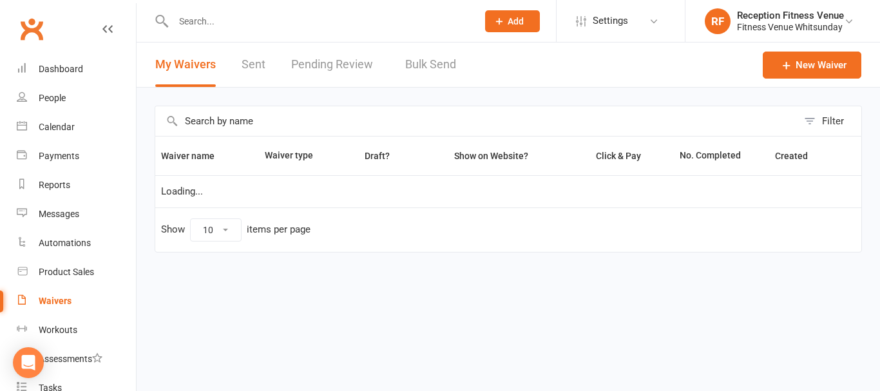
select select "50"
click at [336, 53] on link "Pending Review" at bounding box center [335, 65] width 88 height 44
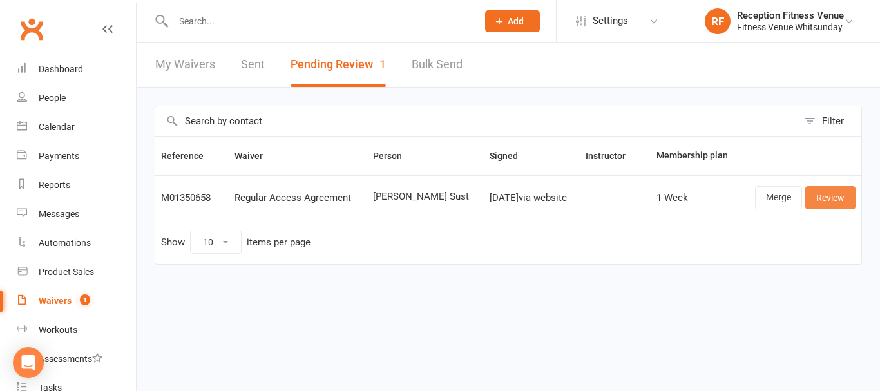
click at [821, 207] on link "Review" at bounding box center [830, 197] width 50 height 23
click at [842, 202] on link "Review" at bounding box center [830, 197] width 50 height 23
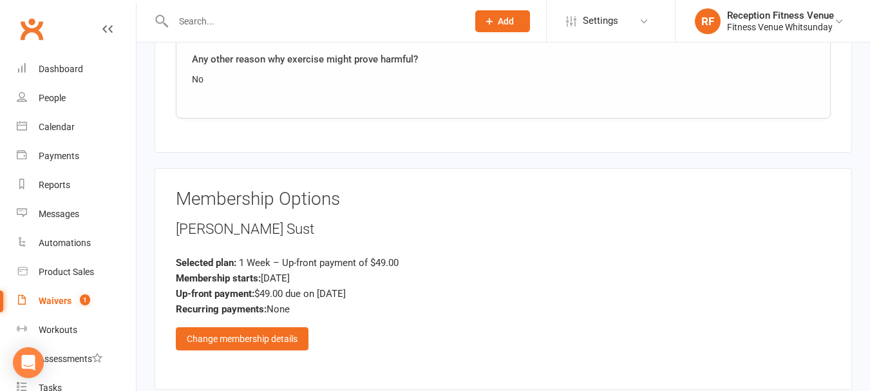
scroll to position [1627, 0]
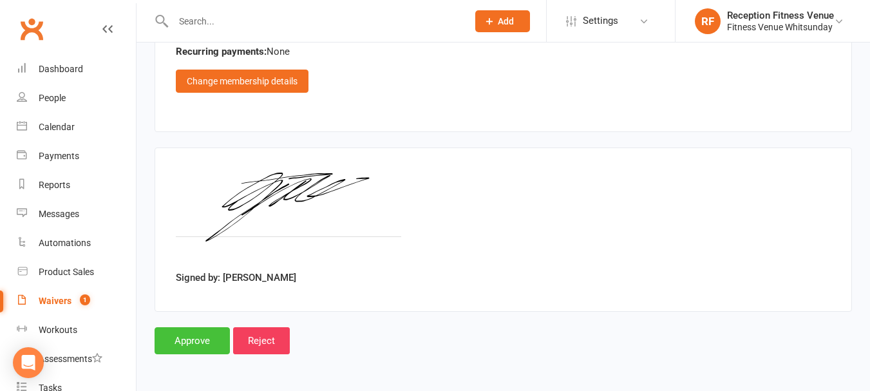
click at [196, 336] on input "Approve" at bounding box center [192, 340] width 75 height 27
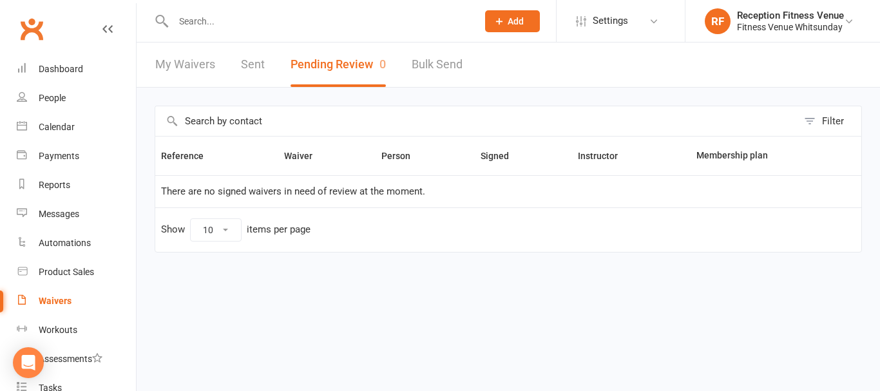
click at [200, 68] on link "My Waivers" at bounding box center [185, 65] width 60 height 44
select select "50"
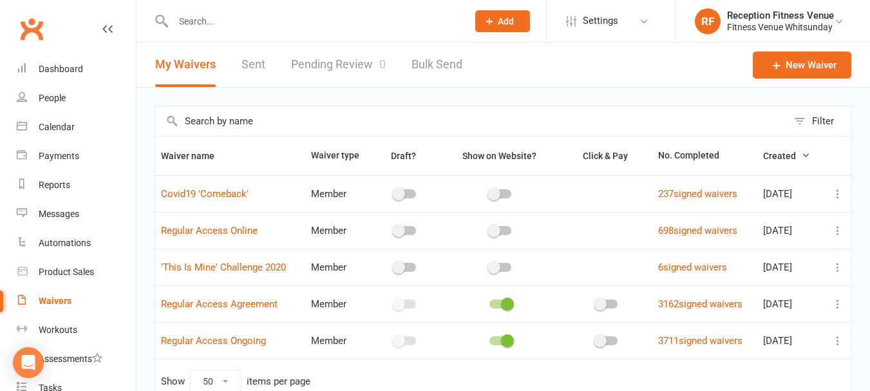
click at [300, 68] on link "Pending Review 0" at bounding box center [338, 65] width 95 height 44
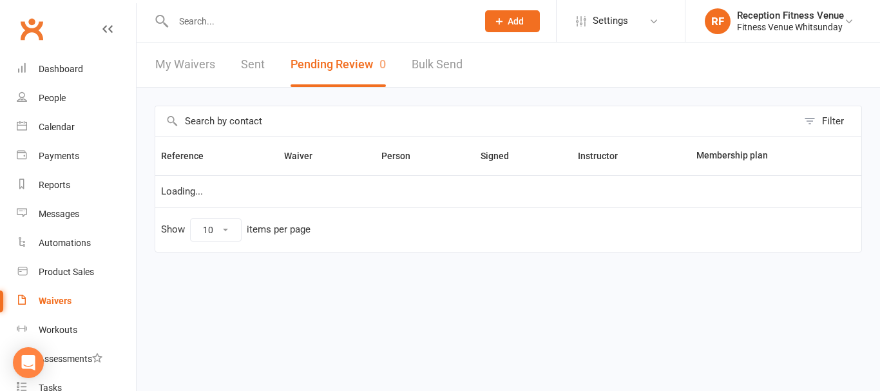
click at [235, 74] on div "My Waivers Sent Pending Review 0 Bulk Send" at bounding box center [309, 65] width 345 height 44
click at [274, 62] on div "My Waivers Sent Pending Review 0 Bulk Send" at bounding box center [309, 65] width 345 height 44
click at [265, 65] on div "My Waivers Sent Pending Review 0 Bulk Send" at bounding box center [309, 65] width 345 height 44
click at [245, 69] on link "Sent" at bounding box center [253, 65] width 24 height 44
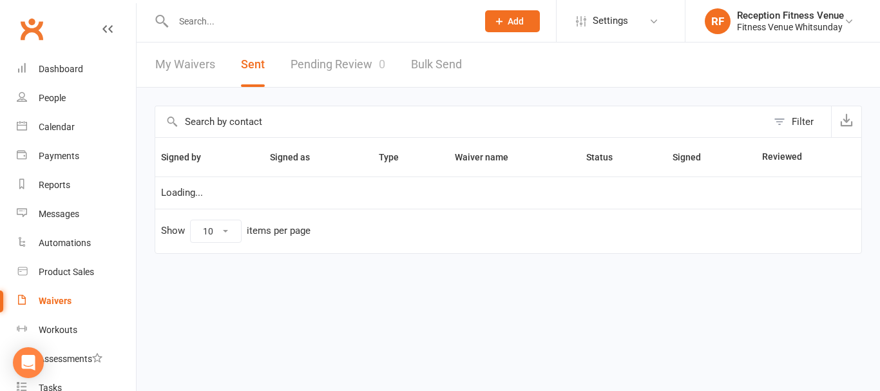
select select "100"
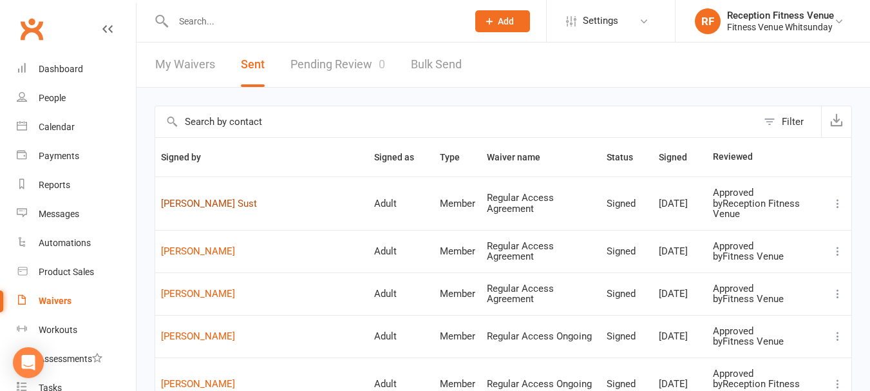
click at [228, 198] on link "[PERSON_NAME] Sust" at bounding box center [262, 203] width 202 height 11
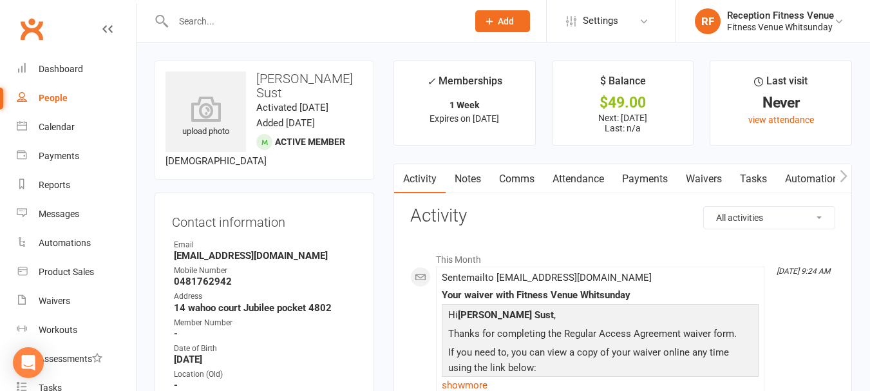
click at [643, 178] on link "Payments" at bounding box center [645, 179] width 64 height 30
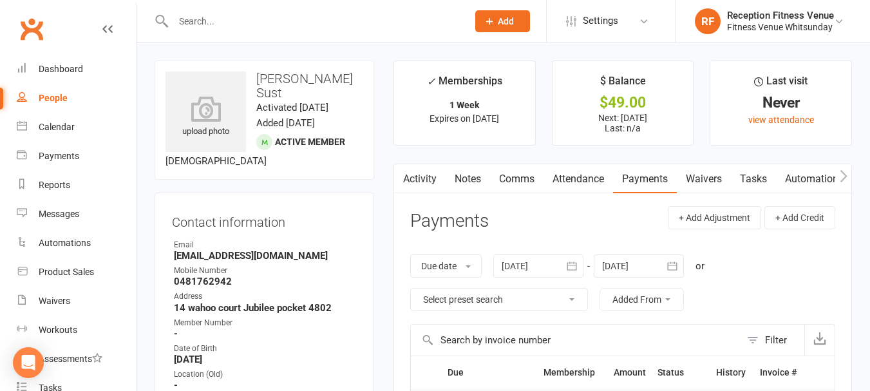
scroll to position [64, 0]
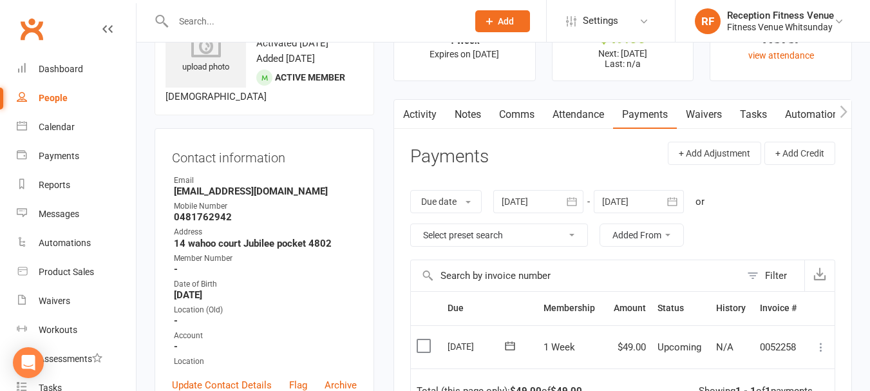
click at [426, 348] on label at bounding box center [425, 346] width 17 height 13
click at [425, 340] on input "checkbox" at bounding box center [421, 340] width 8 height 0
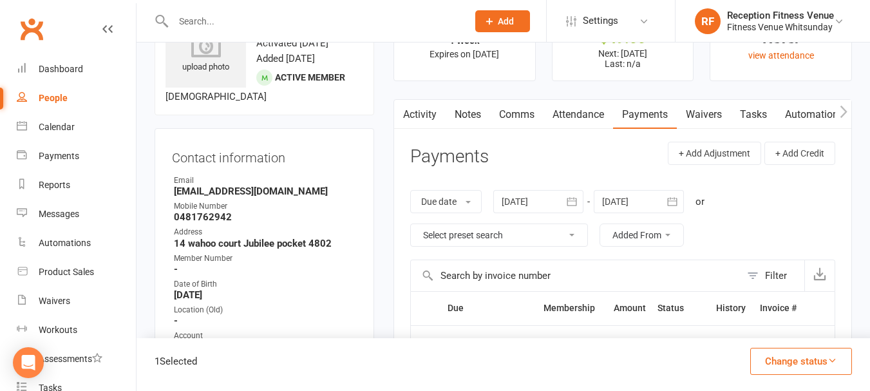
scroll to position [193, 0]
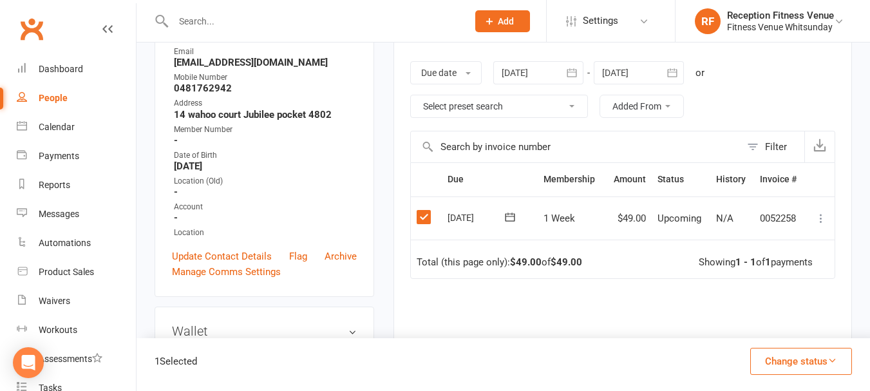
click at [793, 359] on button "Change status" at bounding box center [802, 361] width 102 height 27
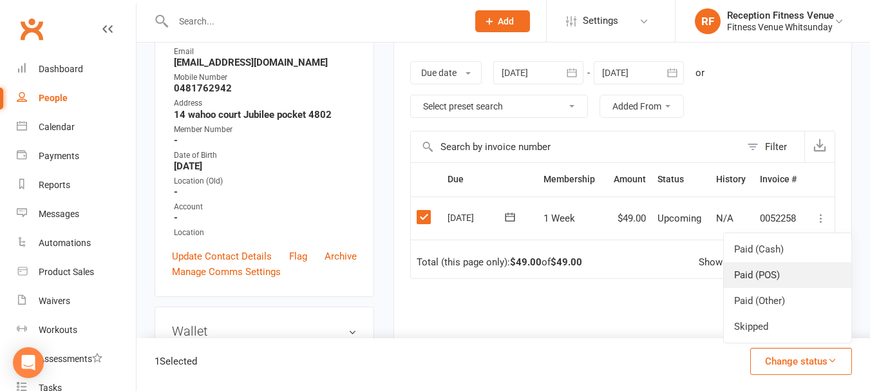
click at [790, 271] on link "Paid (POS)" at bounding box center [788, 275] width 128 height 26
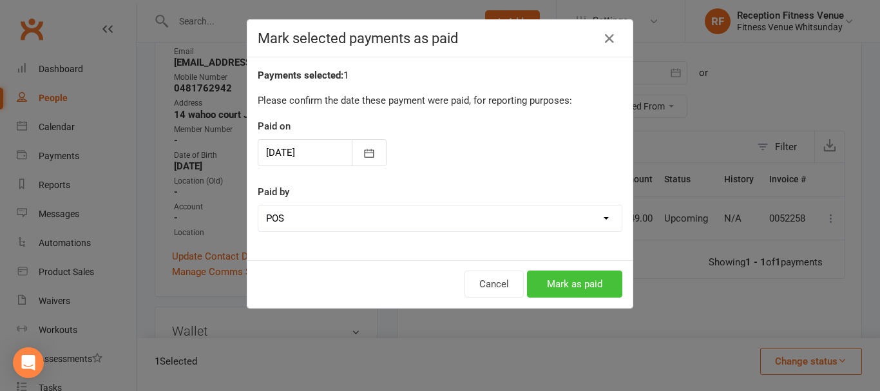
click at [610, 291] on button "Mark as paid" at bounding box center [574, 284] width 95 height 27
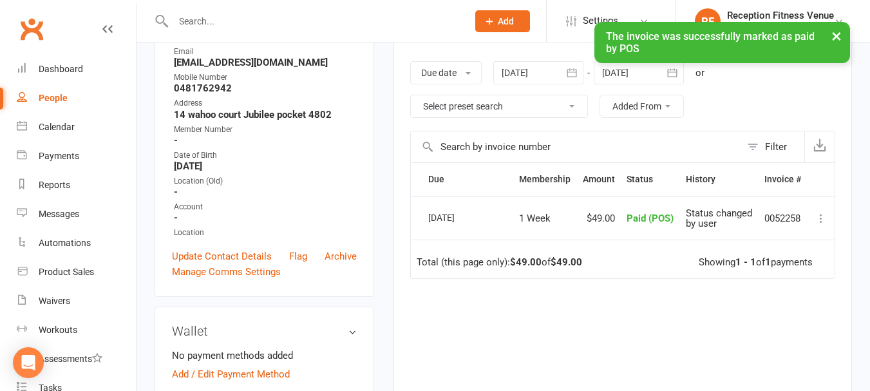
scroll to position [0, 0]
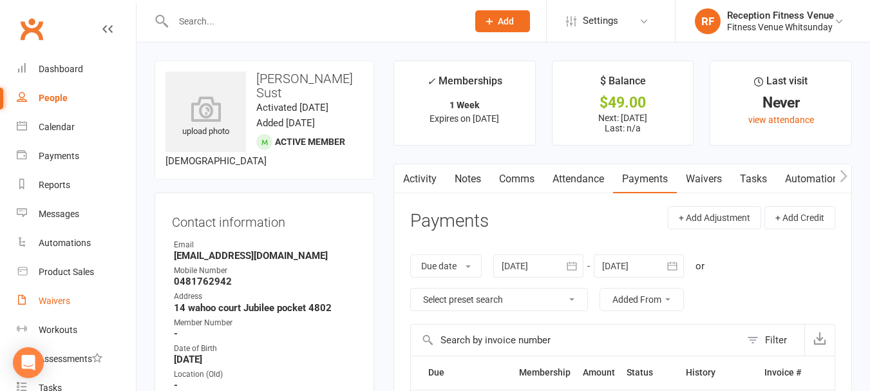
click at [90, 302] on link "Waivers" at bounding box center [76, 301] width 119 height 29
select select "50"
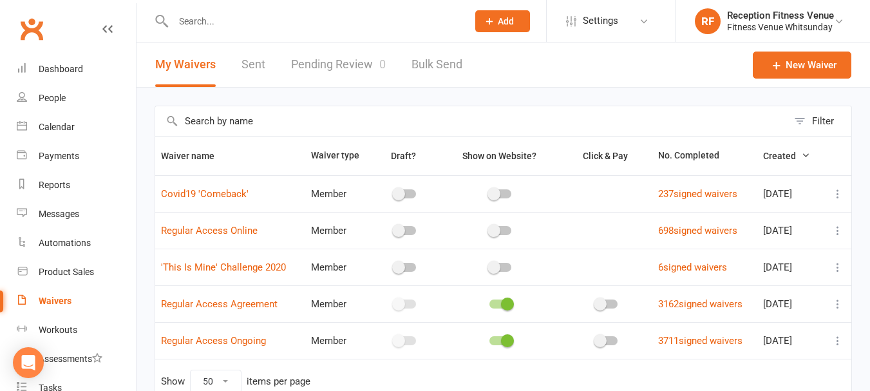
click at [330, 66] on link "Pending Review 0" at bounding box center [338, 65] width 95 height 44
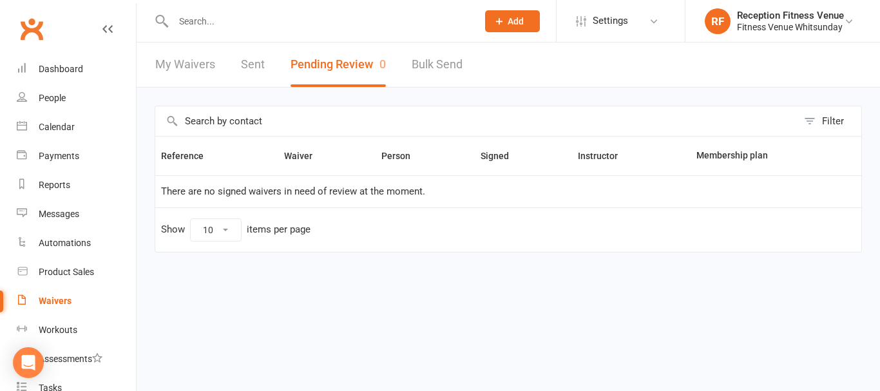
click at [350, 72] on button "Pending Review 0" at bounding box center [338, 65] width 95 height 44
click at [196, 74] on link "My Waivers" at bounding box center [185, 65] width 60 height 44
select select "50"
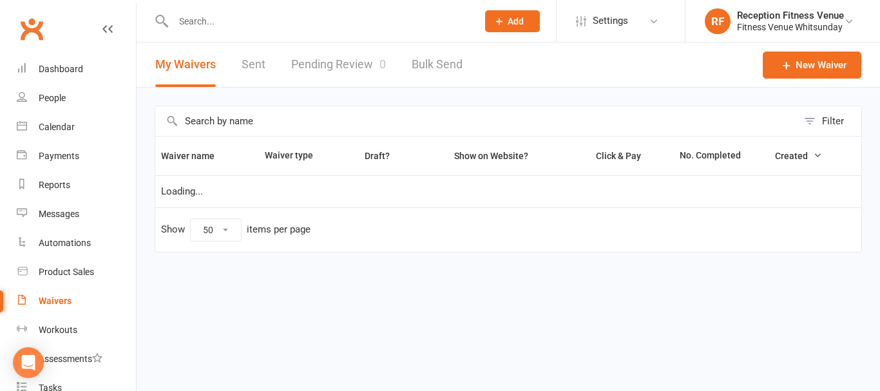
click at [329, 63] on link "Pending Review 0" at bounding box center [338, 65] width 95 height 44
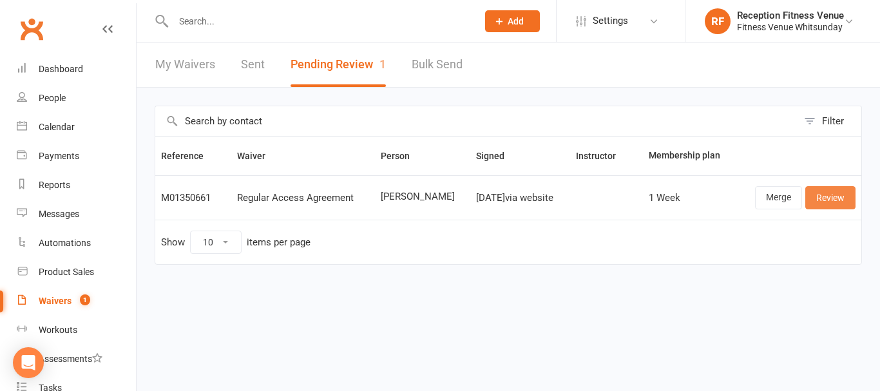
click at [839, 200] on link "Review" at bounding box center [830, 197] width 50 height 23
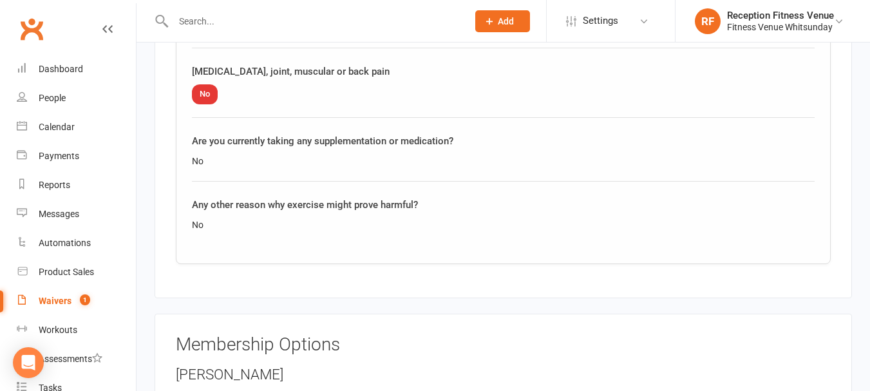
scroll to position [1627, 0]
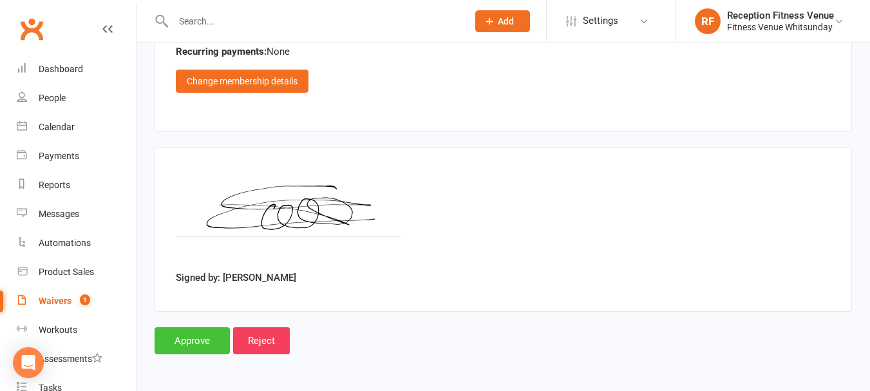
click at [189, 338] on input "Approve" at bounding box center [192, 340] width 75 height 27
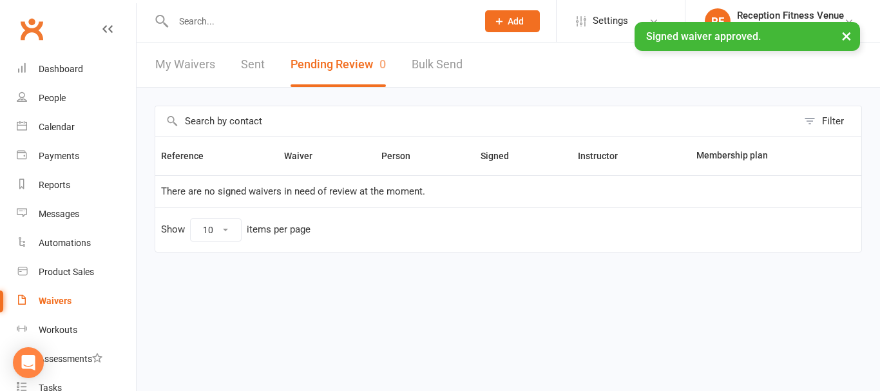
click at [251, 64] on link "Sent" at bounding box center [253, 65] width 24 height 44
select select "100"
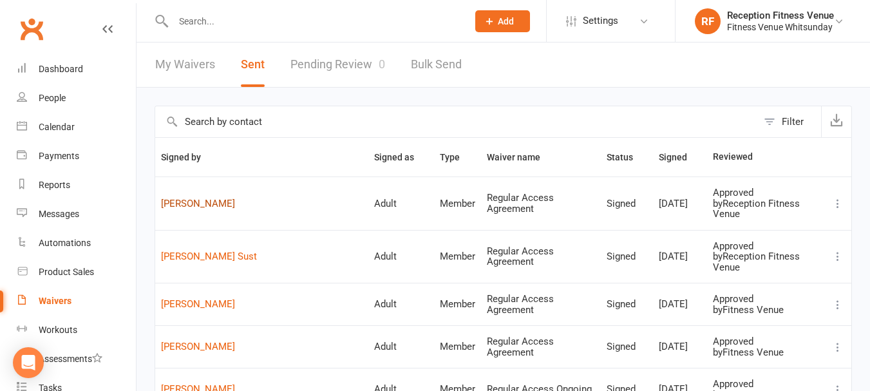
click at [170, 198] on link "[PERSON_NAME]" at bounding box center [262, 203] width 202 height 11
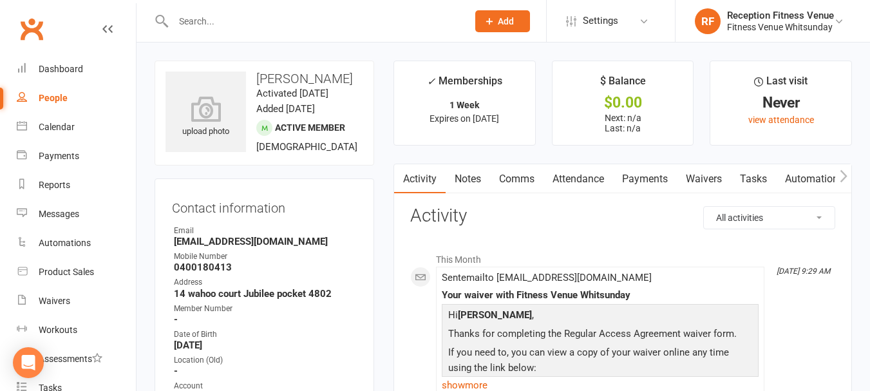
click at [665, 175] on link "Payments" at bounding box center [645, 179] width 64 height 30
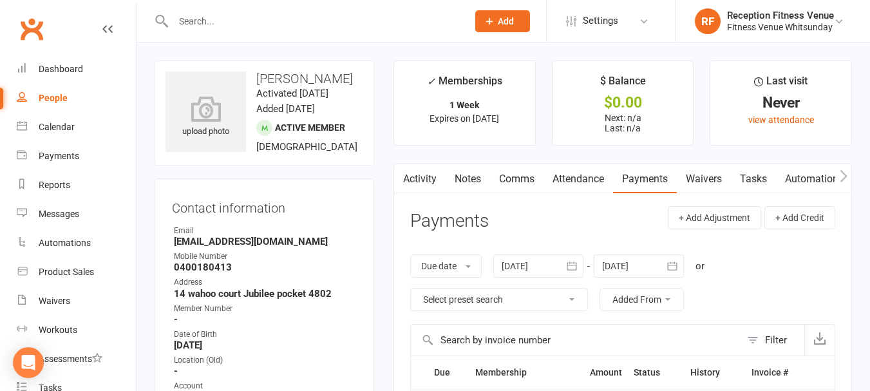
click at [426, 182] on link "Activity" at bounding box center [420, 179] width 52 height 30
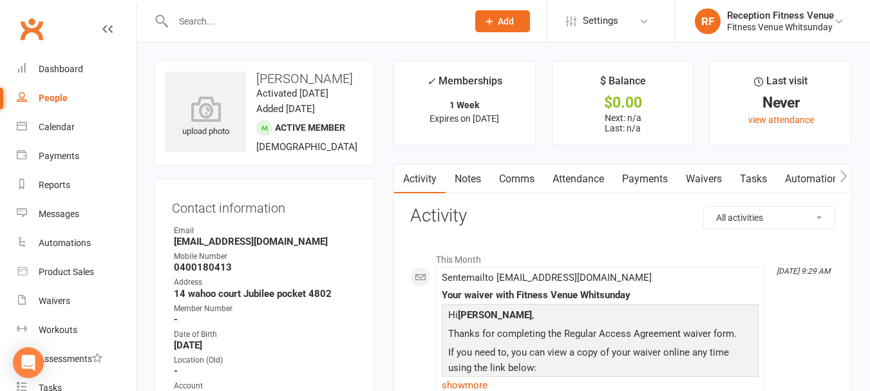
click at [464, 182] on link "Notes" at bounding box center [468, 179] width 44 height 30
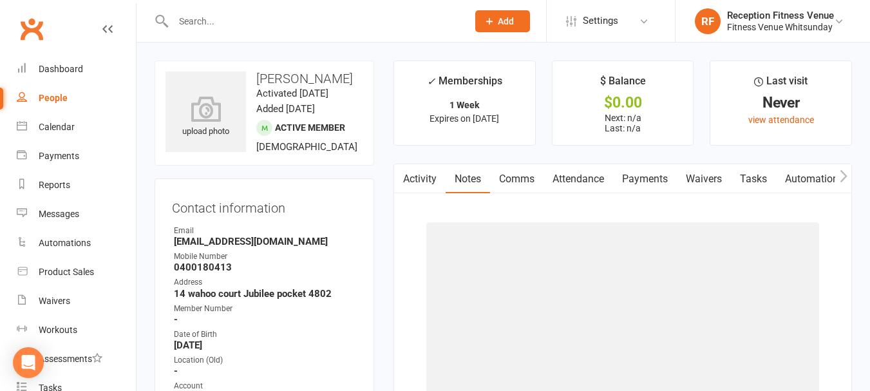
click at [502, 175] on link "Comms" at bounding box center [516, 179] width 53 height 30
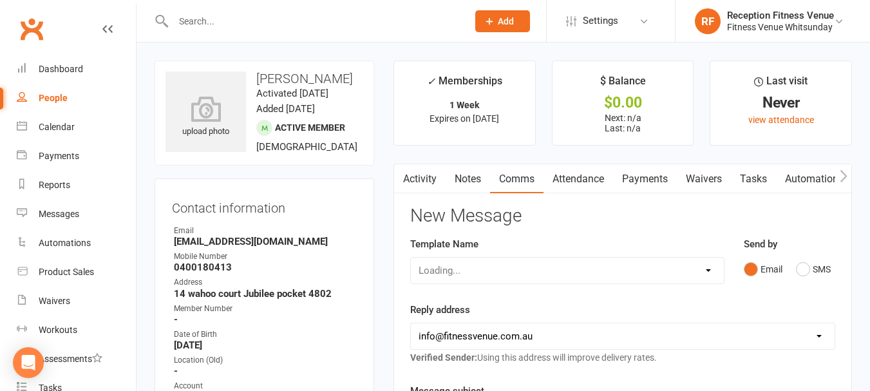
click at [586, 176] on link "Attendance" at bounding box center [579, 179] width 70 height 30
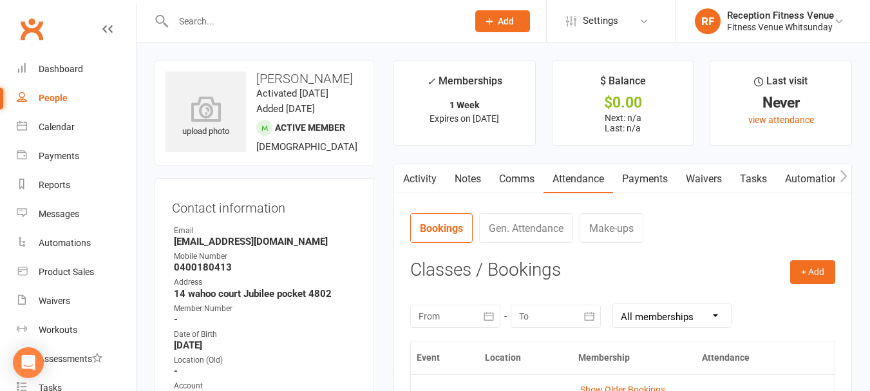
click at [633, 180] on link "Payments" at bounding box center [645, 179] width 64 height 30
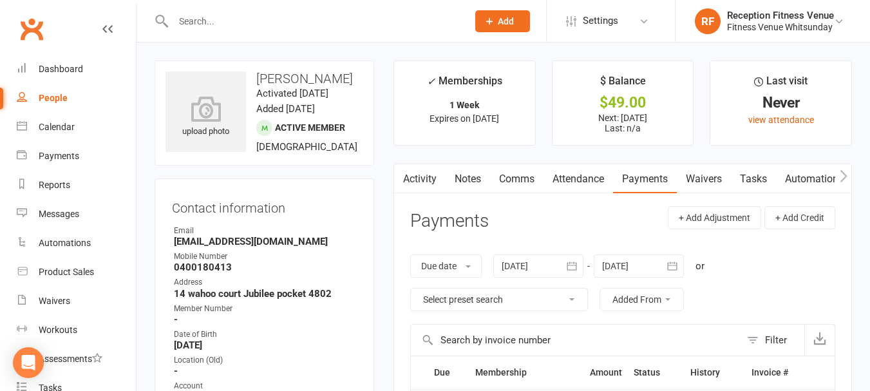
click at [711, 178] on link "Waivers" at bounding box center [704, 179] width 54 height 30
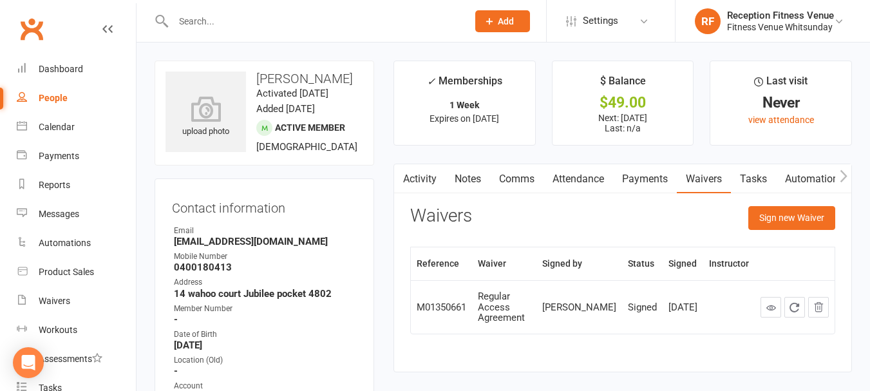
click at [643, 184] on link "Payments" at bounding box center [645, 179] width 64 height 30
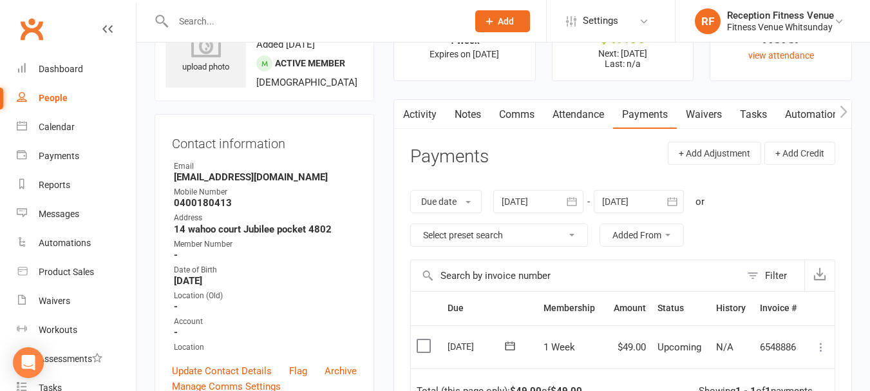
scroll to position [129, 0]
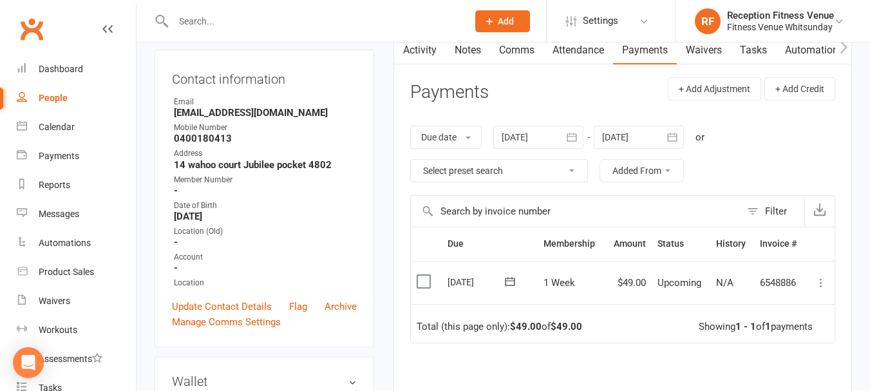
click at [421, 286] on label at bounding box center [425, 281] width 17 height 13
click at [421, 275] on input "checkbox" at bounding box center [421, 275] width 8 height 0
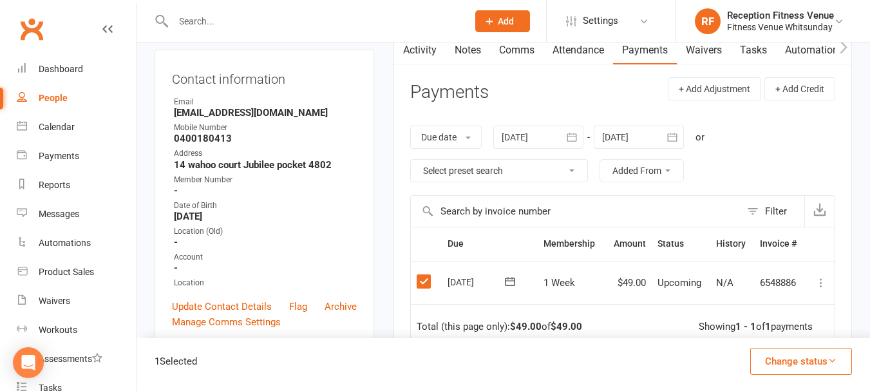
click at [770, 361] on button "Change status" at bounding box center [802, 361] width 102 height 27
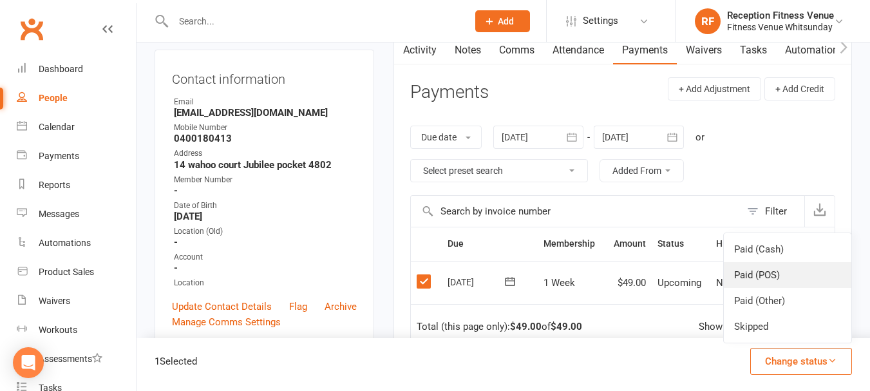
click at [772, 280] on link "Paid (POS)" at bounding box center [788, 275] width 128 height 26
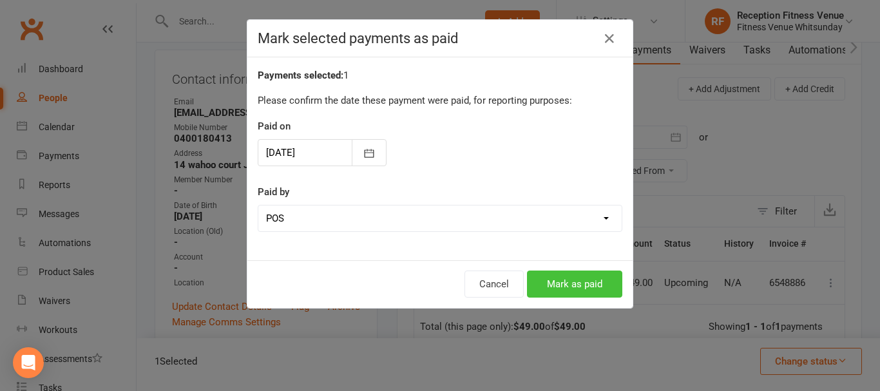
click at [589, 287] on button "Mark as paid" at bounding box center [574, 284] width 95 height 27
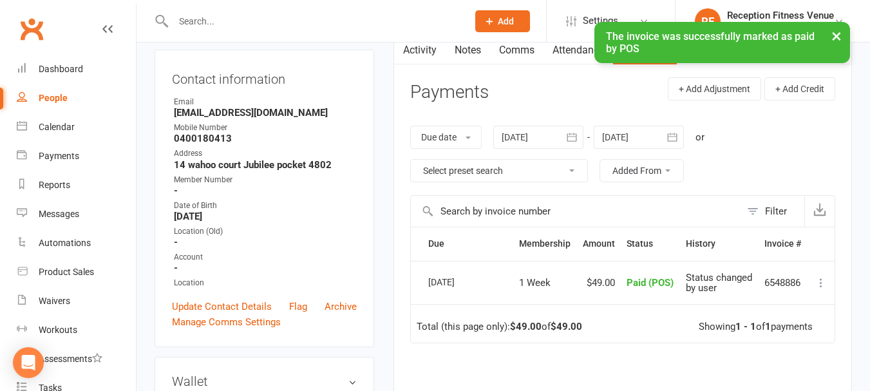
scroll to position [0, 0]
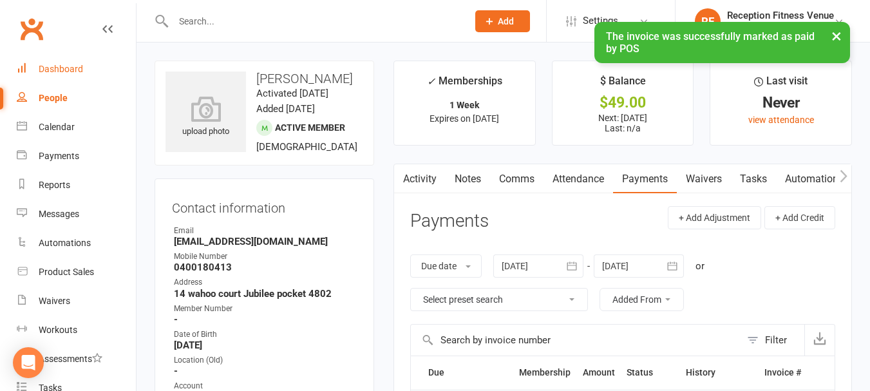
click at [106, 79] on link "Dashboard" at bounding box center [76, 69] width 119 height 29
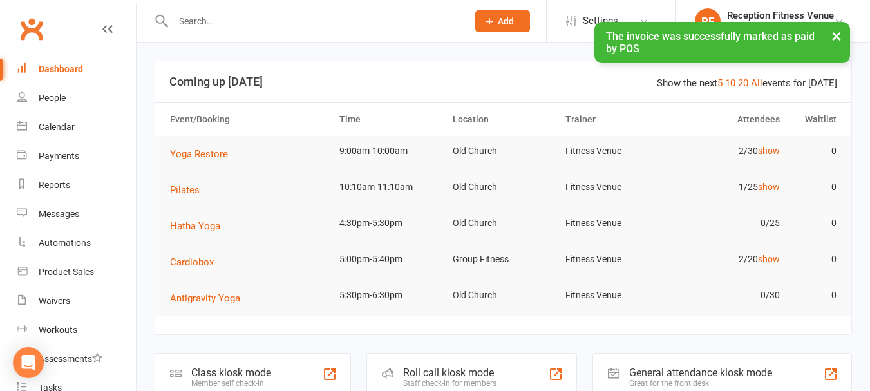
click at [667, 375] on div "General attendance kiosk mode" at bounding box center [700, 373] width 143 height 12
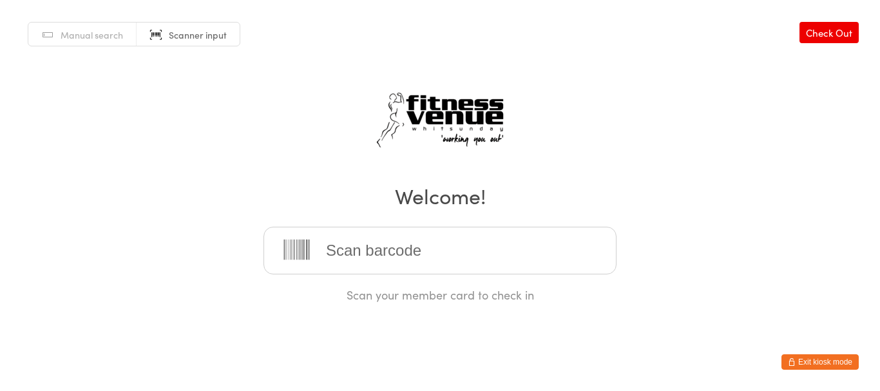
click at [405, 255] on input "search" at bounding box center [439, 251] width 353 height 48
drag, startPoint x: 807, startPoint y: 358, endPoint x: 810, endPoint y: 350, distance: 8.4
click at [809, 358] on button "Exit kiosk mode" at bounding box center [819, 361] width 77 height 15
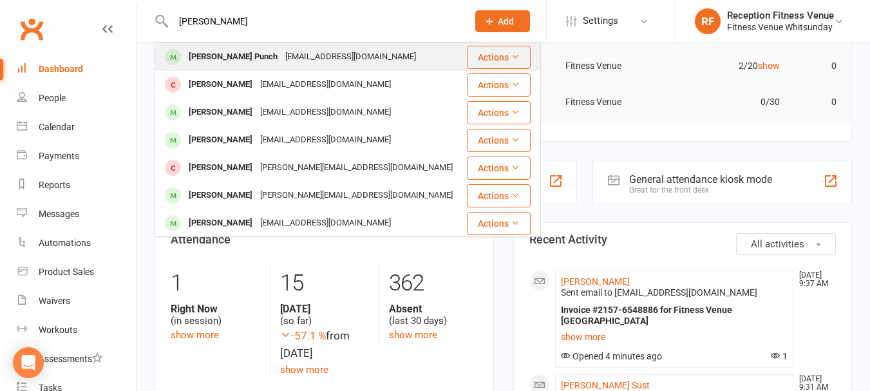
type input "[PERSON_NAME]"
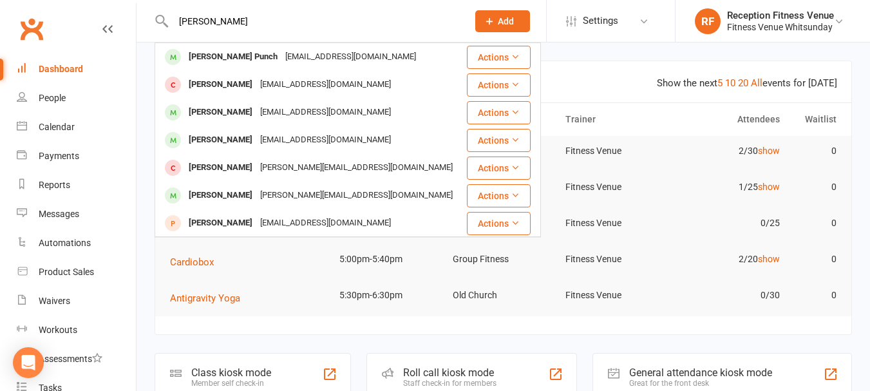
click at [593, 90] on header "Show the next 5 10 20 All events for [DATE] Coming up [DATE]" at bounding box center [503, 81] width 696 height 41
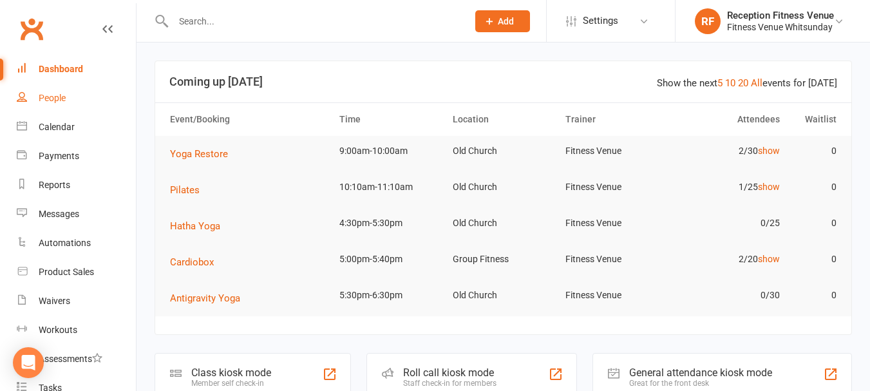
click at [62, 97] on div "People" at bounding box center [52, 98] width 27 height 10
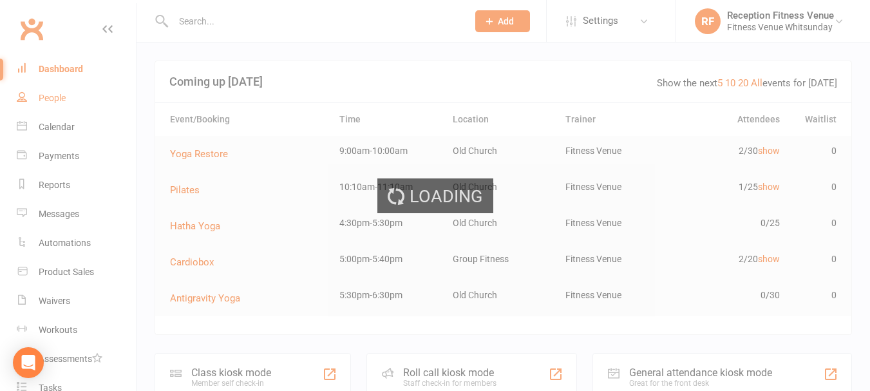
select select "100"
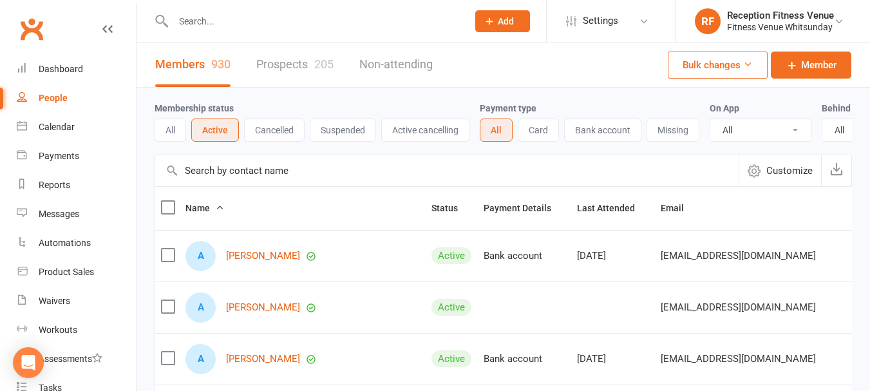
click at [273, 135] on button "Cancelled" at bounding box center [274, 130] width 61 height 23
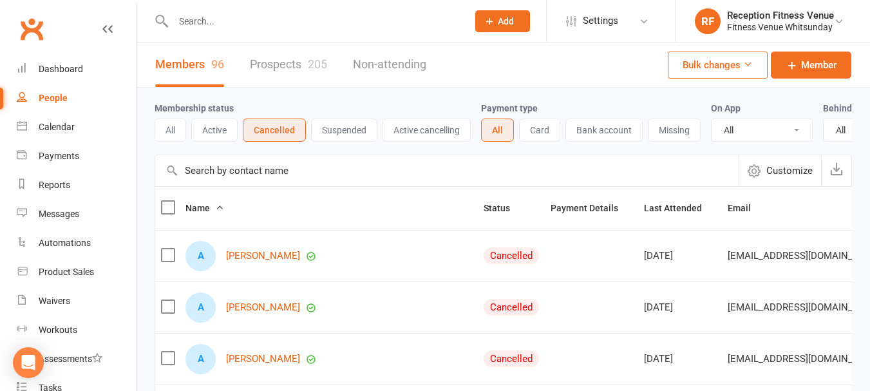
click at [295, 178] on input "text" at bounding box center [447, 170] width 584 height 31
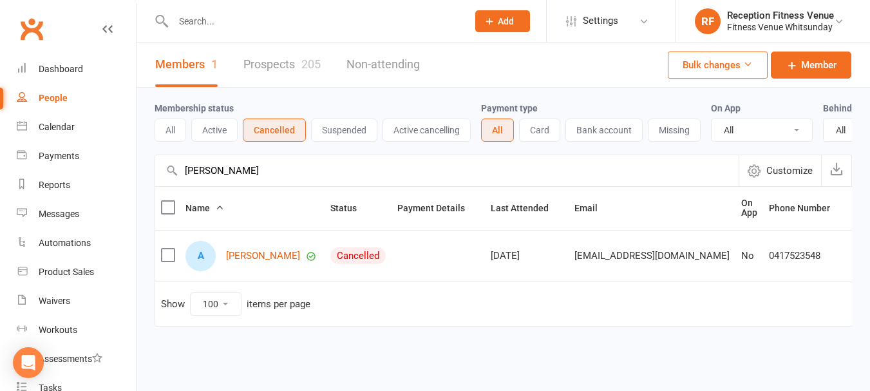
type input "[PERSON_NAME]"
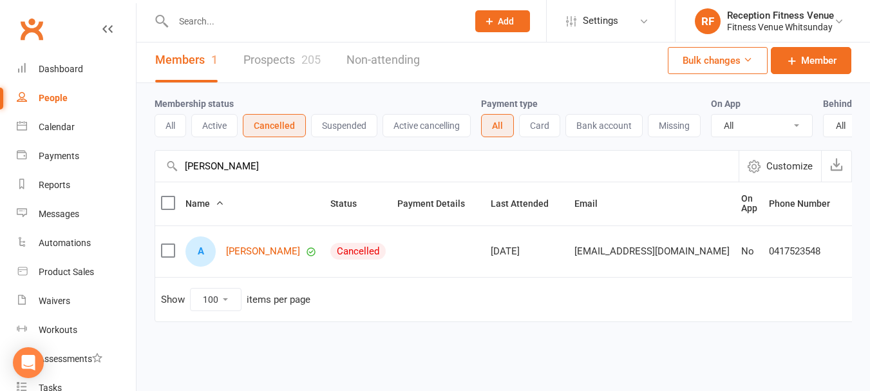
click at [343, 114] on button "Suspended" at bounding box center [344, 125] width 66 height 23
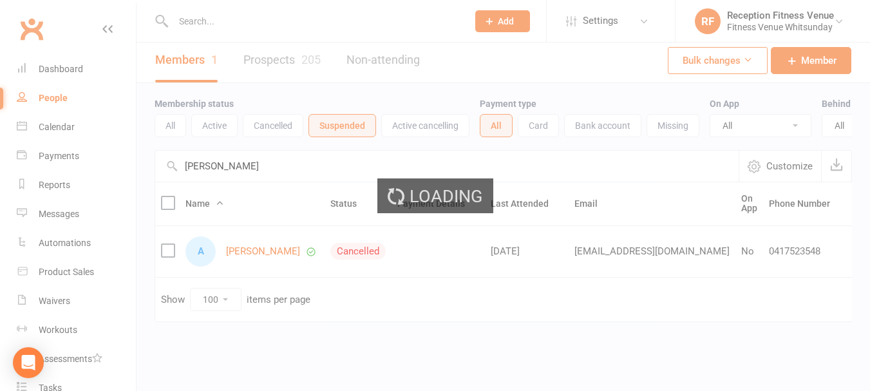
click at [539, 360] on div "Loading" at bounding box center [435, 195] width 870 height 391
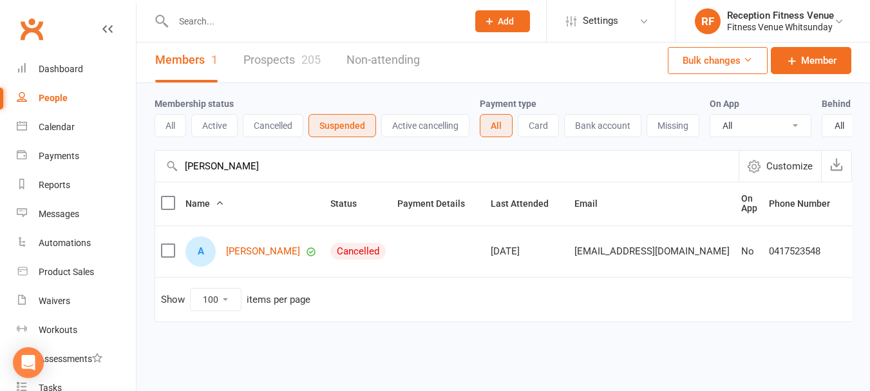
click at [546, 367] on div "Members 1 Prospects 205 Non-attending Bulk changes Member Membership status All…" at bounding box center [504, 205] width 734 height 334
click at [273, 114] on button "Cancelled" at bounding box center [273, 125] width 61 height 23
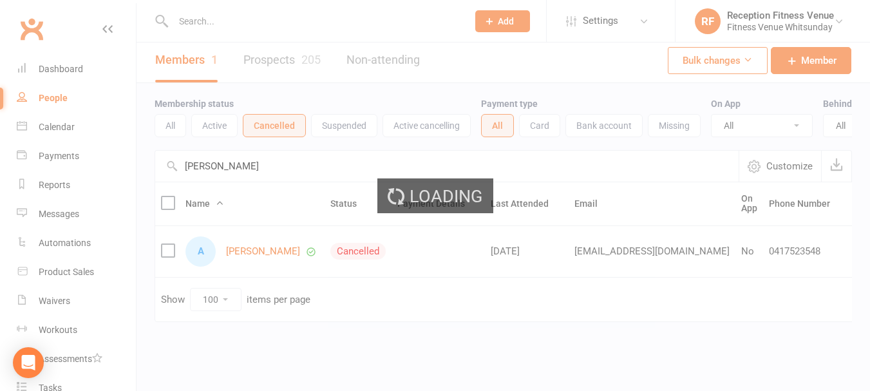
click at [347, 110] on div "Loading" at bounding box center [435, 195] width 870 height 391
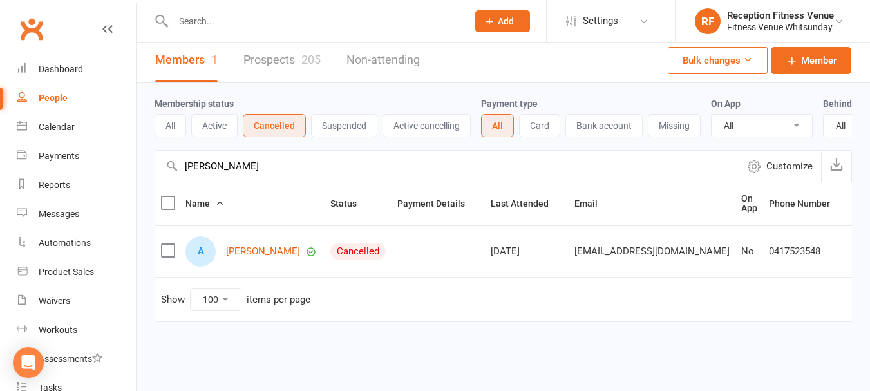
click at [347, 114] on button "Suspended" at bounding box center [344, 125] width 66 height 23
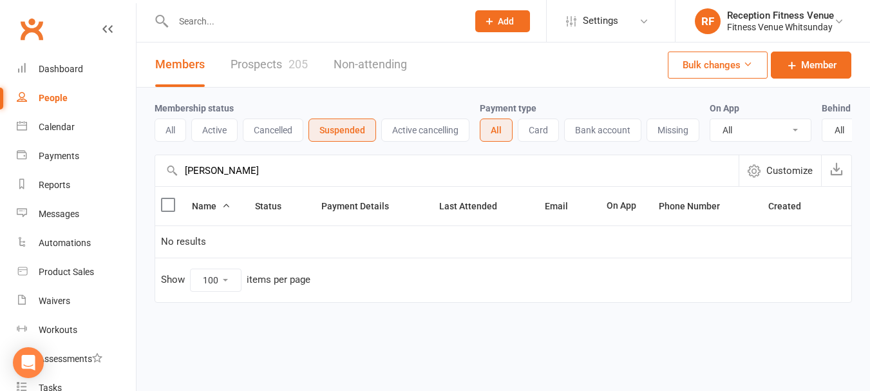
scroll to position [0, 0]
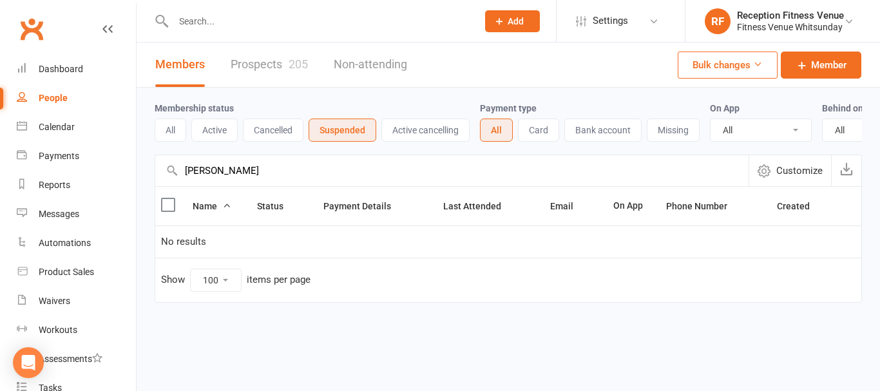
click at [315, 178] on input "[PERSON_NAME]" at bounding box center [451, 170] width 593 height 31
click at [419, 143] on div "Membership status All Active Cancelled Suspended Active cancelling Payment type…" at bounding box center [508, 121] width 707 height 67
click at [423, 137] on button "Active cancelling" at bounding box center [425, 130] width 88 height 23
click at [172, 126] on button "All" at bounding box center [171, 130] width 32 height 23
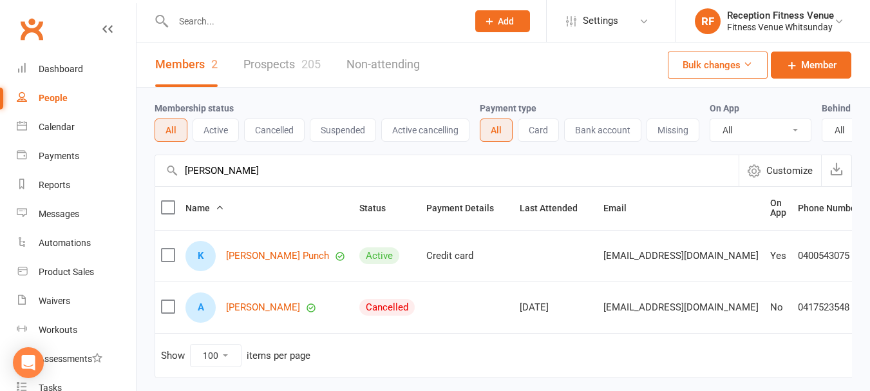
click at [359, 186] on input "[PERSON_NAME]" at bounding box center [447, 170] width 584 height 31
click at [62, 310] on link "Waivers" at bounding box center [76, 301] width 119 height 29
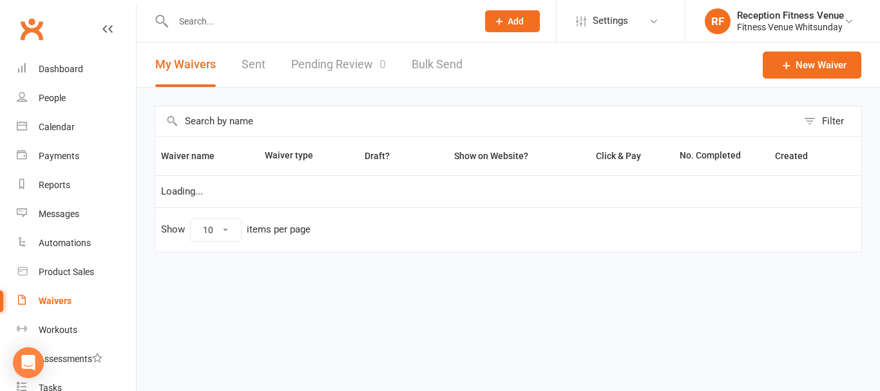
select select "50"
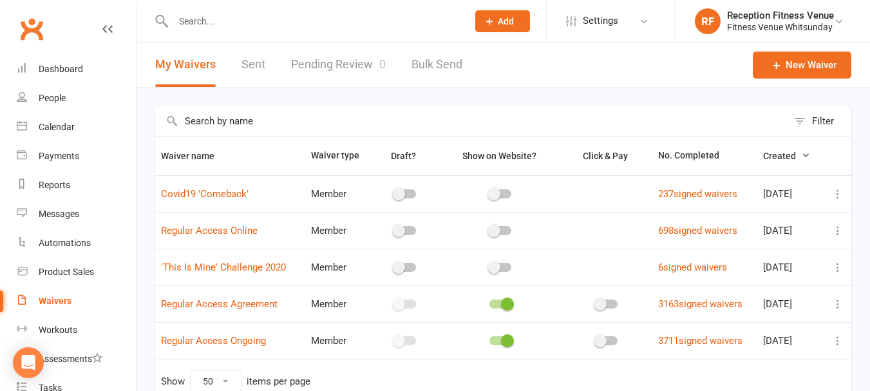
click at [311, 63] on link "Pending Review 0" at bounding box center [338, 65] width 95 height 44
